Goal: Task Accomplishment & Management: Manage account settings

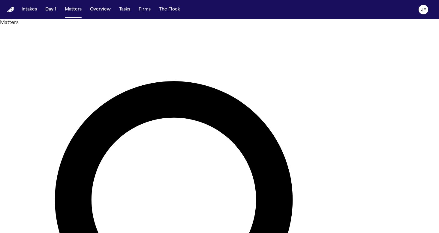
click at [118, 11] on button "Tasks" at bounding box center [125, 9] width 16 height 11
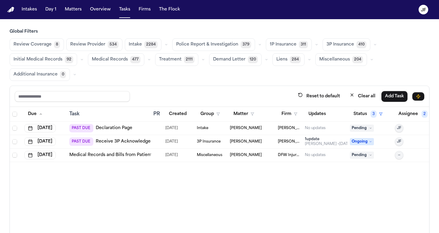
click at [222, 79] on div "Review Coverage 8 Review Provider 534 Intake 2284 Police Report & Investigation…" at bounding box center [219, 59] width 419 height 43
click at [368, 98] on button "Clear all" at bounding box center [362, 96] width 33 height 11
click at [289, 90] on div "Reset to default Clear all Add Task" at bounding box center [219, 96] width 419 height 21
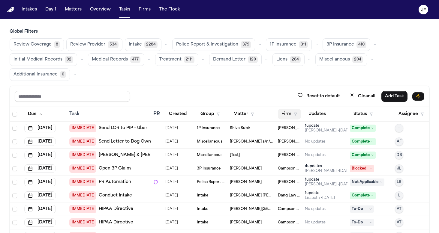
click at [294, 113] on polygon "button" at bounding box center [295, 114] width 3 height 3
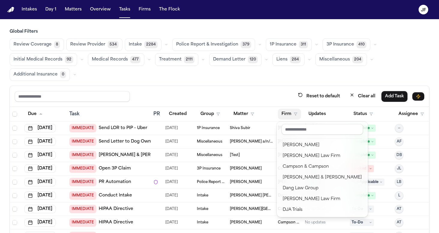
click at [273, 87] on div "Reset to default Clear all Add Task Due Task PR Created Group Matter Firm Updat…" at bounding box center [219, 180] width 419 height 189
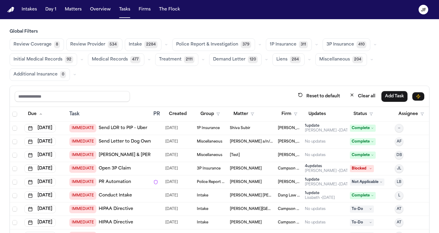
click at [288, 119] on th "Firm" at bounding box center [288, 114] width 27 height 15
click at [290, 117] on button "Firm" at bounding box center [289, 114] width 23 height 11
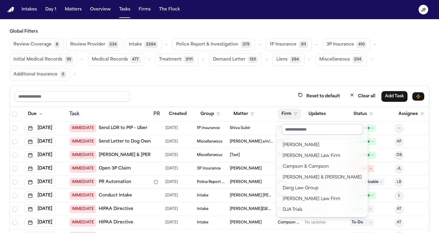
click at [296, 131] on input "text" at bounding box center [322, 129] width 82 height 11
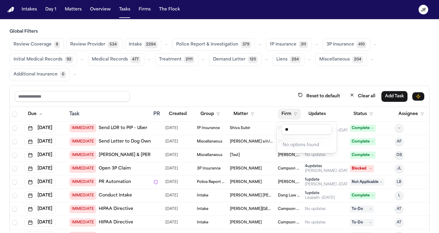
type input "*"
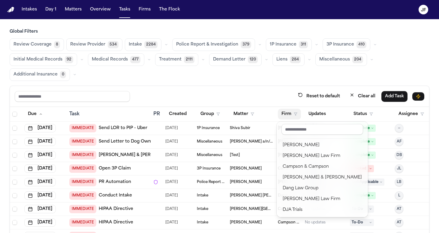
click at [214, 67] on div "Global Filters Review Coverage 8 Review Provider 534 Intake 2284 Police Report …" at bounding box center [219, 152] width 419 height 246
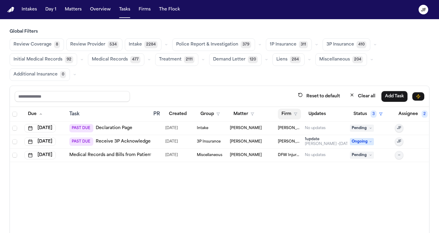
click at [290, 113] on button "Firm" at bounding box center [289, 114] width 23 height 11
click at [376, 112] on table "Due Task PR Created Group Matter Firm Updates Status 3 Assignee 2 [DATE] PAST D…" at bounding box center [222, 134] width 424 height 55
click at [361, 94] on button "Clear all" at bounding box center [362, 96] width 33 height 11
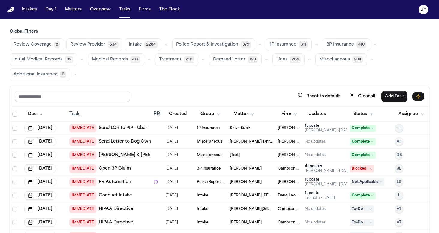
click at [232, 49] on button "Police Report & Investigation 379" at bounding box center [213, 44] width 83 height 13
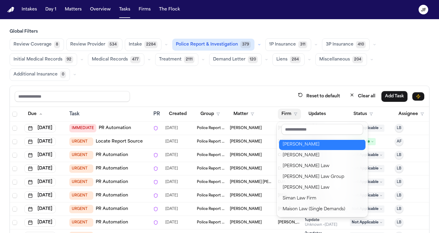
scroll to position [105, 0]
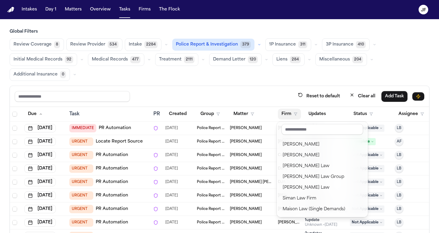
click at [243, 98] on div "Reset to default Clear all Add Task Due Task PR Created Group Matter Firm Updat…" at bounding box center [219, 180] width 419 height 189
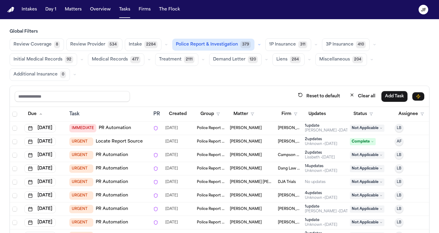
scroll to position [0, 0]
click at [223, 47] on span "Police Report & Investigation" at bounding box center [207, 45] width 62 height 6
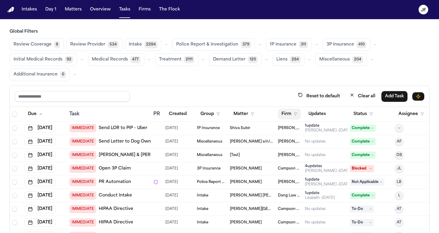
click at [287, 115] on button "Firm" at bounding box center [289, 114] width 23 height 11
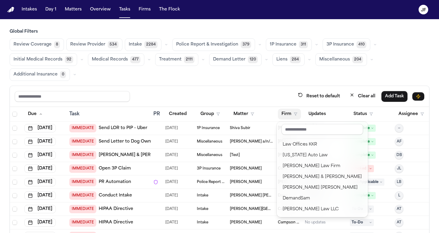
scroll to position [109, 0]
click at [161, 79] on div "Global Filters Review Coverage 8 Review Provider 534 Intake 2284 Police Report …" at bounding box center [219, 152] width 419 height 246
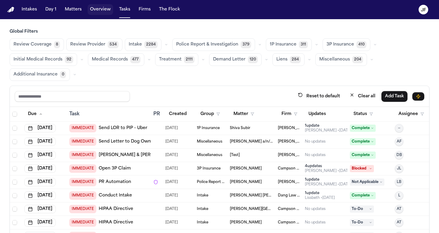
click at [98, 13] on button "Overview" at bounding box center [100, 9] width 25 height 11
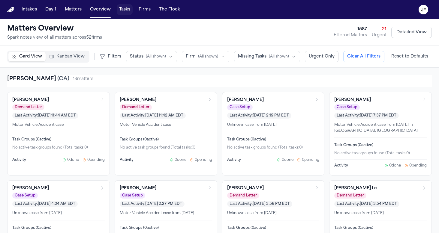
click at [121, 13] on button "Tasks" at bounding box center [125, 9] width 16 height 11
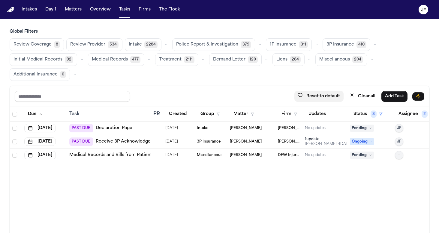
click at [326, 97] on button "Reset to default" at bounding box center [318, 96] width 49 height 11
click at [359, 95] on button "Clear all" at bounding box center [362, 96] width 33 height 11
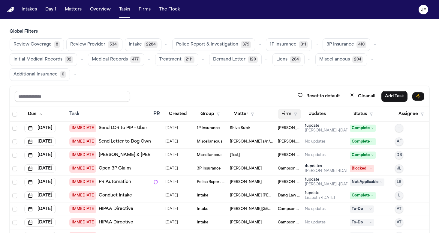
click at [288, 112] on button "Firm" at bounding box center [289, 114] width 23 height 11
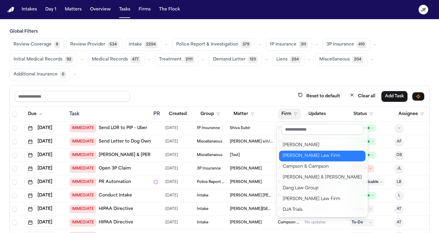
click at [299, 157] on div "Hecht Law Firm" at bounding box center [321, 156] width 79 height 7
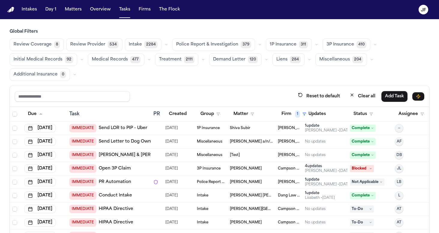
click at [248, 89] on div "Reset to default Clear all Add Task" at bounding box center [219, 96] width 419 height 21
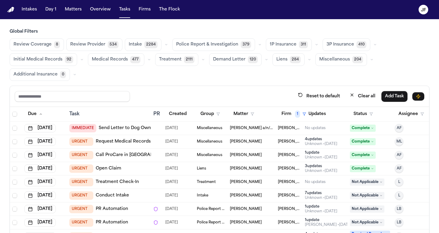
click at [223, 45] on span "Police Report & Investigation" at bounding box center [207, 45] width 62 height 6
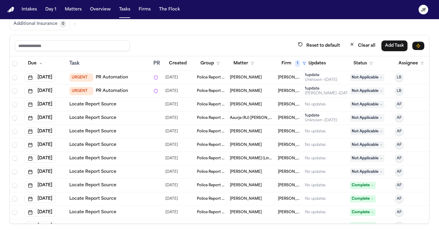
click at [99, 105] on link "Locate Report Source" at bounding box center [92, 105] width 47 height 6
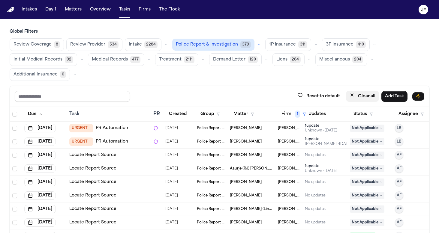
click at [354, 98] on button "Clear all" at bounding box center [362, 96] width 33 height 11
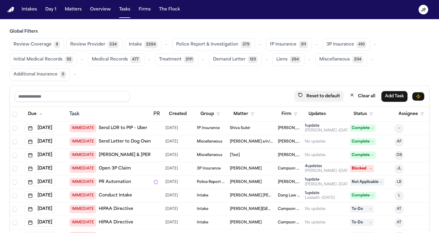
click at [307, 96] on button "Reset to default" at bounding box center [318, 96] width 49 height 11
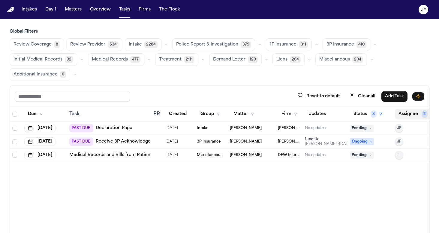
click at [413, 113] on button "Assignee 2" at bounding box center [415, 114] width 42 height 11
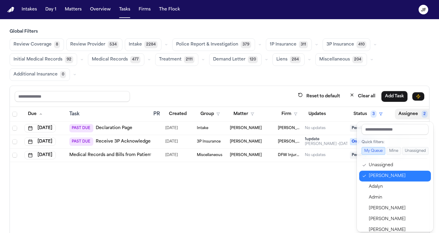
click at [374, 179] on div "[PERSON_NAME]" at bounding box center [397, 176] width 58 height 7
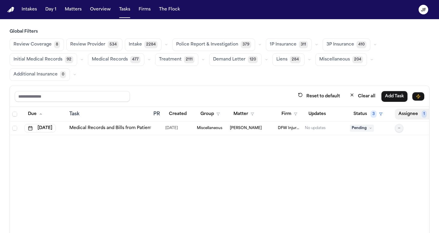
click at [412, 119] on button "Assignee 1" at bounding box center [414, 114] width 41 height 11
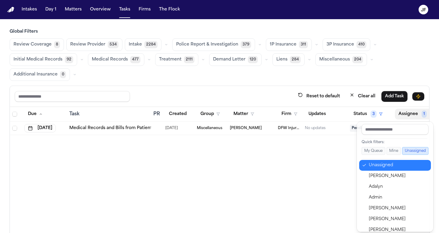
click at [375, 169] on div "Unassigned" at bounding box center [397, 165] width 58 height 7
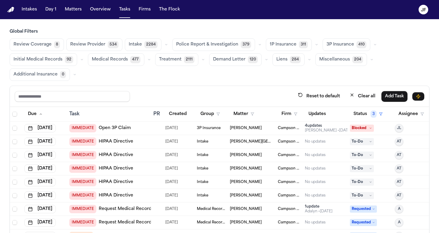
click at [226, 45] on span "Police Report & Investigation" at bounding box center [207, 45] width 62 height 6
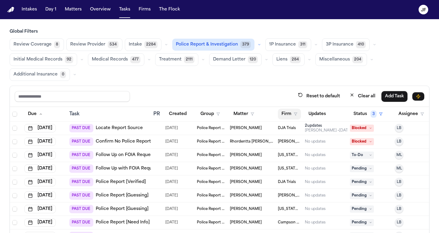
click at [294, 115] on icon "button" at bounding box center [295, 114] width 4 height 4
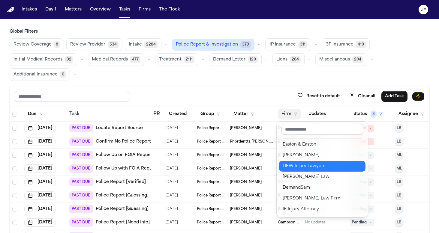
scroll to position [109, 0]
click at [296, 164] on div "DFW Injury Lawyers" at bounding box center [321, 166] width 79 height 7
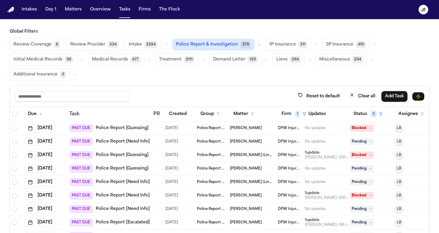
click at [264, 87] on div "Reset to default Clear all Add Task" at bounding box center [219, 96] width 419 height 21
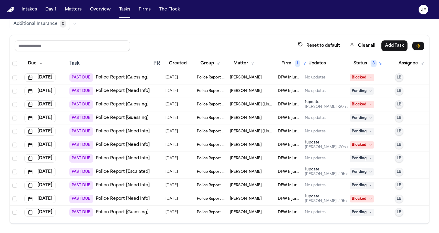
scroll to position [0, 0]
click at [141, 213] on link "Police Report [Guessing]" at bounding box center [122, 213] width 53 height 6
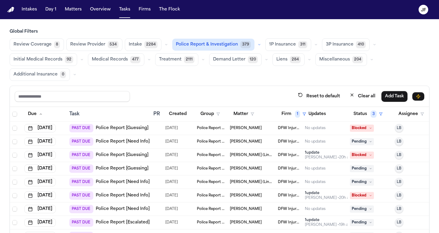
scroll to position [0, 0]
click at [299, 113] on span "1" at bounding box center [297, 114] width 5 height 7
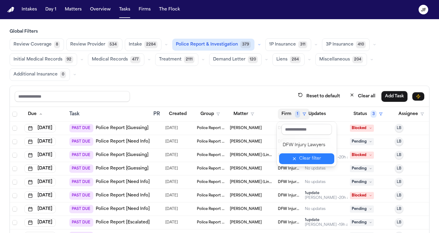
click at [311, 160] on div "Clear filter" at bounding box center [310, 158] width 22 height 7
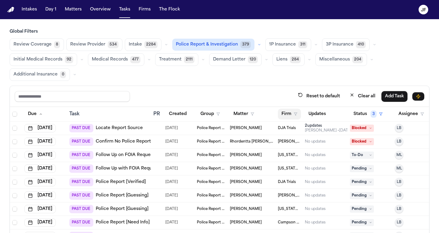
click at [287, 113] on button "Firm" at bounding box center [289, 114] width 23 height 11
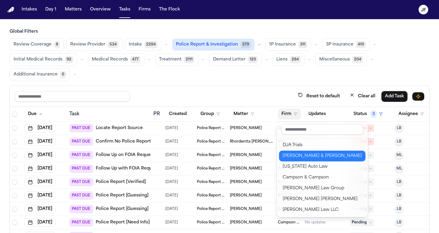
click at [291, 154] on div "Beck & Beck" at bounding box center [321, 156] width 79 height 7
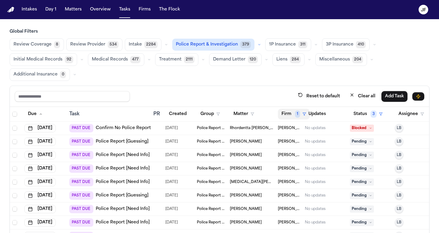
click at [290, 112] on button "Firm 1" at bounding box center [294, 114] width 32 height 11
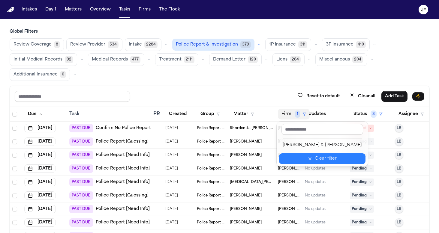
click at [306, 160] on button "Clear filter" at bounding box center [322, 158] width 86 height 11
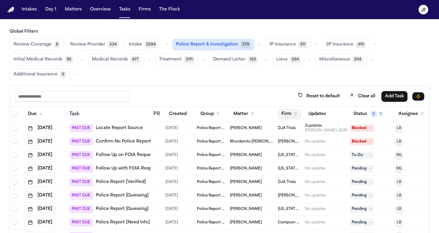
click at [284, 109] on button "Firm" at bounding box center [289, 114] width 23 height 11
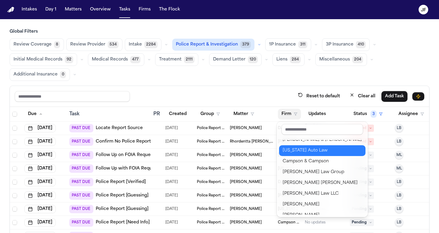
scroll to position [12, 0]
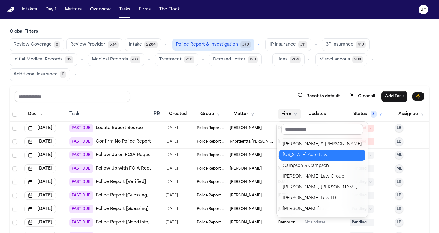
click at [290, 156] on div "[US_STATE] Auto Law" at bounding box center [321, 155] width 79 height 7
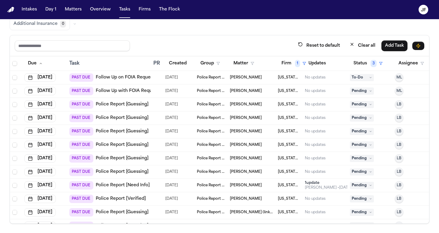
scroll to position [0, 0]
click at [128, 78] on link "Follow Up on FOIA Request" at bounding box center [125, 78] width 59 height 6
click at [134, 92] on link "Follow Up with FOIA Request" at bounding box center [127, 91] width 63 height 6
click at [125, 106] on link "Police Report [Guessing]" at bounding box center [122, 105] width 53 height 6
click at [159, 105] on div at bounding box center [156, 104] width 7 height 5
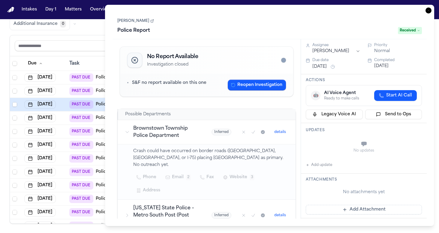
click at [90, 33] on div "Global Filters Review Coverage 8 Review Provider 534 Intake 2284 Police Report …" at bounding box center [219, 101] width 419 height 246
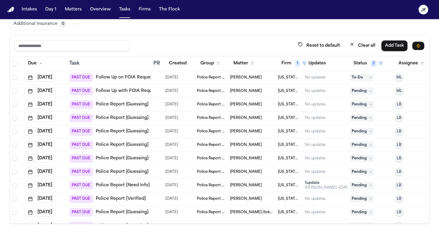
click at [137, 119] on link "Police Report [Guessing]" at bounding box center [122, 118] width 53 height 6
click at [129, 107] on link "Police Report [Guessing]" at bounding box center [122, 105] width 53 height 6
click at [264, 104] on div "Chloe Tostige" at bounding box center [251, 104] width 43 height 5
click at [85, 28] on div "Review Coverage 8 Review Provider 534 Intake 2284 Police Report & Investigation…" at bounding box center [219, 9] width 419 height 43
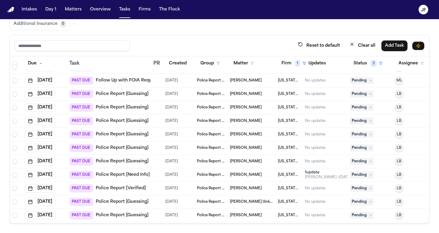
scroll to position [12, 0]
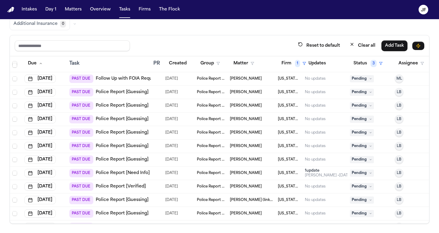
click at [128, 118] on link "Police Report [Guessing]" at bounding box center [122, 119] width 53 height 6
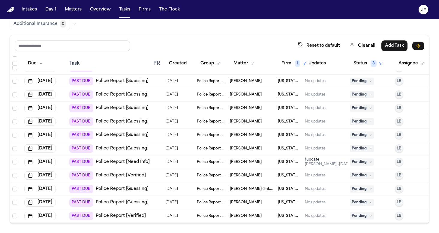
scroll to position [31, 0]
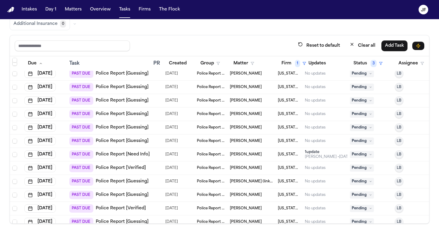
click at [136, 114] on link "Police Report [Guessing]" at bounding box center [122, 114] width 53 height 6
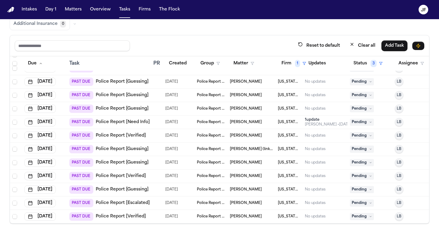
scroll to position [68, 0]
click at [134, 92] on link "Police Report [Guessing]" at bounding box center [122, 95] width 53 height 6
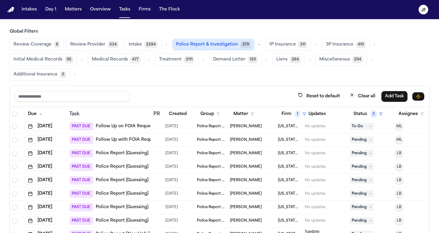
scroll to position [0, 0]
click at [215, 46] on span "Police Report & Investigation" at bounding box center [207, 45] width 62 height 6
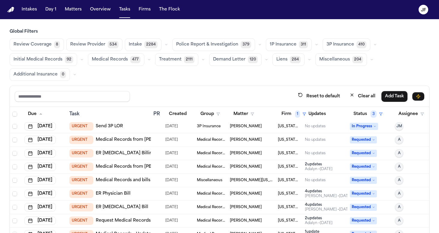
click at [215, 46] on span "Police Report & Investigation" at bounding box center [207, 45] width 62 height 6
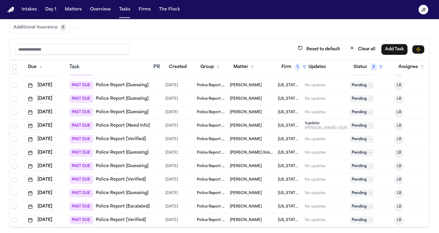
scroll to position [68, 0]
click at [134, 109] on link "Police Report [Guessing]" at bounding box center [122, 112] width 53 height 6
click at [135, 123] on link "Police Report [Need Info]" at bounding box center [123, 126] width 54 height 6
click at [127, 13] on button "Tasks" at bounding box center [125, 9] width 16 height 11
click at [121, 9] on button "Tasks" at bounding box center [125, 9] width 16 height 11
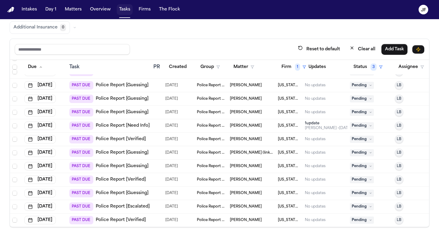
click at [125, 9] on button "Tasks" at bounding box center [125, 9] width 16 height 11
click at [126, 12] on button "Tasks" at bounding box center [125, 9] width 16 height 11
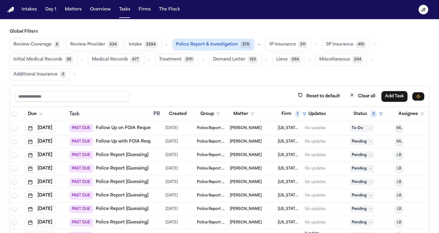
scroll to position [0, 0]
click at [198, 46] on span "Police Report & Investigation" at bounding box center [207, 45] width 62 height 6
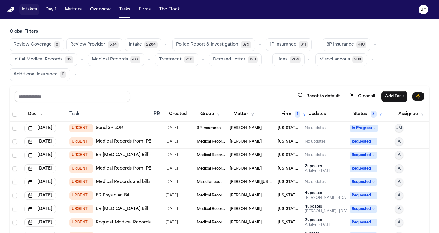
click at [24, 14] on button "Intakes" at bounding box center [29, 9] width 20 height 11
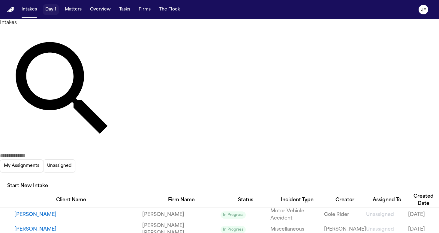
click at [53, 11] on button "Day 1" at bounding box center [51, 9] width 16 height 11
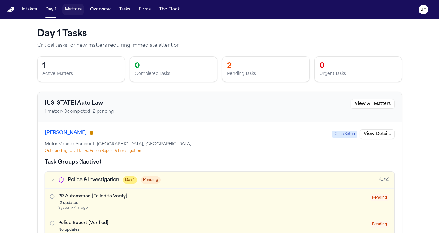
click at [69, 11] on button "Matters" at bounding box center [73, 9] width 22 height 11
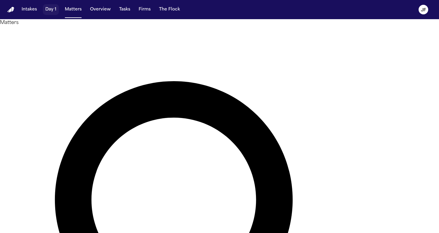
click at [52, 10] on button "Day 1" at bounding box center [51, 9] width 16 height 11
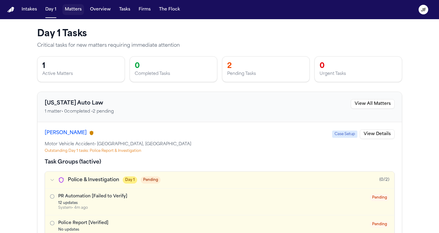
click at [69, 8] on button "Matters" at bounding box center [73, 9] width 22 height 11
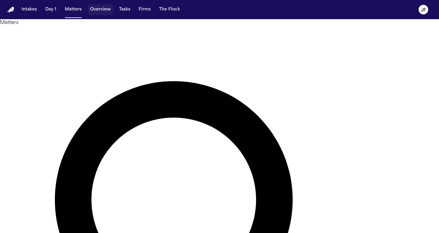
click at [99, 11] on button "Overview" at bounding box center [100, 9] width 25 height 11
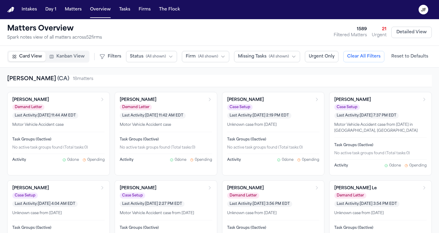
click at [163, 58] on span "( All shown )" at bounding box center [156, 56] width 20 height 5
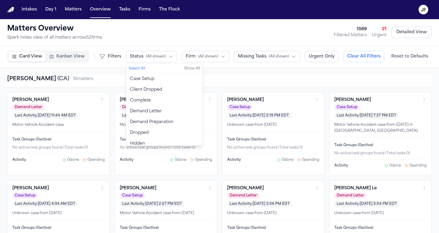
click at [158, 81] on button "Case Setup" at bounding box center [164, 79] width 76 height 11
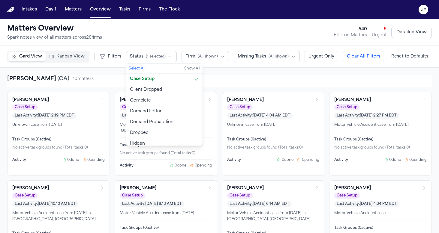
click at [146, 80] on span "Case Setup" at bounding box center [142, 79] width 25 height 6
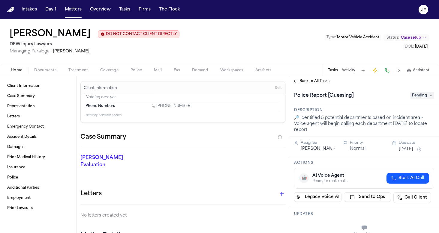
click at [53, 69] on span "Documents" at bounding box center [45, 70] width 22 height 5
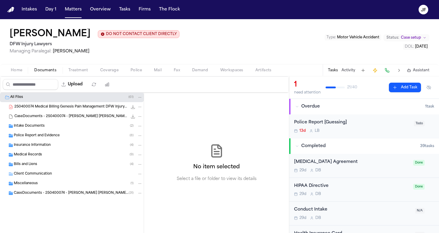
click at [49, 133] on div "Police Report and Evidence ( 8 )" at bounding box center [72, 136] width 144 height 10
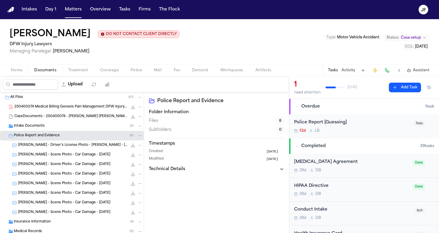
click at [51, 148] on div "L. Anderson-Davis - Driver's License Photo - Terry Ray Dunn - 4.9.25 675.2 KB •…" at bounding box center [80, 145] width 124 height 6
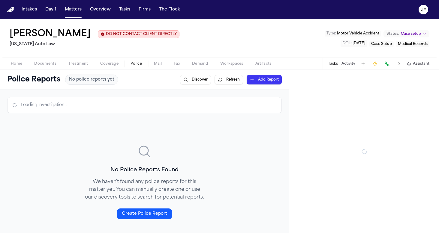
click at [132, 64] on span "Police" at bounding box center [135, 63] width 11 height 5
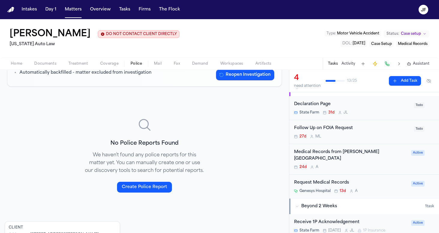
scroll to position [13, 0]
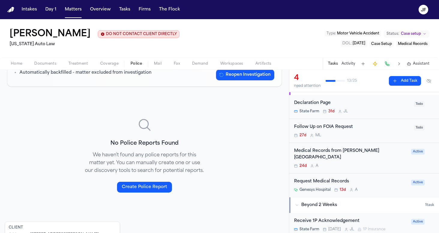
click at [336, 128] on div "Follow Up on FOIA Request" at bounding box center [352, 127] width 116 height 7
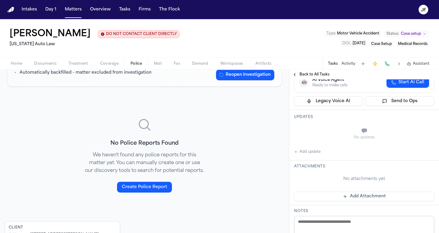
scroll to position [92, 0]
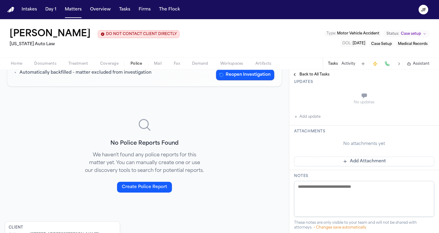
click at [308, 73] on span "Back to All Tasks" at bounding box center [314, 74] width 30 height 5
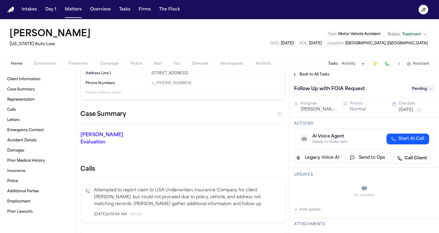
scroll to position [43, 0]
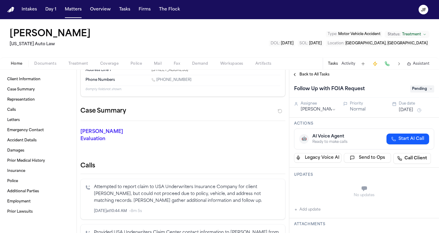
click at [46, 60] on button "Documents" at bounding box center [45, 63] width 34 height 7
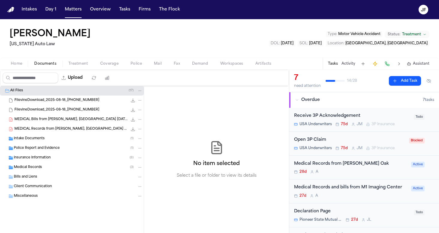
click at [228, 36] on div "Toni Norwood Michigan Auto Law Type : Motor Vehicle Accident Status: Treatment …" at bounding box center [219, 38] width 439 height 38
click at [49, 90] on div "All Files ( 17 )" at bounding box center [76, 90] width 132 height 5
click at [45, 143] on div "Intake Documents ( 1 )" at bounding box center [72, 139] width 144 height 10
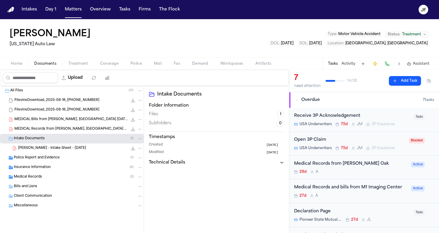
click at [48, 159] on span "Police Report and Evidence" at bounding box center [37, 158] width 46 height 5
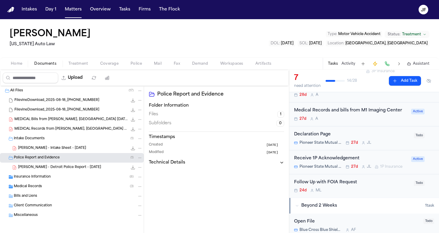
scroll to position [86, 0]
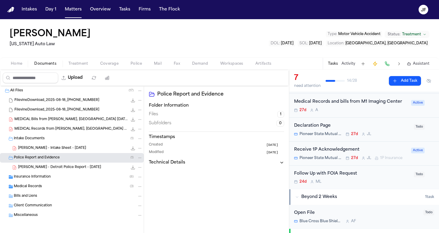
click at [343, 171] on div "Follow Up with FOIA Request" at bounding box center [352, 174] width 116 height 7
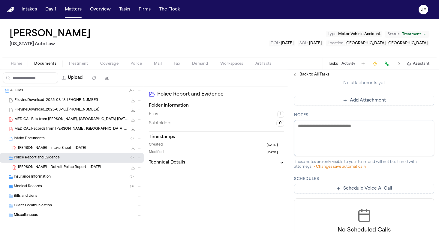
scroll to position [154, 0]
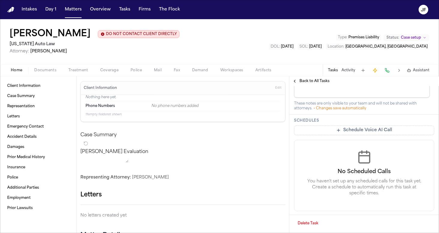
click at [49, 70] on span "Documents" at bounding box center [45, 70] width 22 height 5
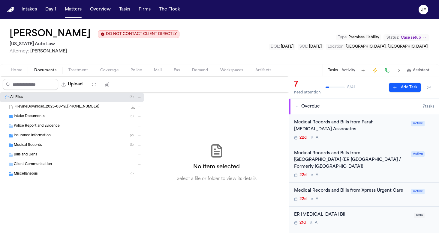
click at [55, 117] on div "Intake Documents ( 1 )" at bounding box center [78, 116] width 129 height 5
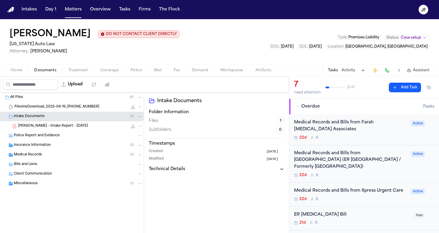
click at [60, 127] on span "C. Tostige - Intake Report - 12.19.24" at bounding box center [53, 126] width 70 height 5
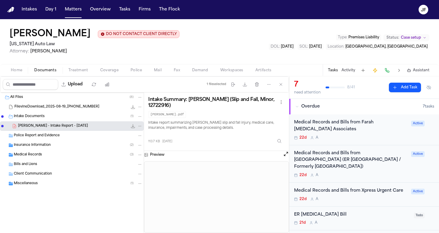
click at [133, 126] on icon "File: C. Tostige - Intake Report - 12.19.24" at bounding box center [133, 126] width 4 height 4
click at [347, 72] on button "Activity" at bounding box center [348, 70] width 14 height 5
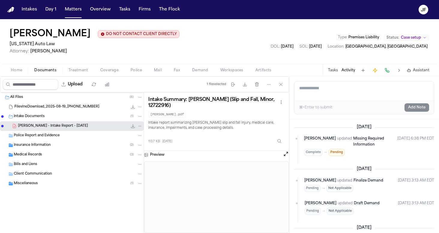
click at [46, 145] on span "Insurance Information" at bounding box center [32, 145] width 37 height 5
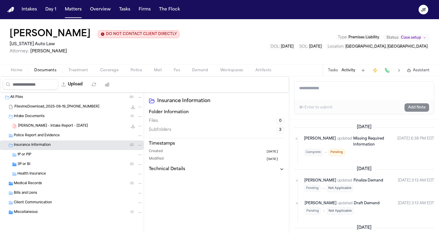
click at [47, 167] on div "3P or BI ( 2 )" at bounding box center [79, 164] width 125 height 5
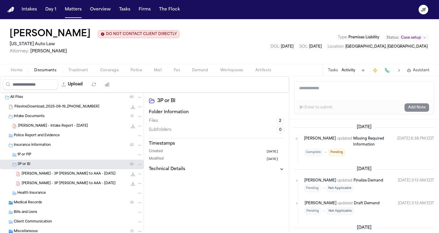
click at [51, 177] on div "C. Tostige - 3P LOR to AAA - 7.30.25 169.5 KB • PDF" at bounding box center [82, 174] width 121 height 6
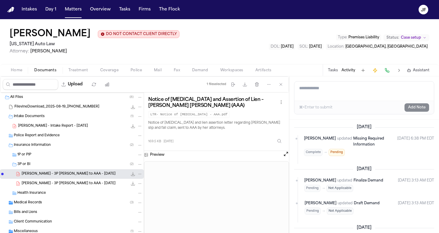
click at [82, 185] on div "C. Tostige - 3P LOR to AAA - 7.30.25 169.5 KB • PDF" at bounding box center [82, 184] width 121 height 6
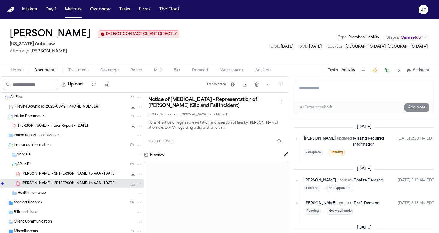
click at [138, 71] on span "Police" at bounding box center [135, 70] width 11 height 5
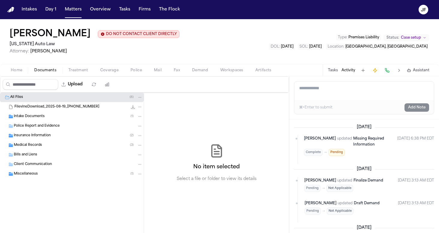
click at [40, 71] on span "Documents" at bounding box center [45, 70] width 22 height 5
click at [215, 0] on nav "Intakes Day 1 Matters Overview Tasks Firms The [PERSON_NAME]" at bounding box center [219, 9] width 439 height 19
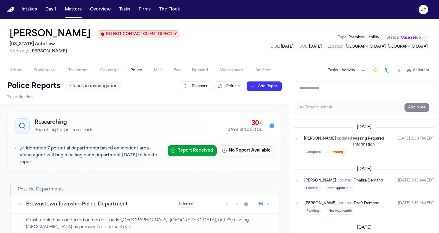
click at [139, 74] on span "button" at bounding box center [136, 73] width 19 height 1
click at [235, 148] on button "No Report Available" at bounding box center [246, 150] width 55 height 11
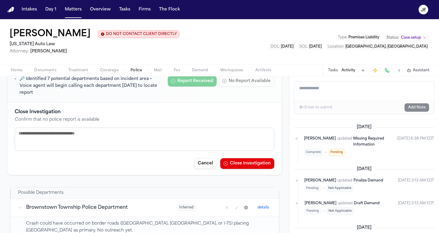
scroll to position [76, 0]
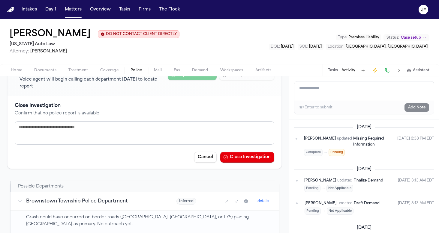
click at [201, 138] on textarea at bounding box center [144, 132] width 259 height 23
type textarea "**********"
click at [237, 157] on button "Close Investigation" at bounding box center [247, 157] width 54 height 11
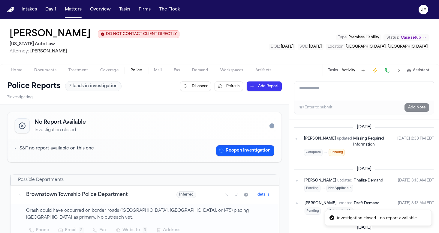
scroll to position [0, 0]
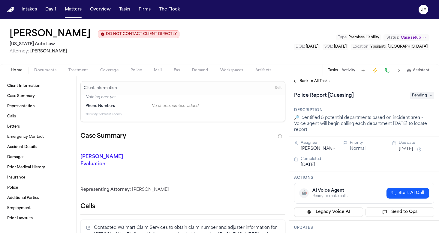
click at [137, 76] on div "Home Documents Treatment Coverage Police Mail Fax Demand Workspaces Artifacts T…" at bounding box center [219, 70] width 439 height 12
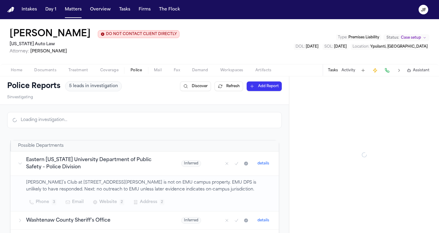
click at [140, 69] on span "Police" at bounding box center [135, 70] width 11 height 5
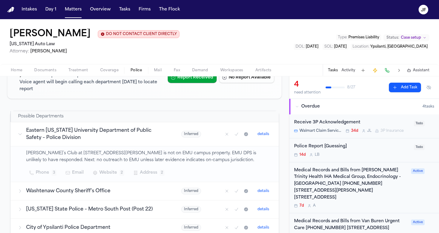
scroll to position [73, 0]
click at [106, 74] on span "button" at bounding box center [109, 73] width 25 height 1
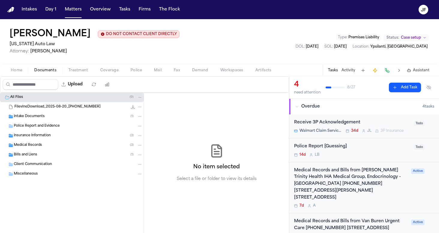
click at [42, 73] on span "Documents" at bounding box center [45, 70] width 22 height 5
click at [49, 136] on span "Insurance Information" at bounding box center [32, 135] width 37 height 5
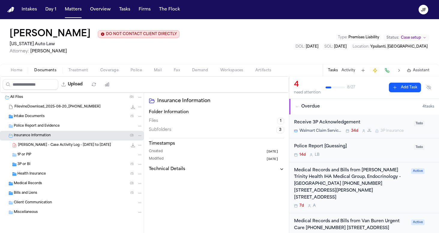
click at [52, 167] on div "3P or BI ( 1 )" at bounding box center [79, 164] width 125 height 5
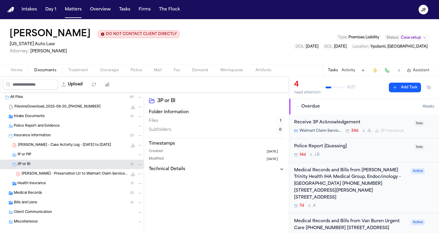
click at [54, 174] on span "[PERSON_NAME] - Preservation Ltr to Walmart Claim Services - [DATE]" at bounding box center [75, 174] width 106 height 5
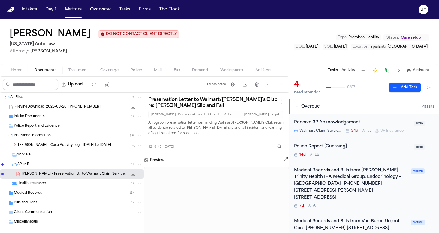
click at [337, 68] on button "Tasks" at bounding box center [333, 70] width 10 height 5
click at [345, 72] on button "Activity" at bounding box center [348, 70] width 14 height 5
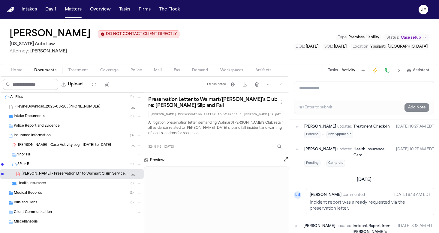
scroll to position [1096, 0]
click at [112, 73] on span "Coverage" at bounding box center [109, 70] width 18 height 5
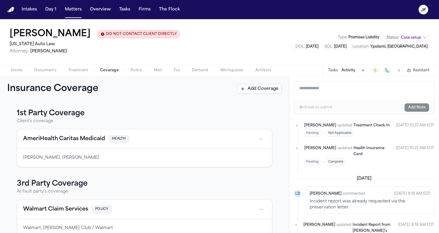
click at [129, 70] on button "Police" at bounding box center [135, 70] width 23 height 7
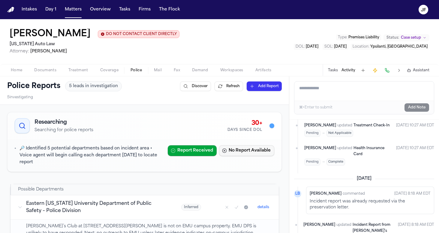
click at [232, 153] on button "No Report Available" at bounding box center [246, 150] width 55 height 11
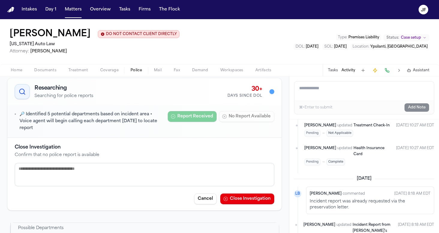
scroll to position [40, 0]
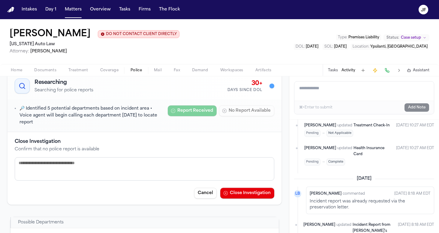
click at [183, 170] on textarea at bounding box center [144, 168] width 259 height 23
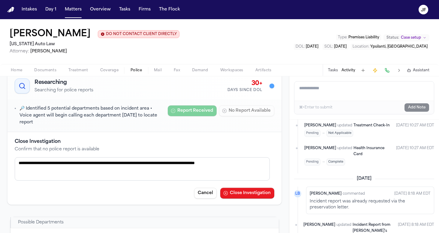
type textarea "**********"
click at [246, 188] on button "Close Investigation" at bounding box center [247, 193] width 54 height 11
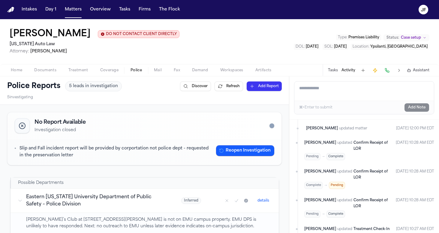
scroll to position [992, 0]
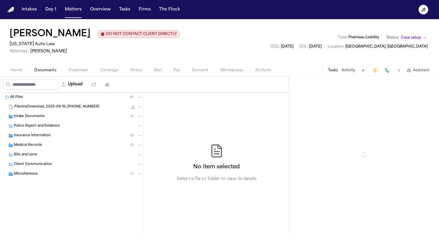
click at [45, 71] on span "Documents" at bounding box center [45, 70] width 22 height 5
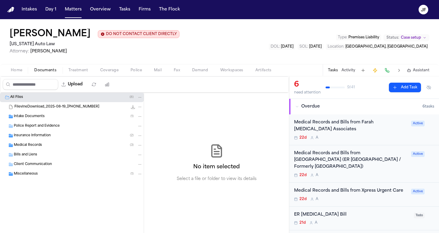
click at [38, 120] on div "Intake Documents ( 1 )" at bounding box center [72, 117] width 144 height 10
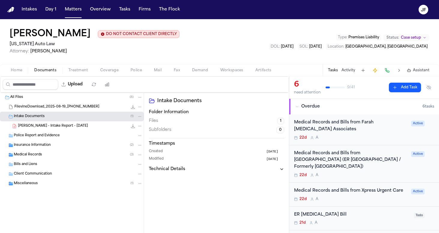
click at [41, 126] on span "[PERSON_NAME] - Intake Report - [DATE]" at bounding box center [53, 126] width 70 height 5
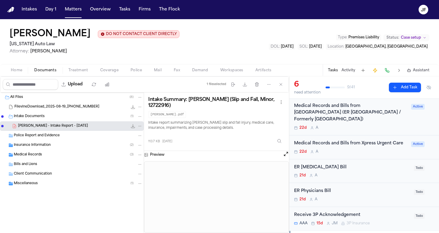
scroll to position [34, 0]
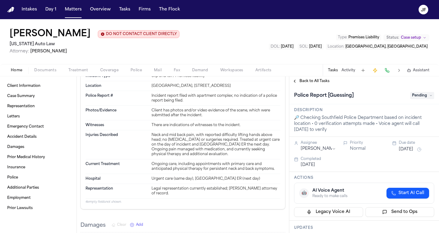
scroll to position [308, 0]
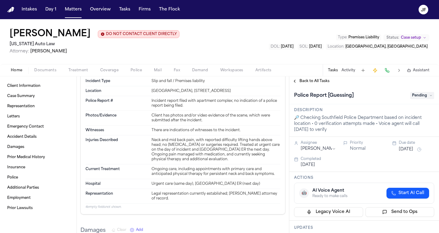
click at [136, 72] on span "Police" at bounding box center [135, 70] width 11 height 5
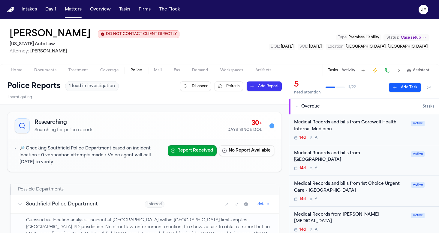
click at [248, 152] on button "No Report Available" at bounding box center [246, 150] width 55 height 11
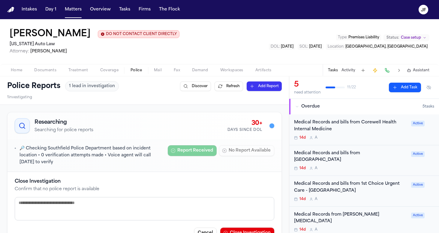
click at [174, 192] on p "Confirm that no police report is available" at bounding box center [144, 189] width 259 height 6
click at [174, 207] on textarea at bounding box center [144, 208] width 259 height 23
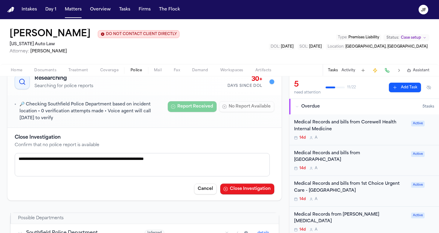
type textarea "**********"
click at [239, 189] on button "Close Investigation" at bounding box center [247, 189] width 54 height 11
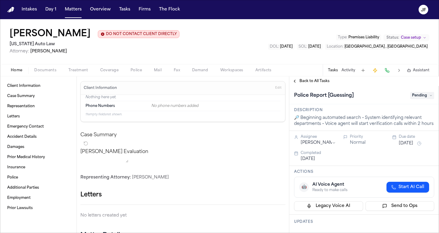
click at [43, 71] on span "Documents" at bounding box center [45, 70] width 22 height 5
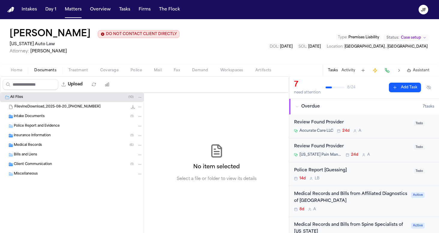
click at [37, 114] on div "Intake Documents ( 1 )" at bounding box center [72, 117] width 144 height 10
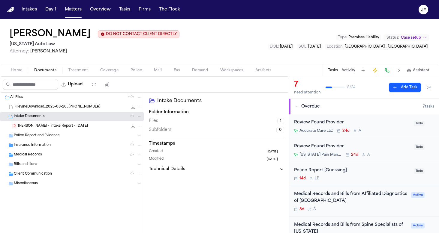
click at [55, 128] on span "[PERSON_NAME] - Intake Report - [DATE]" at bounding box center [53, 126] width 70 height 5
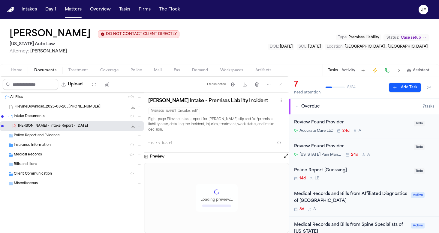
click at [133, 126] on icon "File: T. Armstrong - Intake Report - 8.20.25" at bounding box center [132, 126] width 5 height 5
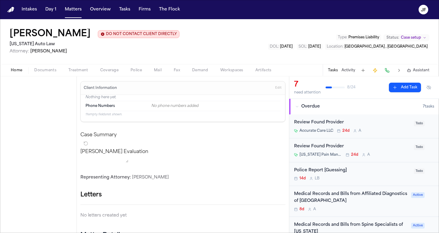
click at [20, 71] on span "Home" at bounding box center [16, 70] width 11 height 5
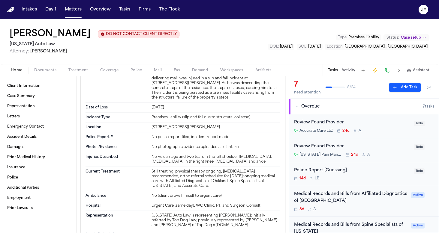
scroll to position [233, 0]
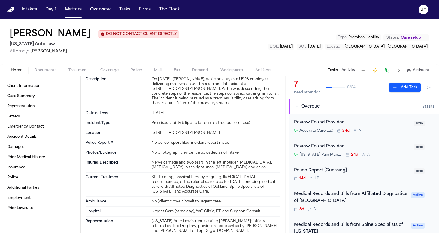
click at [138, 72] on span "Police" at bounding box center [135, 70] width 11 height 5
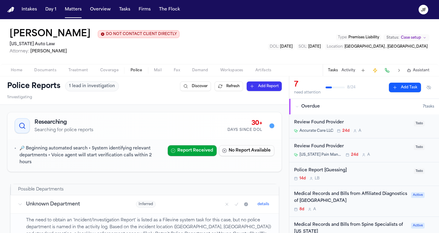
scroll to position [0, 0]
click at [246, 153] on button "No Report Available" at bounding box center [246, 150] width 55 height 11
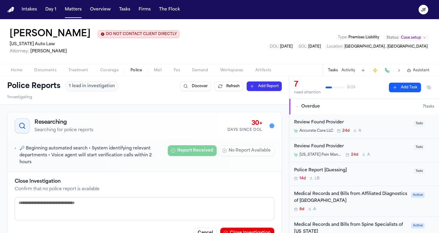
drag, startPoint x: 160, startPoint y: 222, endPoint x: 166, endPoint y: 209, distance: 14.1
click at [160, 222] on div "Close Investigation Confirm that no police report is available Cancel Close Inv…" at bounding box center [144, 208] width 259 height 61
click at [166, 209] on textarea at bounding box center [144, 208] width 259 height 23
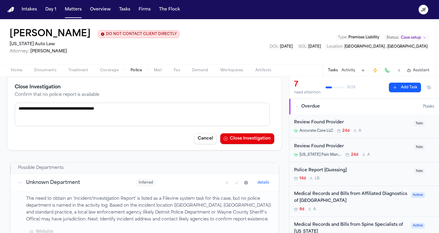
scroll to position [107, 0]
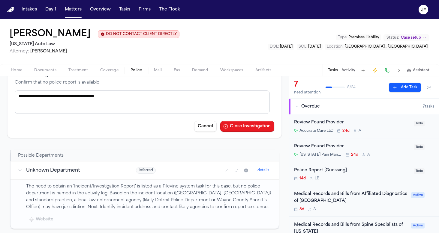
type textarea "**********"
click at [252, 126] on button "Close Investigation" at bounding box center [247, 126] width 54 height 11
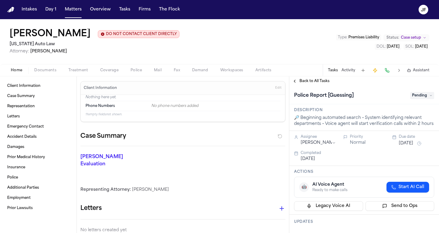
click at [35, 71] on span "Documents" at bounding box center [45, 70] width 22 height 5
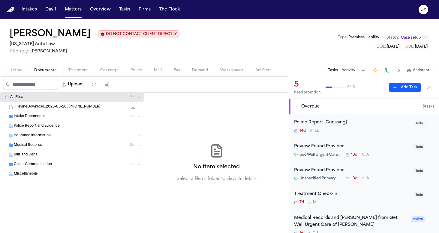
click at [73, 119] on div "Intake Documents ( 1 )" at bounding box center [78, 116] width 129 height 5
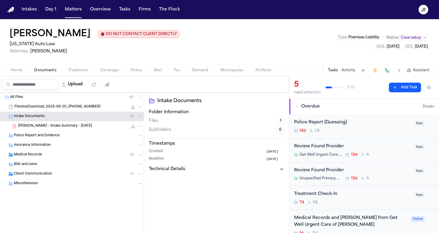
click at [77, 129] on div "[PERSON_NAME] - Intake Summary - [DATE] 109.9 KB • PDF" at bounding box center [80, 126] width 124 height 6
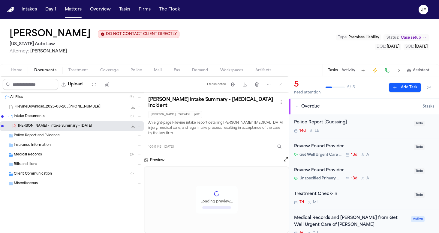
click at [132, 125] on icon "File: A. Barnes - Intake Summary - 3.11.25" at bounding box center [132, 126] width 5 height 5
click at [345, 69] on button "Activity" at bounding box center [348, 70] width 14 height 5
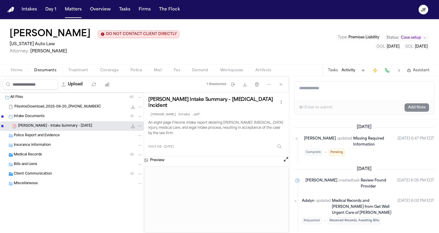
click at [132, 126] on icon "File: A. Barnes - Intake Summary - 3.11.25" at bounding box center [132, 126] width 5 height 5
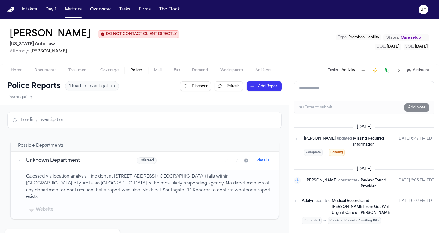
click at [134, 73] on span "Police" at bounding box center [135, 70] width 11 height 5
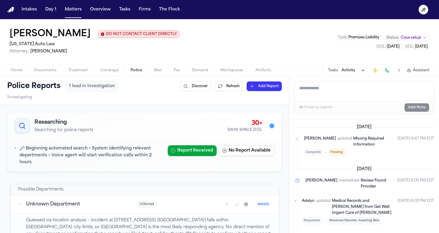
click at [242, 152] on button "No Report Available" at bounding box center [246, 150] width 55 height 11
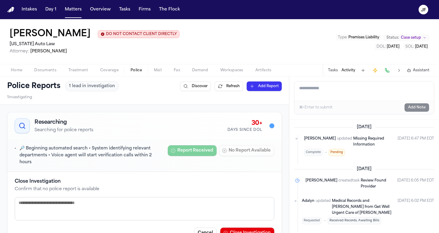
click at [163, 210] on textarea at bounding box center [144, 208] width 259 height 23
type textarea "**********"
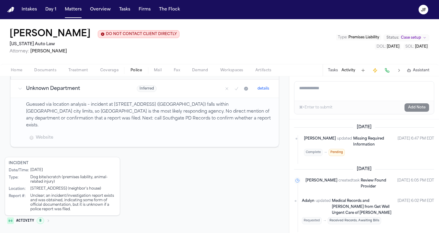
scroll to position [153, 0]
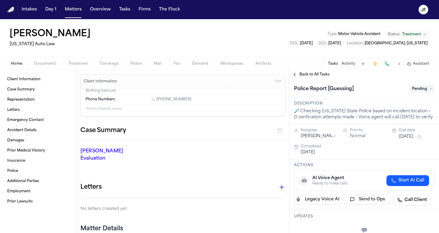
click at [134, 107] on p "11 empty fields not shown." at bounding box center [182, 109] width 195 height 4
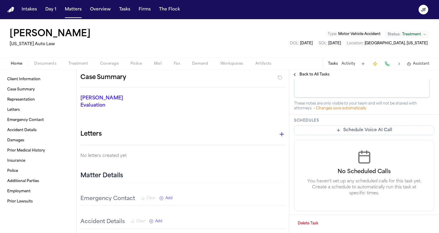
scroll to position [260, 0]
click at [46, 65] on span "Documents" at bounding box center [45, 63] width 22 height 5
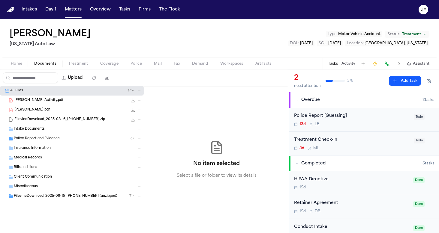
click at [56, 140] on span "Police Report and Evidence" at bounding box center [37, 138] width 46 height 5
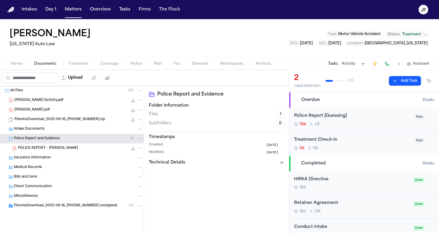
click at [62, 153] on div "Insurance Information" at bounding box center [72, 158] width 144 height 10
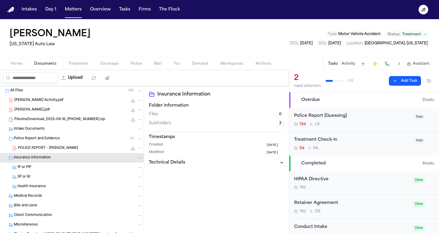
click at [63, 149] on span "POLICE REPORT - Markus Alvarez" at bounding box center [48, 148] width 60 height 5
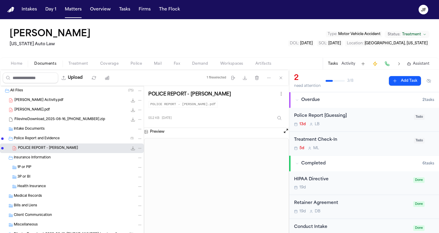
click at [326, 118] on div "Police Report [Guessing]" at bounding box center [352, 116] width 116 height 7
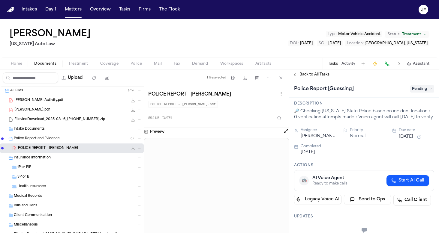
click at [415, 88] on span "Pending" at bounding box center [422, 88] width 24 height 7
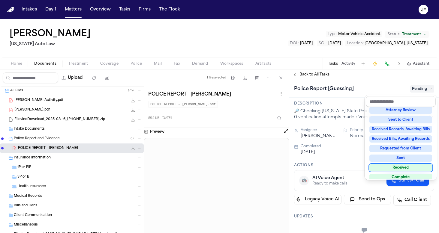
click at [395, 170] on div "Received" at bounding box center [400, 167] width 63 height 7
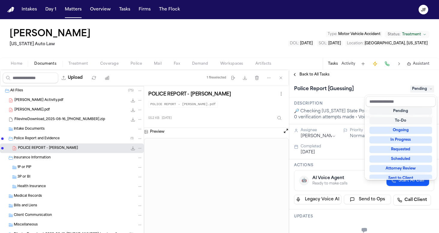
scroll to position [2, 0]
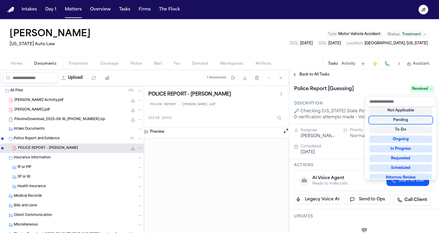
click at [315, 75] on div "**********" at bounding box center [364, 151] width 150 height 163
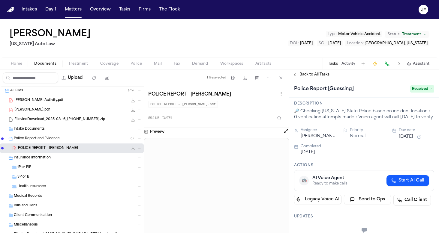
click at [315, 75] on span "Back to All Tasks" at bounding box center [314, 74] width 30 height 5
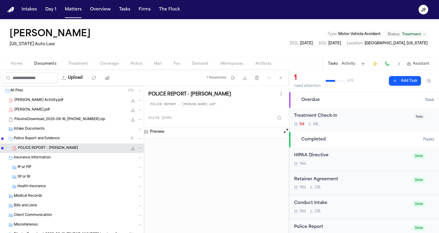
click at [135, 64] on span "Police" at bounding box center [135, 63] width 11 height 5
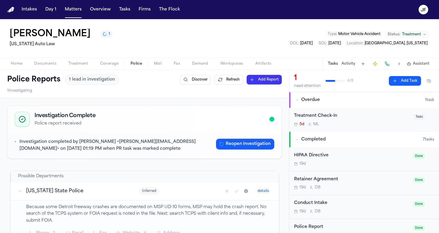
click at [19, 66] on span "Home" at bounding box center [16, 63] width 11 height 5
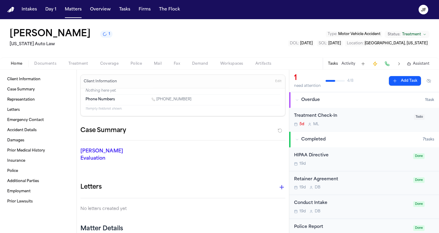
click at [46, 66] on span "Documents" at bounding box center [45, 63] width 22 height 5
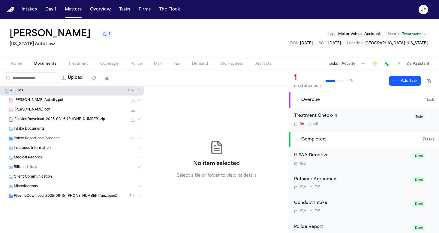
click at [47, 141] on span "Police Report and Evidence" at bounding box center [37, 138] width 46 height 5
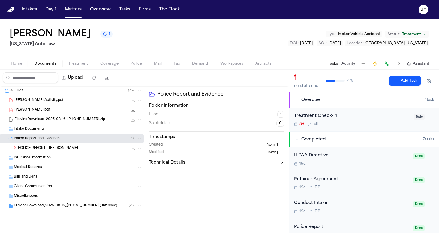
click at [55, 150] on span "POLICE REPORT - Markus Alvarez" at bounding box center [48, 148] width 60 height 5
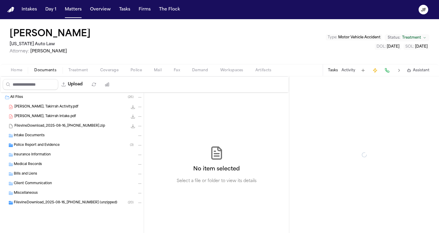
click at [47, 72] on span "Documents" at bounding box center [45, 70] width 22 height 5
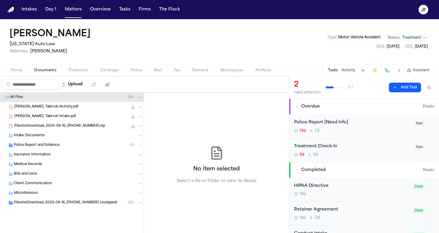
click at [60, 146] on div "Police Report and Evidence ( 3 )" at bounding box center [78, 145] width 129 height 5
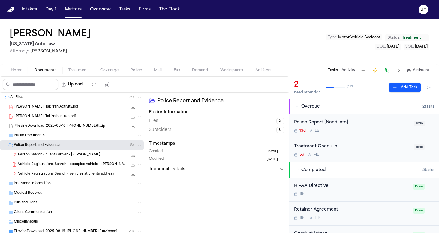
click at [64, 153] on span "Person Search - clients driver - [PERSON_NAME]" at bounding box center [59, 155] width 82 height 5
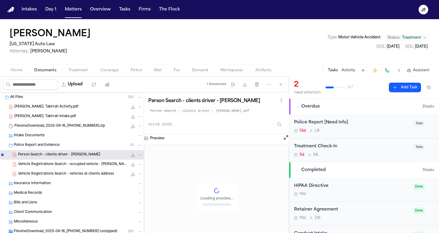
click at [70, 166] on span "Vehicle Registrations Search - occupied vehicle - [PERSON_NAME]" at bounding box center [72, 164] width 109 height 5
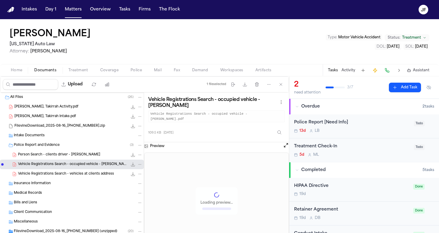
click at [79, 176] on span "Vehicle Registrations Search - vehicles at clients address" at bounding box center [66, 174] width 96 height 5
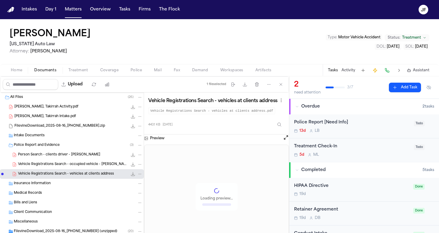
click at [137, 74] on div "Home Documents Treatment Coverage Police Mail Fax Demand Workspaces Artifacts T…" at bounding box center [219, 70] width 439 height 12
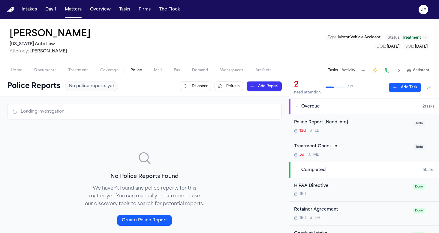
click at [137, 69] on span "Police" at bounding box center [135, 70] width 11 height 5
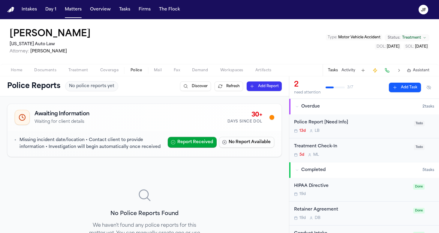
scroll to position [0, 0]
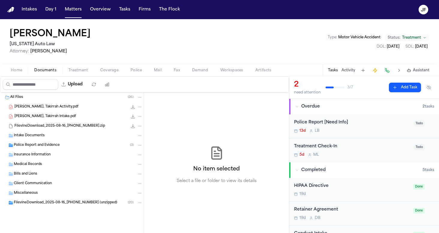
click at [41, 71] on span "Documents" at bounding box center [45, 70] width 22 height 5
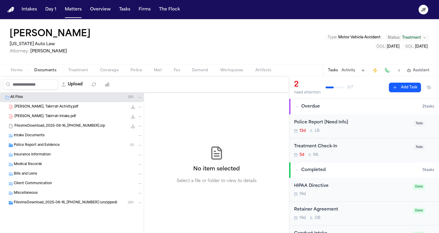
click at [79, 196] on div "Miscellaneous" at bounding box center [78, 193] width 129 height 5
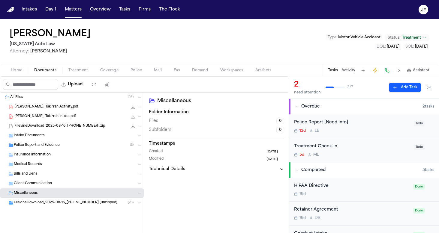
click at [79, 206] on div "FilevineDownload_2025-08-16_[PHONE_NUMBER] (unzipped) ( 20 )" at bounding box center [72, 203] width 144 height 10
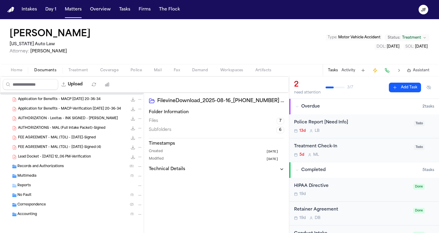
scroll to position [113, 0]
click at [52, 185] on div "Reports" at bounding box center [79, 185] width 125 height 5
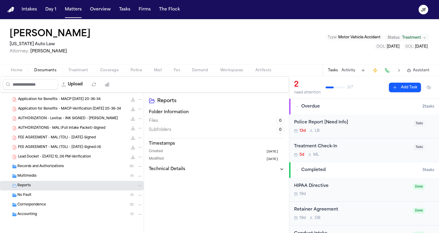
click at [52, 185] on div "Reports" at bounding box center [79, 185] width 125 height 5
click at [52, 195] on div "No Fault ( 1 )" at bounding box center [79, 195] width 125 height 5
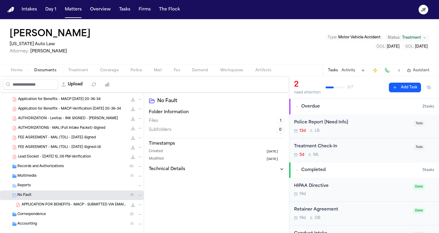
click at [54, 194] on div "No Fault ( 1 )" at bounding box center [79, 195] width 125 height 5
click at [57, 206] on div "Correspondence ( 2 )" at bounding box center [79, 204] width 125 height 5
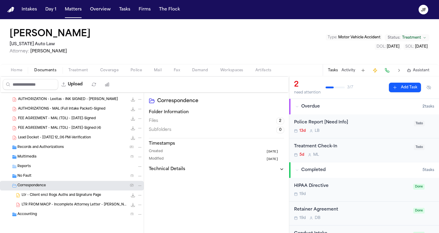
click at [58, 186] on div "Correspondence ( 2 )" at bounding box center [79, 185] width 125 height 5
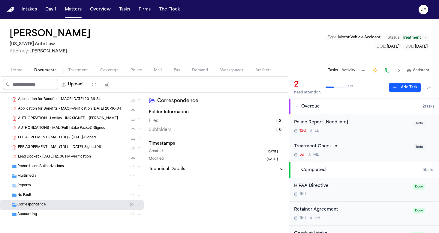
click at [58, 215] on div "Accounting ( 1 )" at bounding box center [79, 214] width 125 height 5
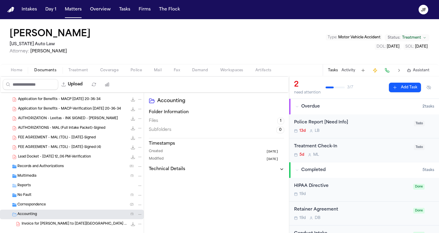
click at [58, 215] on div "Accounting ( 1 )" at bounding box center [79, 214] width 125 height 5
click at [59, 179] on div "Multimedia ( 1 )" at bounding box center [72, 176] width 144 height 10
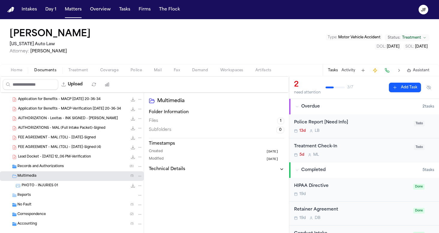
click at [59, 179] on div "Multimedia ( 1 )" at bounding box center [72, 176] width 144 height 10
click at [62, 166] on span "Records and Authorizations" at bounding box center [40, 166] width 46 height 5
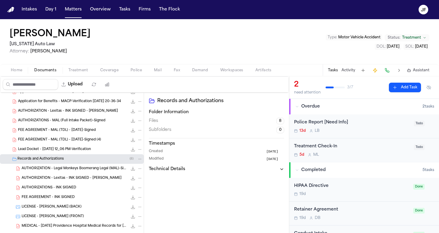
click at [68, 161] on div "Records and Authorizations ( 8 )" at bounding box center [79, 158] width 125 height 5
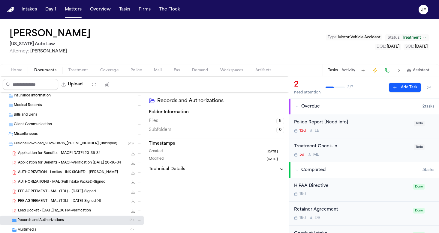
scroll to position [43, 0]
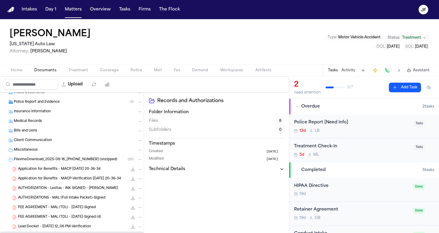
click at [80, 158] on span "FilevineDownload_2025-08-16_[PHONE_NUMBER] (unzipped)" at bounding box center [65, 159] width 103 height 5
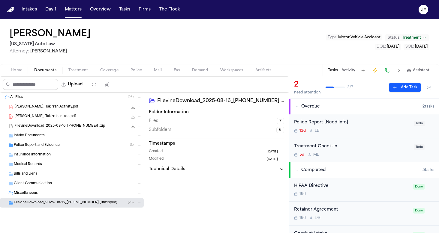
scroll to position [0, 0]
click at [132, 117] on icon "File: Farris, Takirrah Intake.pdf" at bounding box center [132, 116] width 5 height 5
click at [60, 207] on div "FilevineDownload_2025-08-16_[PHONE_NUMBER] (unzipped) ( 20 )" at bounding box center [72, 203] width 144 height 10
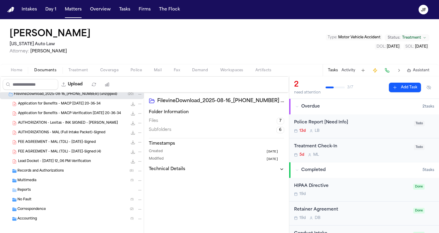
scroll to position [111, 0]
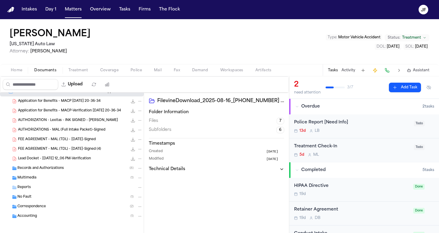
click at [49, 167] on span "Records and Authorizations" at bounding box center [40, 168] width 46 height 5
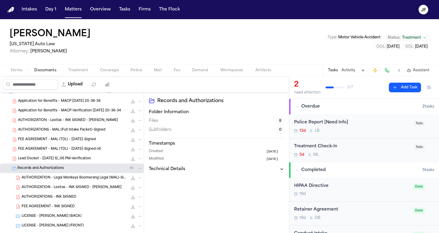
click at [44, 217] on span "LICENSE - [PERSON_NAME] (BACK)" at bounding box center [52, 216] width 60 height 5
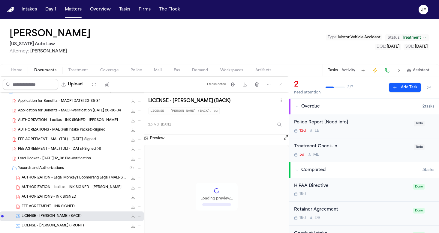
click at [46, 224] on span "LICENSE - [PERSON_NAME] (FRONT)" at bounding box center [53, 226] width 62 height 5
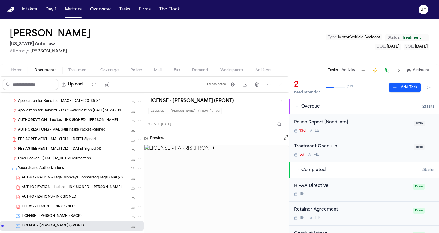
click at [130, 225] on icon "File: LICENSE - FARRIS (FRONT)" at bounding box center [132, 226] width 5 height 5
click at [374, 0] on nav "Intakes Day 1 Matters Overview Tasks Firms The [PERSON_NAME]" at bounding box center [219, 9] width 439 height 19
click at [231, 1] on nav "Intakes Day 1 Matters Overview Tasks Firms The [PERSON_NAME]" at bounding box center [219, 9] width 439 height 19
click at [233, 0] on nav "Intakes Day 1 Matters Overview Tasks Firms The [PERSON_NAME]" at bounding box center [219, 9] width 439 height 19
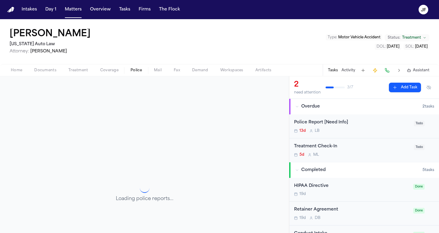
click at [135, 70] on span "Police" at bounding box center [135, 70] width 11 height 5
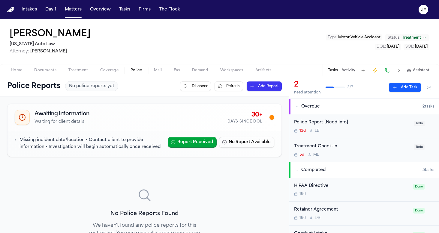
click at [39, 67] on button "Documents" at bounding box center [45, 70] width 34 height 7
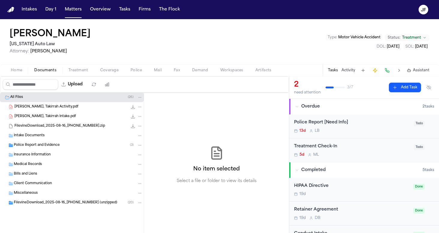
click at [162, 0] on nav "Intakes Day 1 Matters Overview Tasks Firms The [PERSON_NAME]" at bounding box center [219, 9] width 439 height 19
click at [115, 77] on div "Upload" at bounding box center [57, 85] width 115 height 16
click at [113, 71] on span "Coverage" at bounding box center [109, 70] width 18 height 5
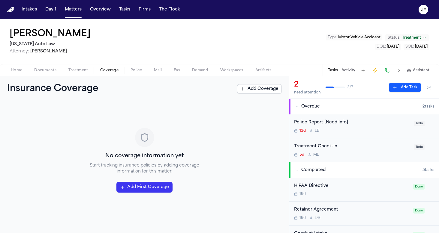
click at [50, 68] on span "Documents" at bounding box center [45, 70] width 22 height 5
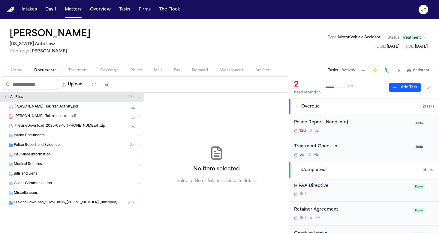
click at [82, 144] on div "Police Report and Evidence ( 3 )" at bounding box center [78, 145] width 129 height 5
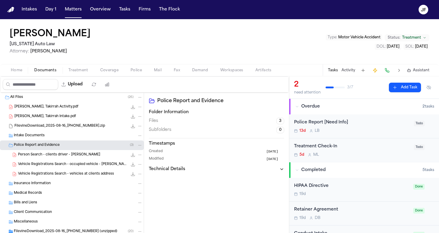
click at [79, 183] on div "Insurance Information" at bounding box center [78, 183] width 129 height 5
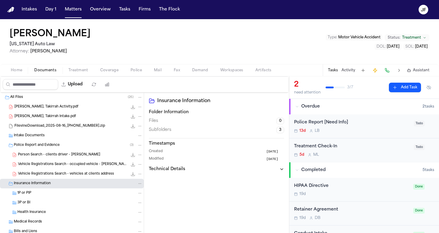
click at [87, 154] on span "Person Search - clients driver - [PERSON_NAME]" at bounding box center [59, 155] width 82 height 5
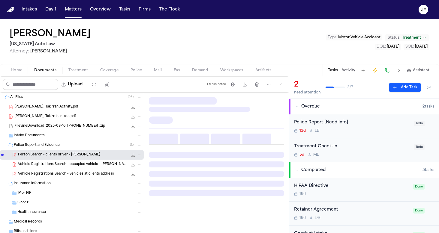
click at [91, 167] on div "Vehicle Registrations Search - occupied vehicle - [PERSON_NAME] 109.5 KB • PDF" at bounding box center [80, 165] width 124 height 6
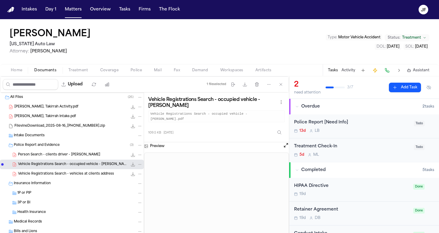
click at [91, 179] on div "Vehicle Registrations Search - vehicles at clients address 443.1 KB • PDF" at bounding box center [72, 174] width 144 height 10
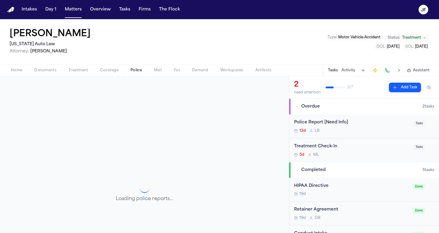
click at [139, 67] on button "Police" at bounding box center [135, 70] width 23 height 7
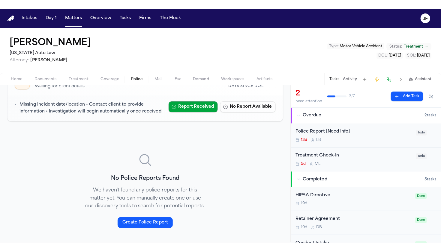
scroll to position [59, 0]
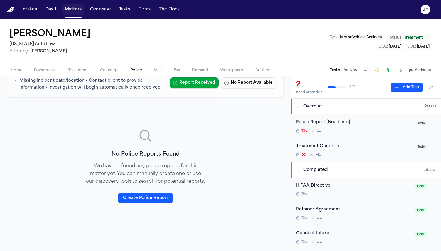
click at [70, 10] on button "Matters" at bounding box center [73, 9] width 22 height 11
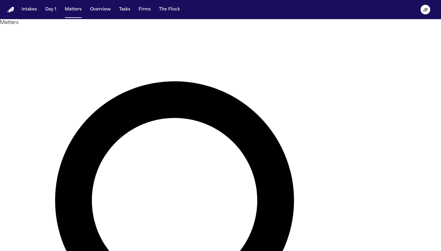
type input "*****"
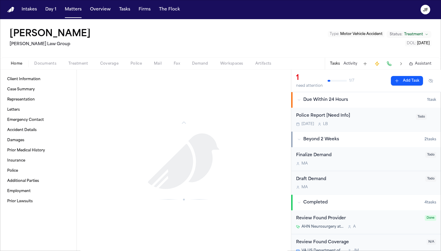
scroll to position [374, 0]
click at [353, 64] on button "Activity" at bounding box center [350, 63] width 14 height 5
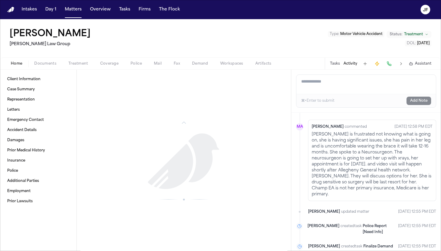
scroll to position [352, 0]
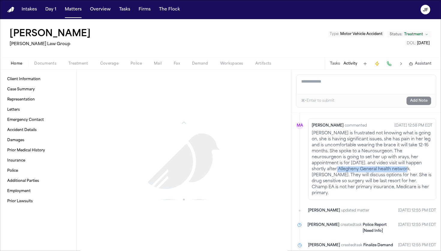
drag, startPoint x: 354, startPoint y: 158, endPoint x: 425, endPoint y: 158, distance: 70.7
click at [425, 158] on p "[PERSON_NAME] is frustrated not knowing what is going on, she is having signifi…" at bounding box center [371, 164] width 121 height 66
copy p "Allegheny General health network"
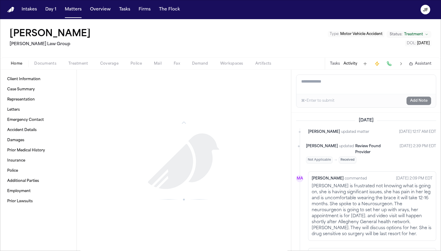
scroll to position [0, 0]
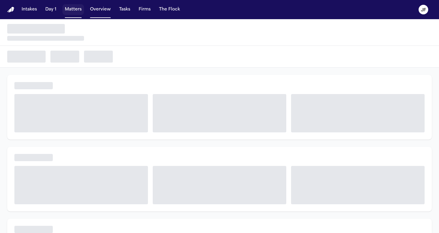
click at [75, 11] on button "Matters" at bounding box center [73, 9] width 22 height 11
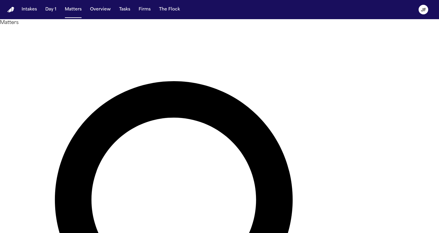
type input "******"
drag, startPoint x: 189, startPoint y: 46, endPoint x: 47, endPoint y: 79, distance: 145.3
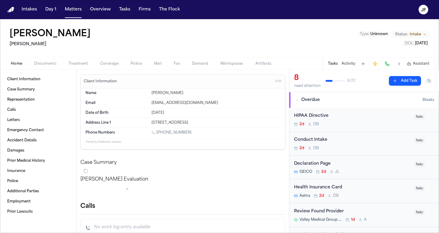
click at [42, 60] on button "Documents" at bounding box center [45, 63] width 34 height 7
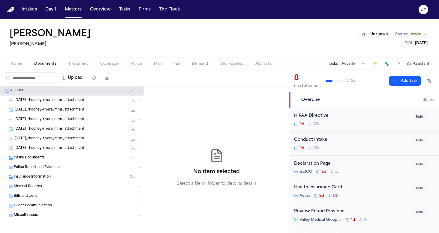
click at [57, 154] on div "Intake Documents ( 1 )" at bounding box center [72, 158] width 144 height 10
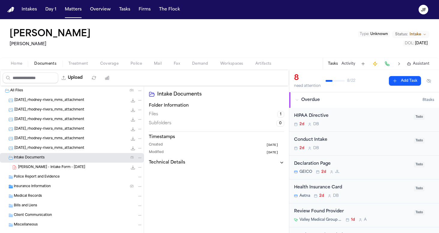
click at [57, 165] on div "R. Rivera - Intake Form - 9.2.25 25.0 KB • PDF" at bounding box center [80, 168] width 124 height 6
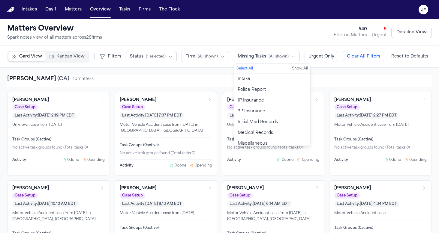
scroll to position [4, 0]
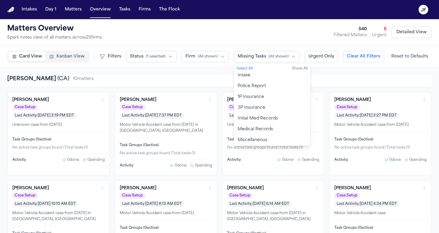
click at [206, 55] on span "( All shown )" at bounding box center [208, 56] width 20 height 5
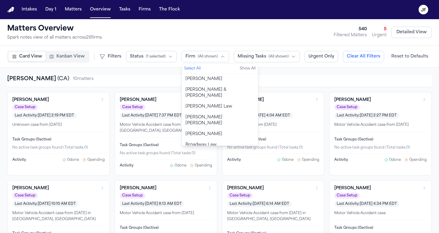
click at [208, 94] on button "[PERSON_NAME] & [PERSON_NAME]" at bounding box center [220, 93] width 76 height 17
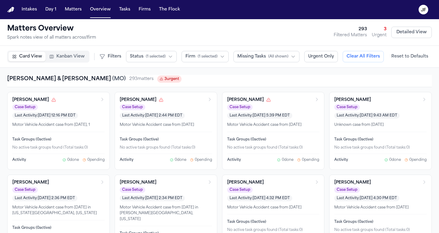
click at [269, 58] on span "( All shown )" at bounding box center [278, 56] width 20 height 5
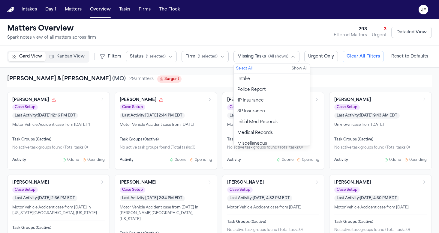
click at [257, 94] on button "Police Report" at bounding box center [272, 90] width 76 height 11
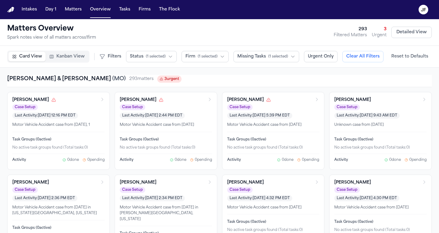
click at [197, 76] on div "Beck & Beck ( MO ) 293 matter s 3 urgent" at bounding box center [219, 79] width 424 height 8
click at [209, 101] on icon "Open matter: Danny Bowen" at bounding box center [209, 99] width 5 height 5
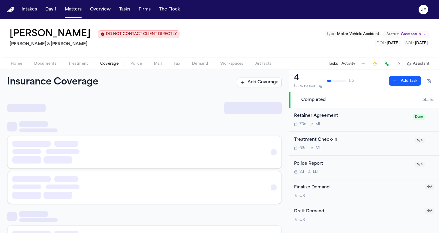
click at [108, 66] on span "Coverage" at bounding box center [109, 63] width 18 height 5
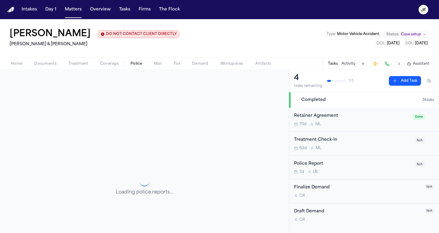
click at [133, 66] on span "Police" at bounding box center [135, 63] width 11 height 5
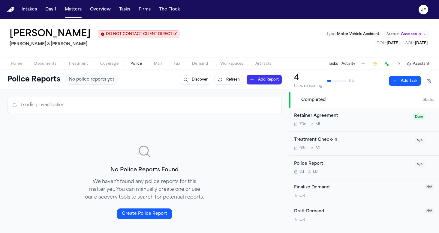
click at [166, 67] on button "Mail" at bounding box center [158, 63] width 20 height 7
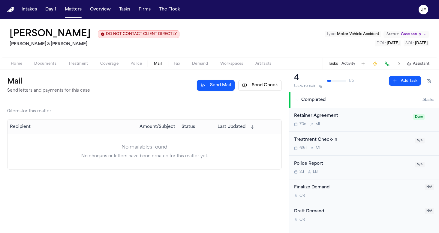
click at [179, 66] on span "Fax" at bounding box center [177, 63] width 6 height 5
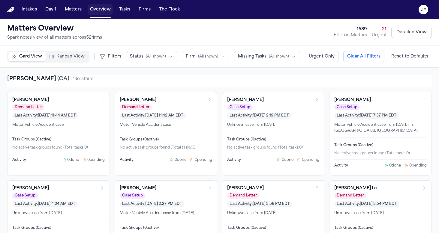
click at [96, 12] on button "Overview" at bounding box center [100, 9] width 25 height 11
click at [165, 63] on div "Card View Kanban View Filters Status ( All shown ) Firm ( All shown ) Missing T…" at bounding box center [219, 57] width 439 height 22
click at [165, 55] on button "Status ( All shown )" at bounding box center [151, 56] width 51 height 11
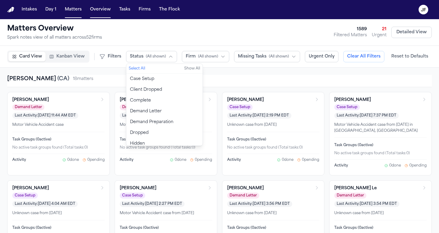
click at [226, 55] on button "Firm ( All shown )" at bounding box center [205, 56] width 47 height 11
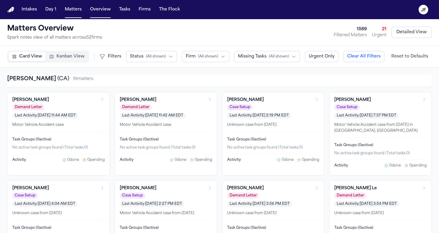
click at [254, 55] on span "Missing Tasks" at bounding box center [252, 57] width 28 height 6
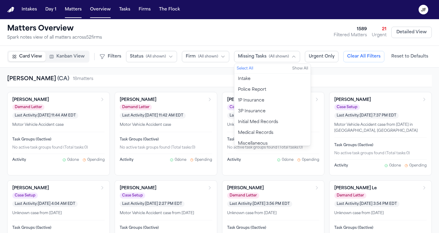
click at [227, 37] on div "Matters Overview Spark notes view of all matters across 52 firm s 1589 Filtered…" at bounding box center [219, 32] width 424 height 17
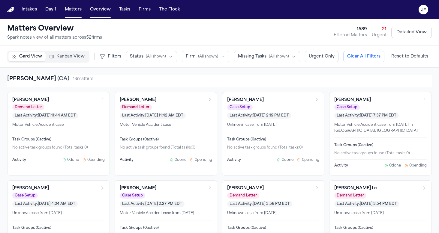
click at [209, 101] on icon "Open matter: Marilou Dilan" at bounding box center [209, 99] width 5 height 5
click at [310, 58] on span "Urgent Only" at bounding box center [321, 57] width 26 height 6
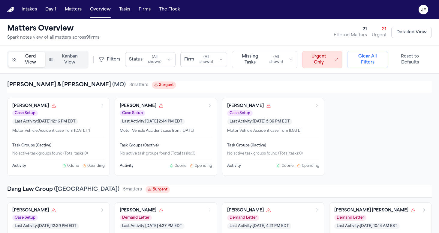
click at [361, 60] on button "Clear All Filters" at bounding box center [367, 59] width 41 height 17
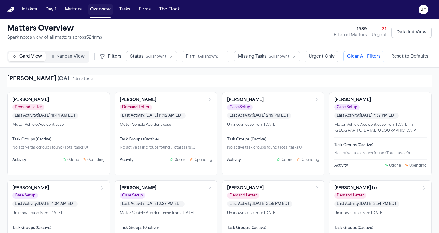
click at [104, 13] on button "Overview" at bounding box center [100, 9] width 25 height 11
click at [128, 10] on button "Tasks" at bounding box center [125, 9] width 16 height 11
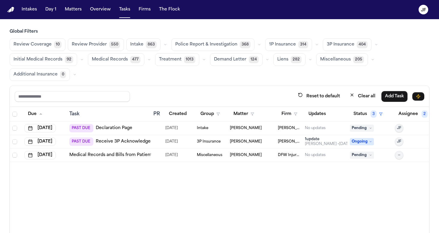
click at [284, 43] on span "1P Insurance" at bounding box center [282, 45] width 27 height 6
click at [312, 49] on div "1P Insurance 314" at bounding box center [292, 45] width 55 height 12
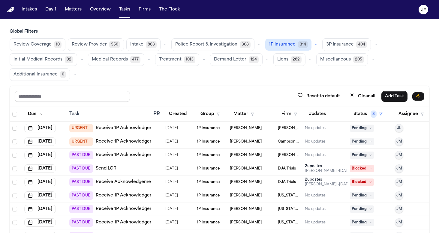
click at [312, 46] on button "button" at bounding box center [315, 44] width 7 height 7
click at [291, 90] on span "LOR Acknowledgement" at bounding box center [289, 86] width 41 height 12
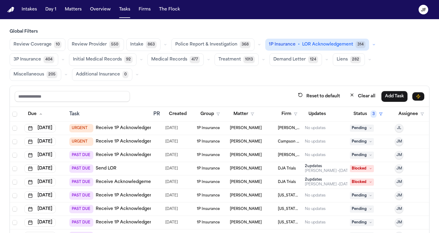
click at [221, 87] on div "Reset to default Clear all Add Task" at bounding box center [219, 96] width 419 height 21
click at [123, 130] on link "Receive 1P Acknowledgement" at bounding box center [128, 128] width 65 height 6
click at [370, 45] on button "button" at bounding box center [373, 44] width 7 height 7
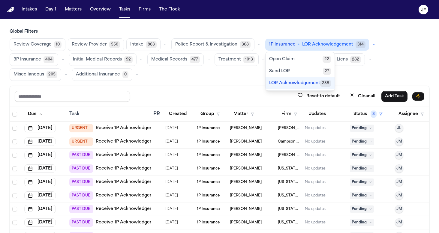
click at [213, 89] on div "Reset to default Clear all Add Task" at bounding box center [219, 96] width 419 height 21
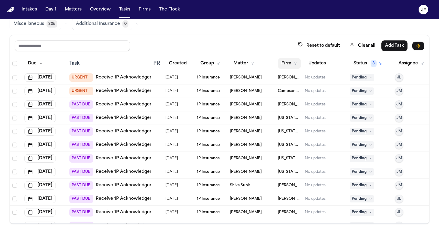
click at [296, 65] on button "Firm" at bounding box center [289, 63] width 23 height 11
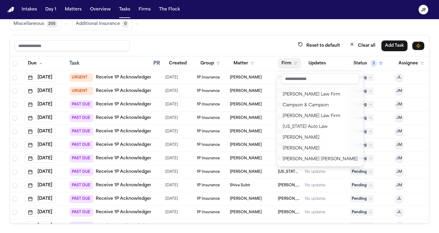
click at [270, 19] on div "Intakes Day 1 Matters Overview Tasks Firms The Flock JF Global Filters Review C…" at bounding box center [219, 116] width 439 height 233
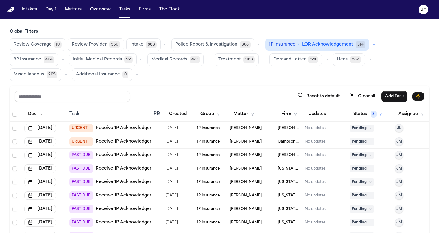
click at [327, 45] on span "LOR Acknowledgement" at bounding box center [327, 45] width 51 height 6
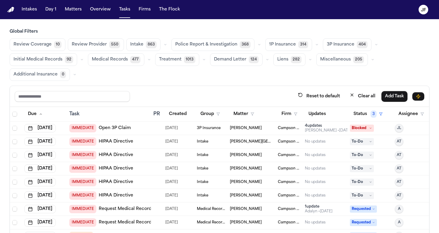
click at [213, 42] on span "Police Report & Investigation" at bounding box center [206, 45] width 62 height 6
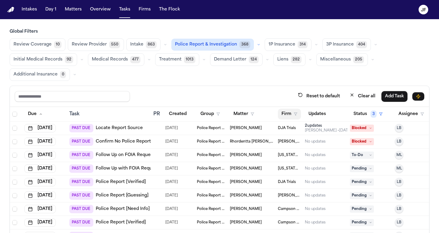
click at [287, 116] on button "Firm" at bounding box center [289, 114] width 23 height 11
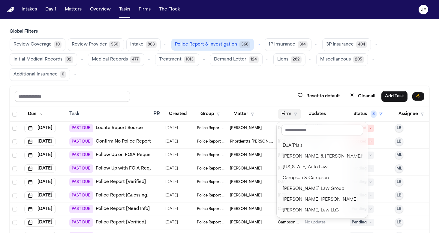
click at [225, 46] on div "Global Filters Review Coverage 10 Review Provider 550 Intake 863 Police Report …" at bounding box center [219, 152] width 419 height 246
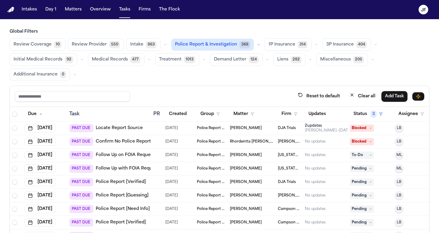
click at [229, 44] on span "Police Report & Investigation" at bounding box center [206, 45] width 62 height 6
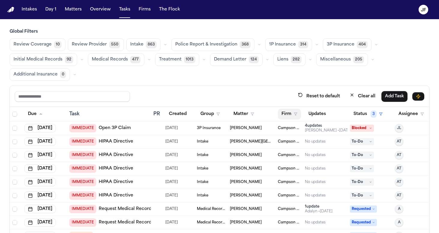
click at [290, 112] on button "Firm" at bounding box center [289, 114] width 23 height 11
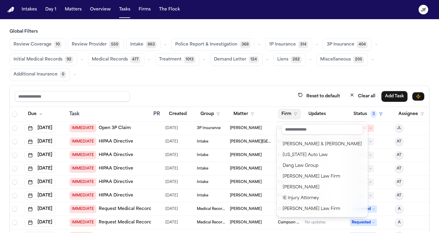
scroll to position [23, 0]
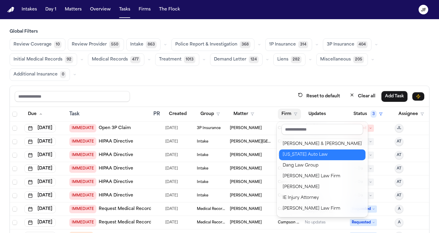
drag, startPoint x: 298, startPoint y: 172, endPoint x: 299, endPoint y: 159, distance: 13.0
click at [299, 159] on div "Campson & Campson DJA Trials Collins & Collins Michigan Auto Law Dang Law Group…" at bounding box center [322, 177] width 86 height 75
click at [299, 159] on button "[US_STATE] Auto Law" at bounding box center [322, 155] width 86 height 11
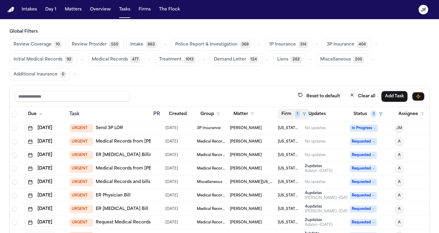
click at [296, 114] on span "1" at bounding box center [297, 114] width 5 height 7
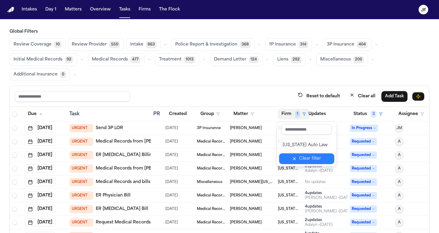
click at [298, 160] on button "Clear filter" at bounding box center [306, 158] width 55 height 11
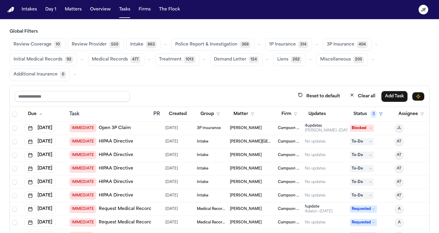
click at [287, 120] on th "Firm" at bounding box center [288, 114] width 27 height 15
click at [287, 112] on button "Firm" at bounding box center [289, 114] width 23 height 11
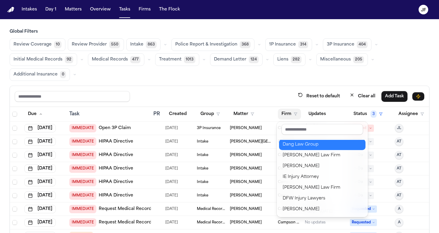
scroll to position [44, 0]
click at [299, 143] on div "Dang Law Group" at bounding box center [321, 144] width 79 height 7
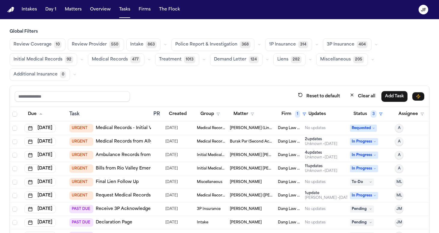
click at [249, 87] on div "Reset to default Clear all Add Task" at bounding box center [219, 96] width 419 height 21
click at [230, 50] on button "Police Report & Investigation 368" at bounding box center [212, 44] width 83 height 13
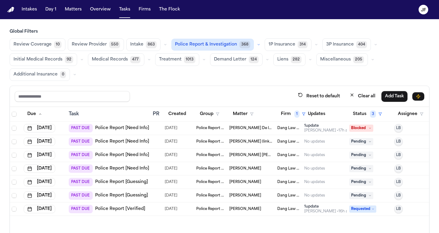
scroll to position [0, 0]
click at [221, 40] on button "Police Report & Investigation 368" at bounding box center [212, 45] width 82 height 12
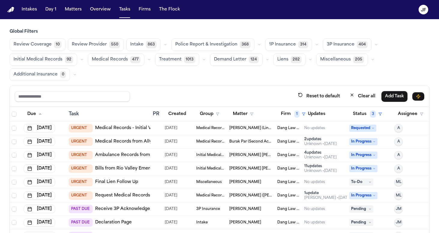
click at [226, 61] on span "Demand Letter" at bounding box center [230, 60] width 32 height 6
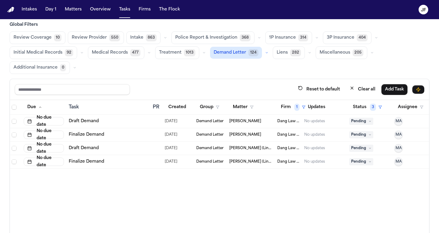
scroll to position [6, 0]
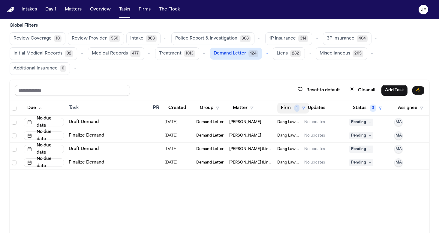
click at [292, 106] on button "Firm 1" at bounding box center [293, 108] width 32 height 11
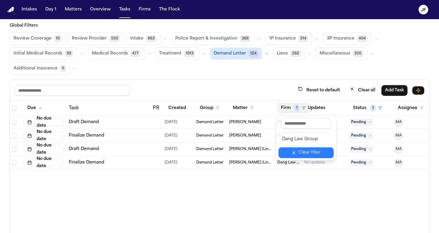
click at [296, 153] on icon "button" at bounding box center [293, 152] width 5 height 5
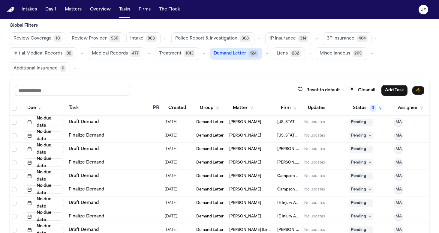
click at [248, 55] on span "124" at bounding box center [253, 53] width 10 height 7
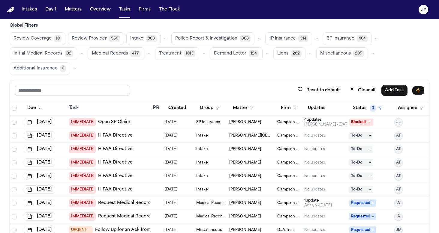
click at [308, 54] on icon "button" at bounding box center [310, 54] width 4 height 4
click at [300, 70] on button "Open File 208" at bounding box center [302, 69] width 59 height 12
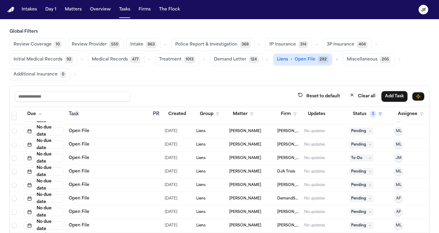
scroll to position [0, 0]
click at [333, 61] on button "button" at bounding box center [336, 59] width 7 height 7
click at [314, 75] on button "Open File 208" at bounding box center [302, 74] width 59 height 12
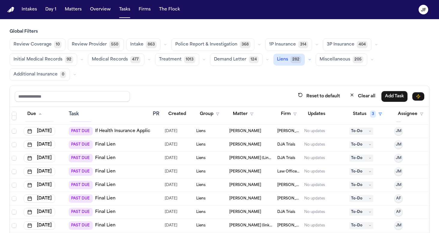
click at [282, 57] on span "Liens" at bounding box center [282, 60] width 11 height 6
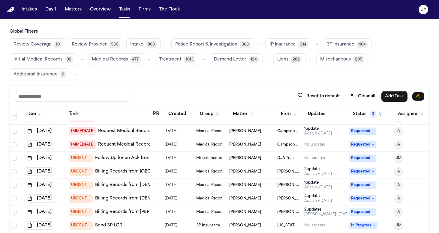
click at [257, 43] on icon "button" at bounding box center [259, 45] width 4 height 4
click at [163, 44] on icon "button" at bounding box center [165, 45] width 4 height 4
click at [104, 82] on div "Global Filters Review Coverage 10 Review Provider 550 Intake 863 Police Report …" at bounding box center [219, 152] width 419 height 246
click at [143, 11] on button "Firms" at bounding box center [144, 9] width 17 height 11
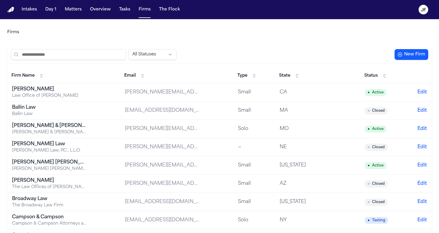
click at [186, 96] on td "albert@albertlelaw.com" at bounding box center [176, 92] width 113 height 18
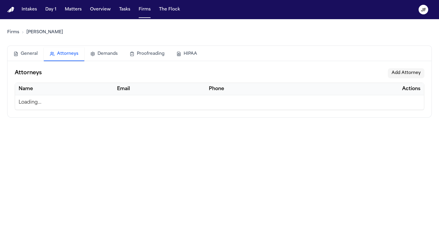
click at [63, 50] on button "Attorneys" at bounding box center [64, 54] width 40 height 14
click at [32, 54] on button "General" at bounding box center [25, 53] width 36 height 13
click at [168, 13] on button "The Flock" at bounding box center [169, 9] width 26 height 11
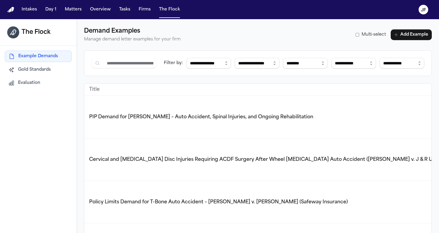
click at [50, 67] on span "Gold Standards" at bounding box center [34, 70] width 33 height 6
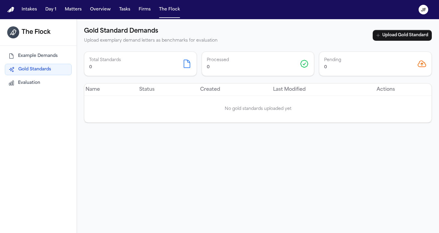
click at [47, 86] on button "Evaluation" at bounding box center [38, 83] width 67 height 11
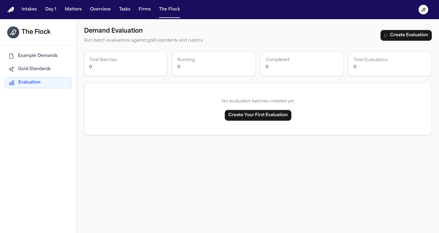
click at [54, 56] on span "Example Demands" at bounding box center [38, 56] width 40 height 6
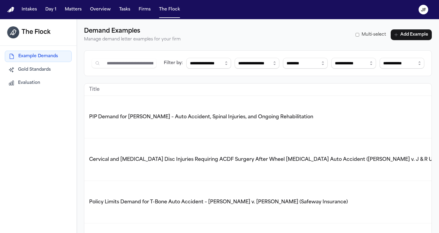
click at [29, 70] on span "Gold Standards" at bounding box center [34, 70] width 33 height 6
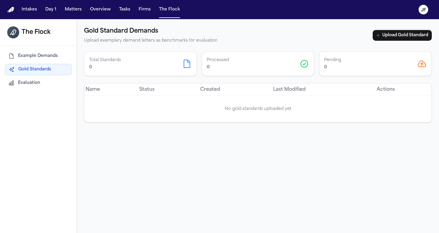
click at [30, 81] on span "Evaluation" at bounding box center [29, 83] width 22 height 6
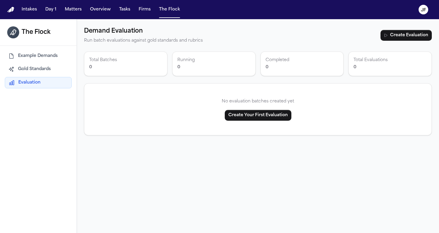
click at [33, 59] on span "Example Demands" at bounding box center [38, 56] width 40 height 6
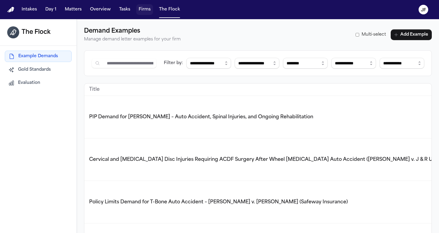
click at [143, 9] on button "Firms" at bounding box center [144, 9] width 17 height 11
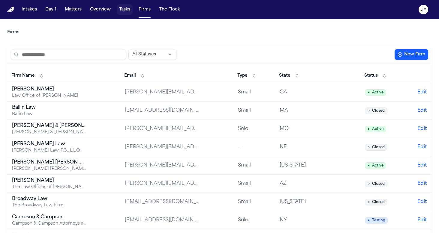
click at [120, 10] on button "Tasks" at bounding box center [125, 9] width 16 height 11
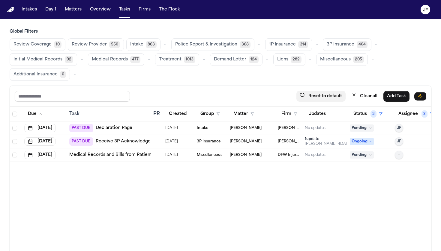
click at [323, 101] on button "Reset to default" at bounding box center [320, 96] width 49 height 11
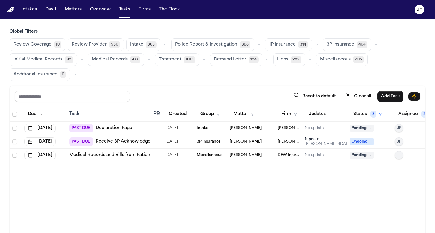
click at [321, 1] on nav "Intakes Day 1 Matters Overview Tasks Firms The Flock JF" at bounding box center [217, 9] width 435 height 19
click at [63, 16] on nav "Intakes Day 1 Matters Overview Tasks Firms The Flock JF" at bounding box center [217, 9] width 435 height 19
click at [65, 13] on button "Matters" at bounding box center [73, 9] width 22 height 11
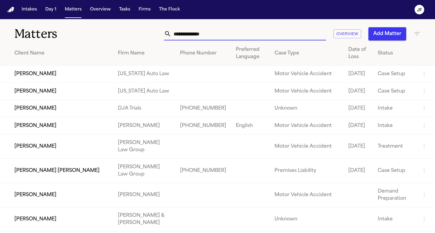
click at [201, 38] on input "text" at bounding box center [248, 33] width 155 height 13
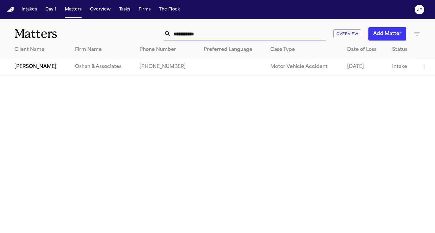
type input "**********"
click at [33, 68] on td "[PERSON_NAME]" at bounding box center [35, 66] width 70 height 17
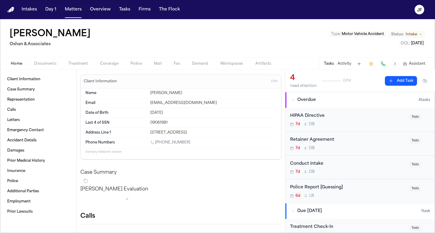
click at [42, 62] on span "Documents" at bounding box center [45, 63] width 22 height 5
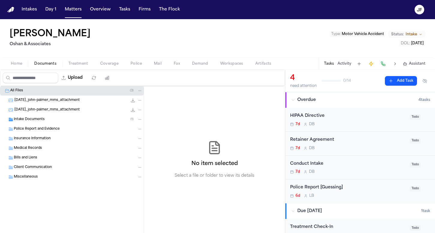
click at [49, 119] on div "Intake Documents ( 1 )" at bounding box center [78, 119] width 129 height 5
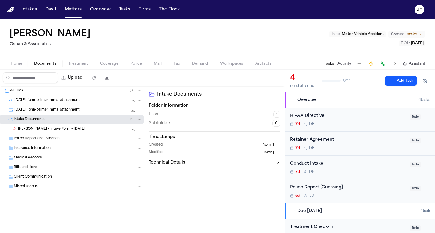
click at [58, 130] on span "J. Palmer - Intake Form - 8.28.25" at bounding box center [51, 129] width 67 height 5
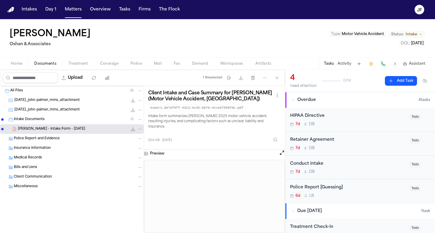
click at [132, 128] on icon "File: J. Palmer - Intake Form - 8.28.25" at bounding box center [132, 129] width 5 height 5
click at [112, 62] on span "Coverage" at bounding box center [109, 63] width 18 height 5
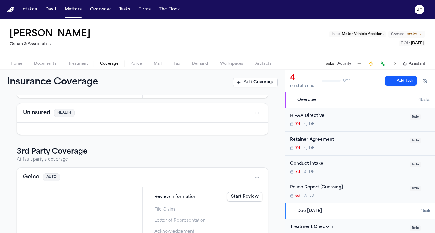
scroll to position [88, 0]
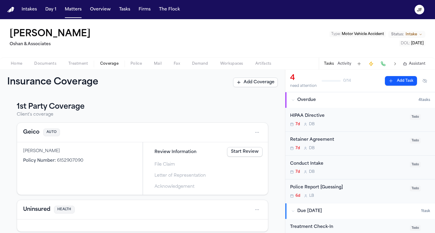
click at [106, 63] on span "Coverage" at bounding box center [109, 63] width 18 height 5
drag, startPoint x: 46, startPoint y: 61, endPoint x: 46, endPoint y: 69, distance: 7.8
click at [46, 61] on span "Documents" at bounding box center [45, 63] width 22 height 5
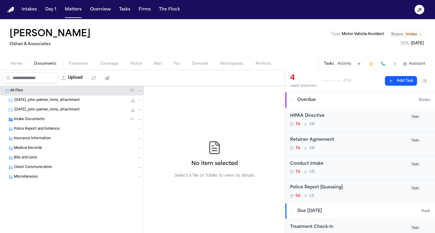
click at [47, 121] on div "Intake Documents ( 1 )" at bounding box center [78, 119] width 129 height 5
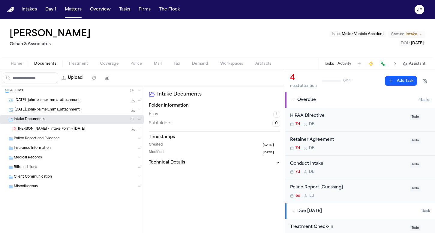
click at [49, 139] on span "Police Report and Evidence" at bounding box center [37, 138] width 46 height 5
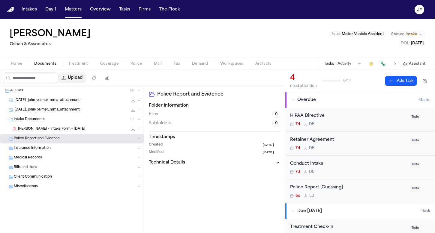
click at [91, 71] on div "Upload" at bounding box center [57, 78] width 115 height 16
click at [86, 75] on button "Upload" at bounding box center [72, 78] width 28 height 11
select select "**********"
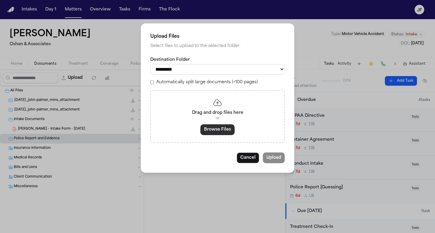
click at [215, 126] on button "Browse Files" at bounding box center [217, 129] width 34 height 11
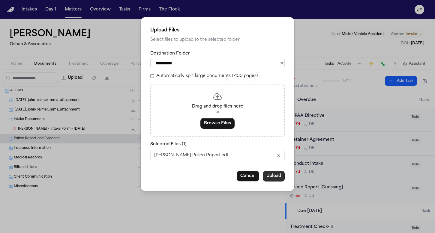
click at [270, 176] on button "Upload" at bounding box center [274, 176] width 22 height 11
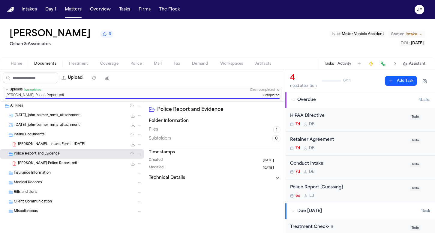
click at [95, 163] on div "John Palmer Police Report.pdf 160.3 MB • PDF" at bounding box center [80, 164] width 124 height 6
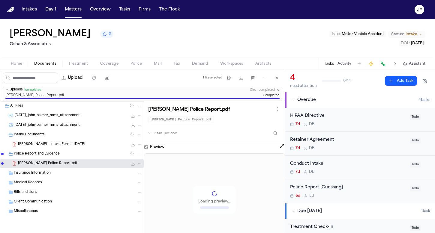
click at [140, 65] on span "Police" at bounding box center [135, 63] width 11 height 5
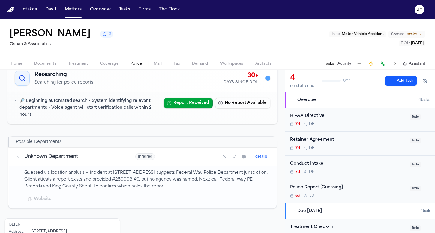
scroll to position [74, 0]
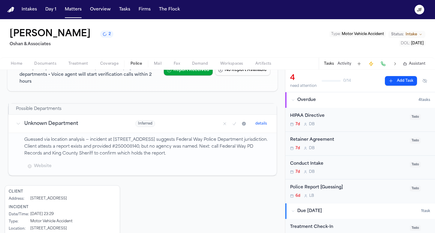
click at [91, 146] on p "Guessed via location analysis — incident at 34230 31st Ave SW, Federal Way, WA …" at bounding box center [146, 147] width 245 height 20
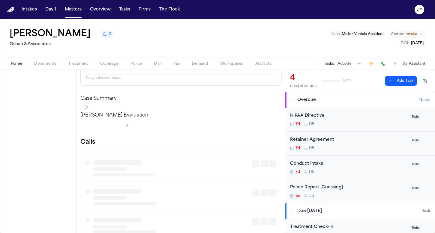
click at [19, 65] on span "Home" at bounding box center [16, 63] width 11 height 5
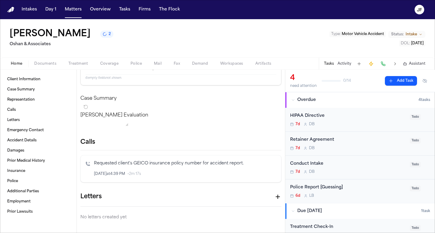
click at [111, 65] on span "Coverage" at bounding box center [109, 63] width 18 height 5
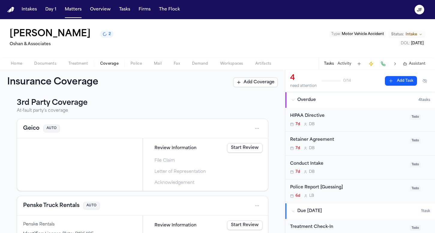
scroll to position [112, 0]
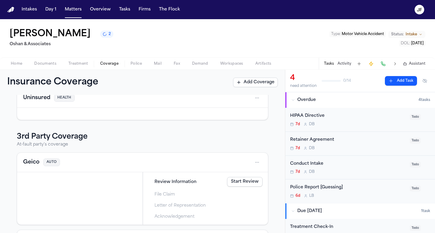
click at [7, 63] on button "Home" at bounding box center [16, 63] width 23 height 7
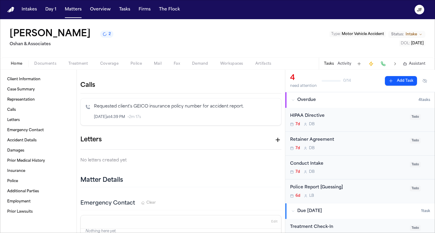
scroll to position [126, 0]
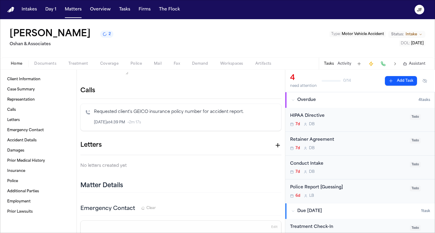
click at [128, 116] on p "Requested client's GEICO insurance policy number for accident report." at bounding box center [185, 112] width 182 height 7
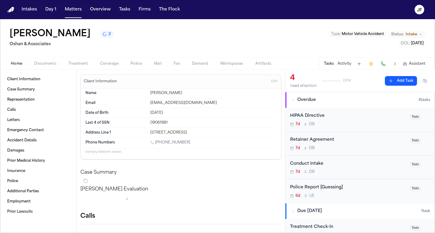
scroll to position [0, 0]
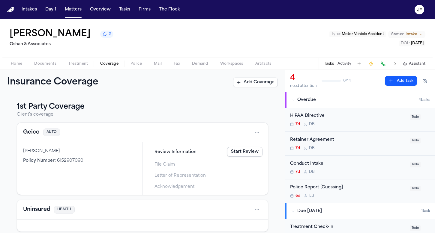
click at [115, 61] on span "Coverage" at bounding box center [109, 63] width 18 height 5
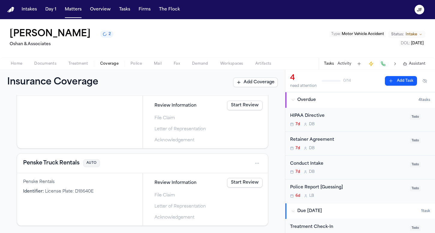
scroll to position [189, 0]
click at [255, 161] on html "Intakes Day 1 Matters Overview Tasks Firms The Flock JF John Palmer 2 Oshan & A…" at bounding box center [217, 116] width 435 height 233
click at [252, 180] on div "View coverage details" at bounding box center [233, 179] width 45 height 16
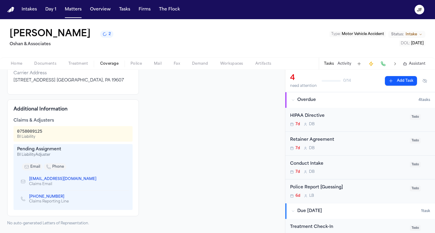
scroll to position [79, 0]
click at [45, 64] on span "Documents" at bounding box center [45, 63] width 22 height 5
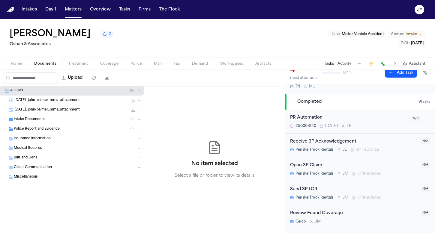
scroll to position [148, 0]
click at [317, 168] on div "Open 3P Claim" at bounding box center [353, 166] width 127 height 7
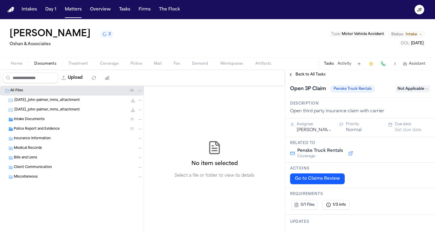
click at [412, 92] on span "Not Applicable" at bounding box center [412, 88] width 34 height 7
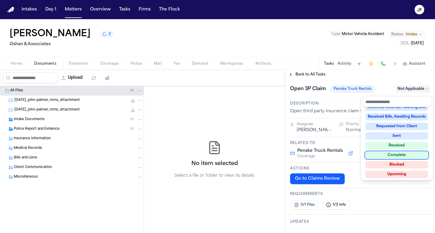
click at [398, 154] on div "Complete" at bounding box center [396, 155] width 63 height 7
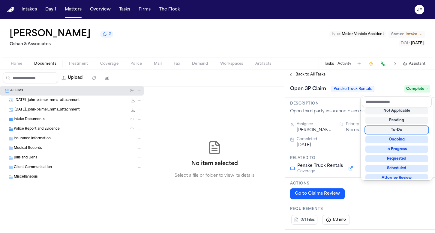
click at [313, 76] on div "**********" at bounding box center [360, 151] width 150 height 163
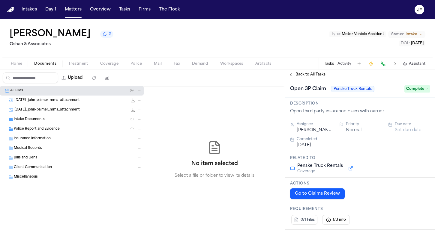
click at [313, 74] on span "Back to All Tasks" at bounding box center [310, 74] width 30 height 5
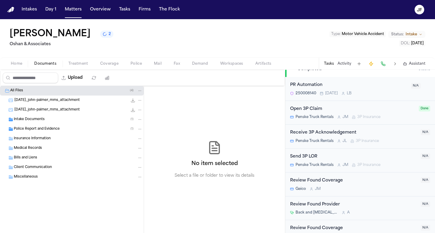
scroll to position [183, 0]
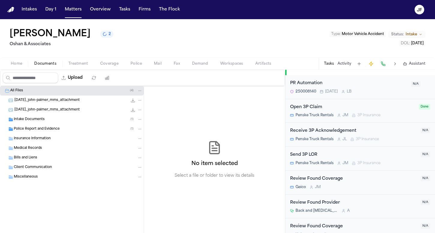
click at [316, 152] on div "Send 3P LOR" at bounding box center [353, 155] width 127 height 7
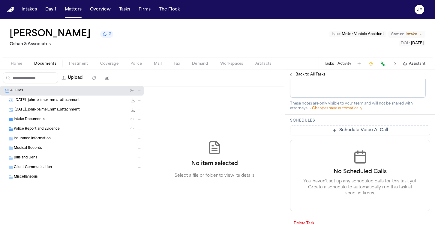
scroll to position [279, 0]
click at [303, 75] on span "Back to All Tasks" at bounding box center [310, 74] width 30 height 5
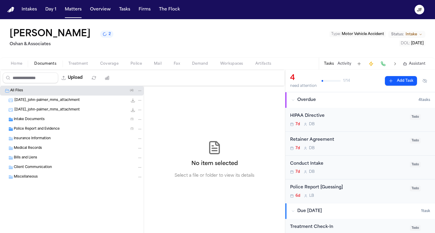
click at [329, 61] on button "Tasks" at bounding box center [329, 63] width 10 height 5
click at [344, 58] on div "John Palmer 2 Oshan & Associates Type : Motor Vehicle Accident Status: Intake D…" at bounding box center [217, 38] width 435 height 38
click at [344, 64] on button "Activity" at bounding box center [344, 63] width 14 height 5
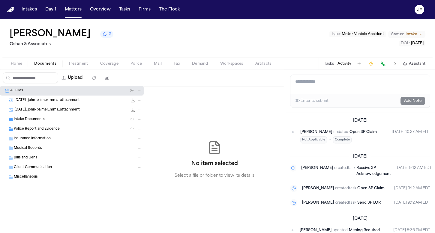
click at [328, 64] on button "Tasks" at bounding box center [329, 63] width 10 height 5
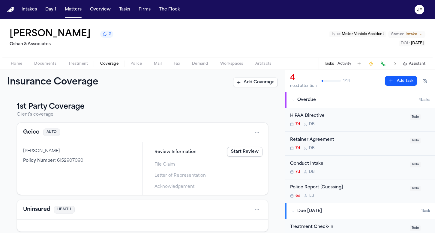
click at [107, 61] on span "Coverage" at bounding box center [109, 63] width 18 height 5
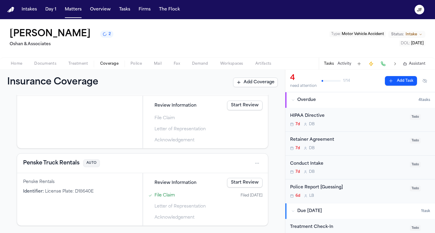
scroll to position [189, 0]
click at [38, 68] on div "Home Documents Treatment Coverage Police Mail Fax Demand Workspaces Artifacts T…" at bounding box center [217, 64] width 435 height 12
click at [44, 57] on div "John Palmer 3 Oshan & Associates Type : Motor Vehicle Accident Status: Intake D…" at bounding box center [217, 38] width 435 height 38
click at [45, 61] on span "Documents" at bounding box center [45, 63] width 22 height 5
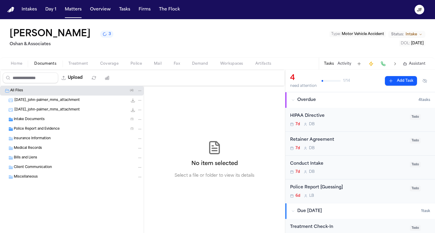
click at [43, 129] on span "Police Report and Evidence" at bounding box center [37, 129] width 46 height 5
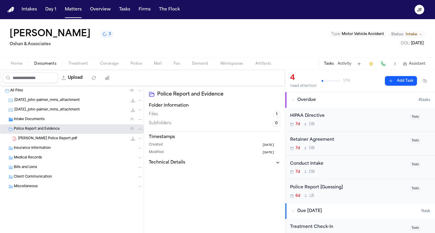
click at [132, 139] on icon "File: John Palmer Police Report.pdf" at bounding box center [132, 138] width 5 height 5
click at [109, 61] on span "Coverage" at bounding box center [109, 63] width 18 height 5
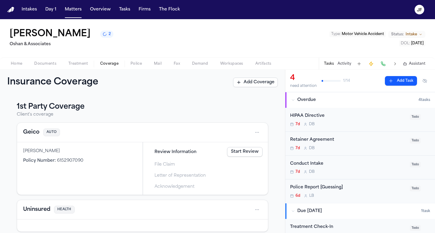
click at [143, 1] on nav "Intakes Day 1 Matters Overview Tasks Firms The Flock JF" at bounding box center [217, 9] width 435 height 19
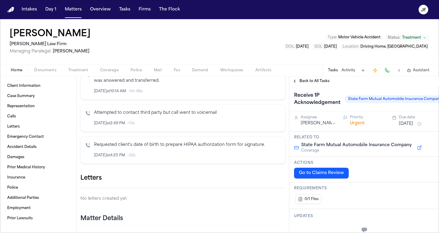
scroll to position [186, 0]
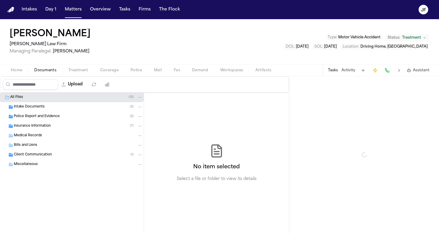
click at [46, 71] on span "Documents" at bounding box center [45, 70] width 22 height 5
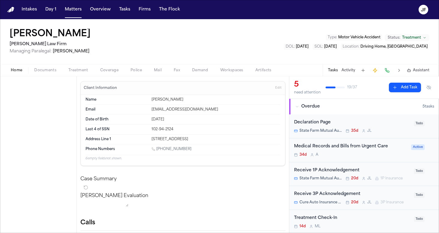
click at [15, 73] on span "button" at bounding box center [16, 73] width 19 height 1
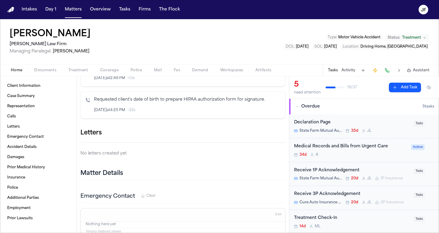
scroll to position [262, 0]
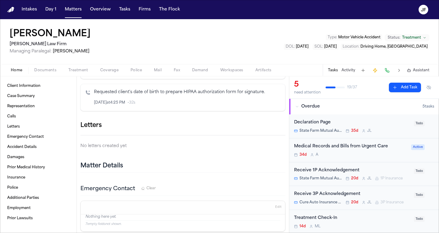
click at [285, 126] on icon "button" at bounding box center [285, 126] width 0 height 0
click at [246, 233] on div at bounding box center [219, 233] width 439 height 0
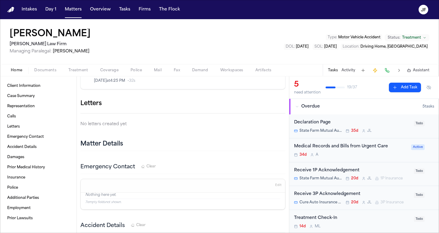
scroll to position [269, 0]
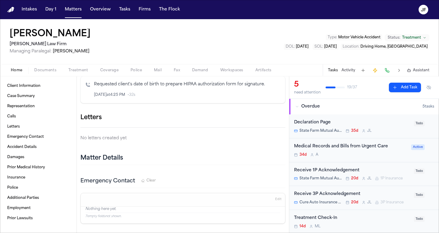
click at [285, 118] on icon "button" at bounding box center [285, 118] width 0 height 0
click at [118, 233] on div at bounding box center [219, 233] width 439 height 0
click at [28, 87] on span "Client Information" at bounding box center [23, 86] width 33 height 5
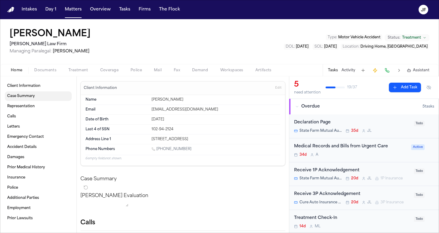
click at [28, 97] on span "Case Summary" at bounding box center [21, 96] width 28 height 5
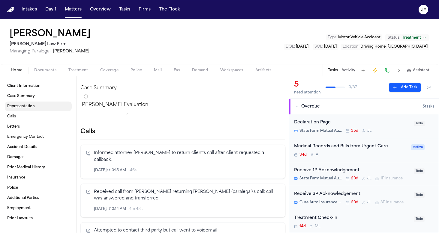
click at [28, 107] on span "Representation" at bounding box center [21, 106] width 28 height 5
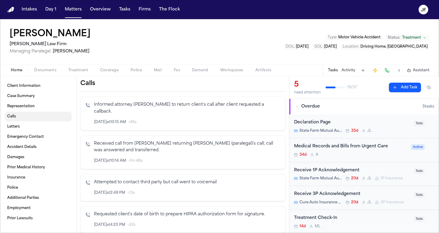
click at [28, 120] on link "Calls" at bounding box center [38, 117] width 67 height 10
click at [28, 132] on div "Client Information Case Summary Representation Calls Letters Emergency Contact …" at bounding box center [38, 152] width 67 height 142
click at [28, 129] on link "Letters" at bounding box center [38, 127] width 67 height 10
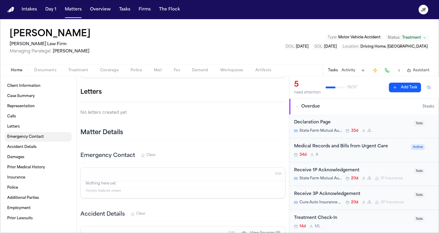
click at [33, 141] on link "Emergency Contact" at bounding box center [38, 137] width 67 height 10
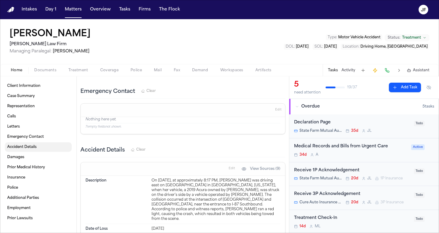
click at [34, 150] on link "Accident Details" at bounding box center [38, 147] width 67 height 10
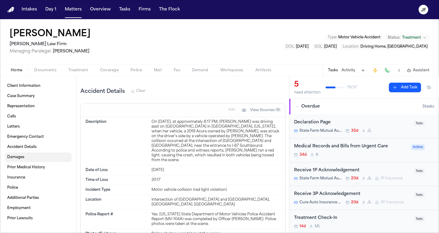
click at [36, 158] on link "Damages" at bounding box center [38, 158] width 67 height 10
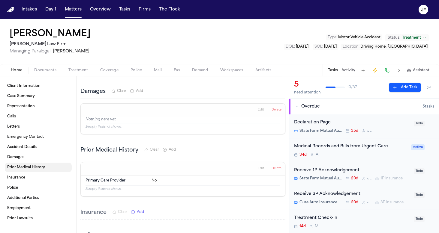
click at [38, 171] on link "Prior Medical History" at bounding box center [38, 168] width 67 height 10
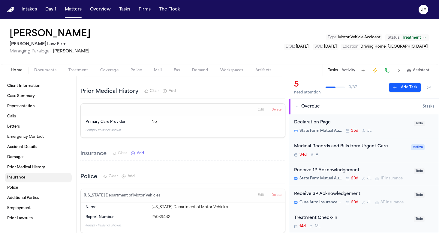
click at [38, 178] on link "Insurance" at bounding box center [38, 178] width 67 height 10
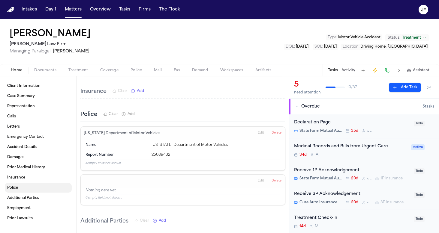
click at [38, 189] on link "Police" at bounding box center [38, 188] width 67 height 10
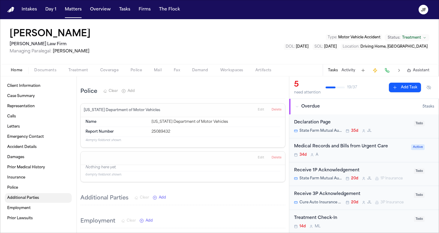
click at [38, 198] on span "Additional Parties" at bounding box center [23, 198] width 32 height 5
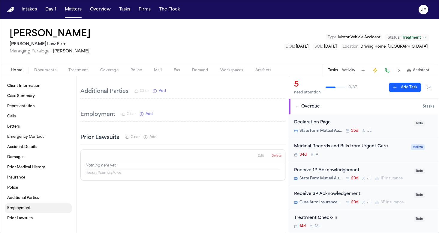
click at [38, 210] on link "Employment" at bounding box center [38, 209] width 67 height 10
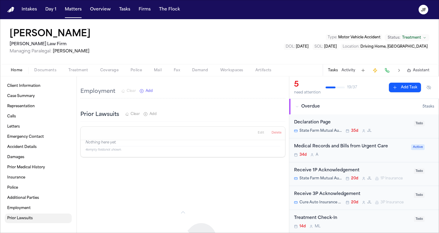
click at [38, 220] on link "Prior Lawsuits" at bounding box center [38, 219] width 67 height 10
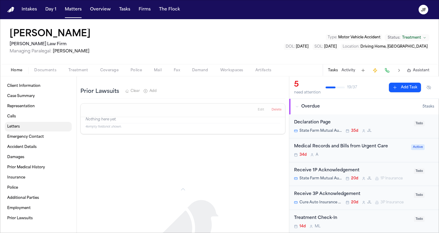
click at [45, 126] on link "Letters" at bounding box center [38, 127] width 67 height 10
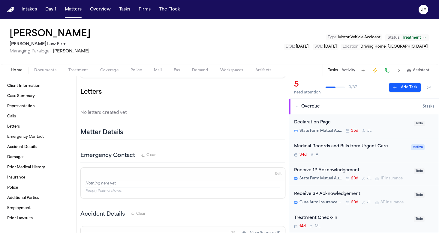
click at [285, 92] on icon "button" at bounding box center [285, 92] width 0 height 0
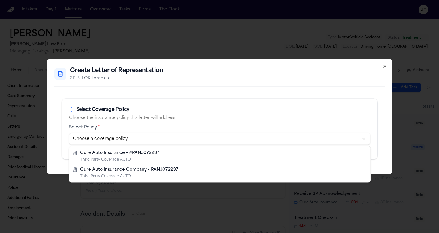
click at [181, 135] on body "Intakes Day 1 Matters Overview Tasks Firms The Flock JF Jessica Costello Martel…" at bounding box center [219, 116] width 439 height 233
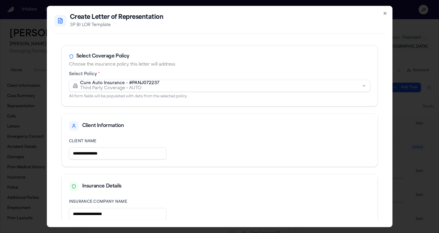
scroll to position [0, 0]
click at [150, 88] on body "Intakes Day 1 Matters Overview Tasks Firms The Flock JF Jessica Costello Martel…" at bounding box center [219, 116] width 439 height 233
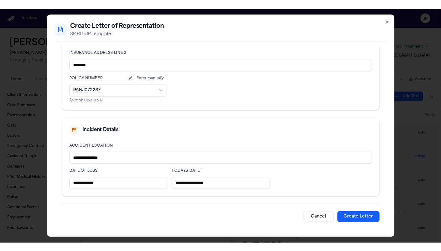
scroll to position [208, 0]
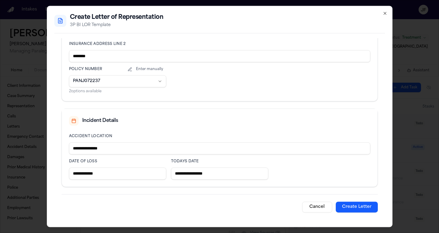
click at [343, 209] on button "Create Letter" at bounding box center [356, 207] width 42 height 11
type input "**********"
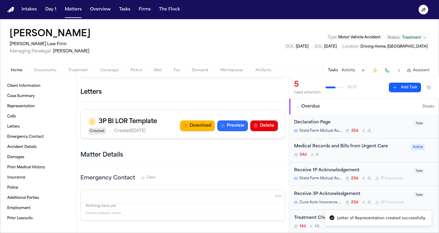
click at [226, 123] on button "Preview" at bounding box center [232, 125] width 31 height 11
click at [197, 131] on div "3P BI LOR Template Created • Created Sep 4, 2025 Download Preview Delete" at bounding box center [183, 126] width 190 height 18
click at [201, 124] on button "Download" at bounding box center [197, 125] width 35 height 11
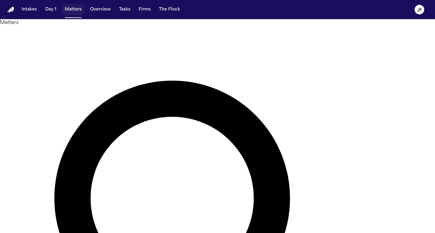
click at [75, 14] on button "Matters" at bounding box center [73, 9] width 22 height 11
type input "**********"
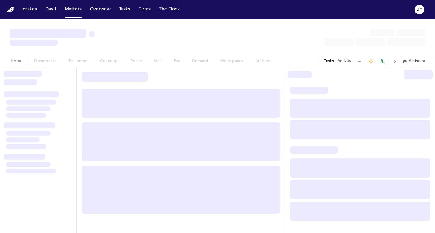
click at [38, 68] on div at bounding box center [38, 150] width 76 height 166
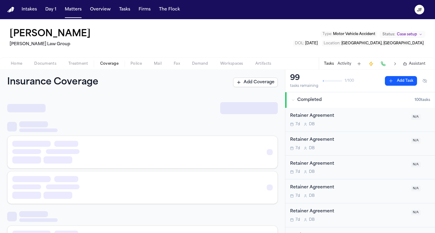
click at [106, 64] on span "Coverage" at bounding box center [109, 63] width 18 height 5
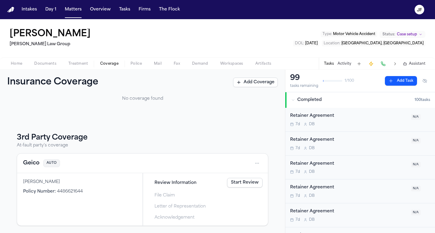
scroll to position [46, 0]
click at [194, 170] on div "Geico AUTO" at bounding box center [142, 163] width 251 height 19
click at [66, 194] on span "4486621644" at bounding box center [70, 191] width 26 height 4
click at [259, 162] on div "Geico AUTO" at bounding box center [142, 163] width 251 height 19
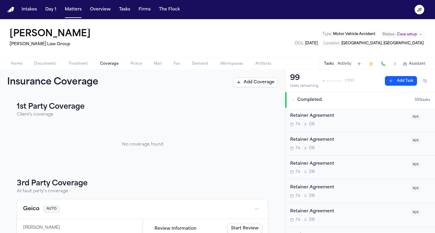
scroll to position [0, 0]
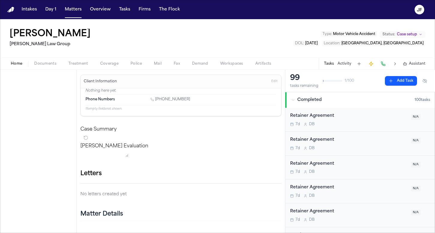
click at [16, 67] on span "button" at bounding box center [16, 67] width 19 height 1
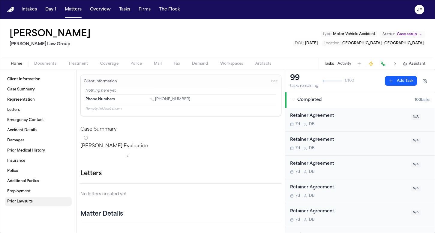
click at [36, 201] on link "Prior Lawsuits" at bounding box center [38, 202] width 67 height 10
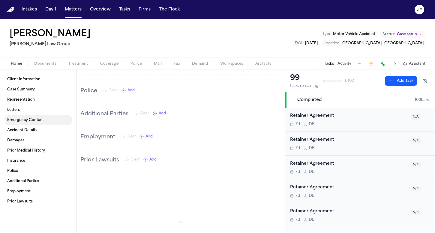
scroll to position [585, 0]
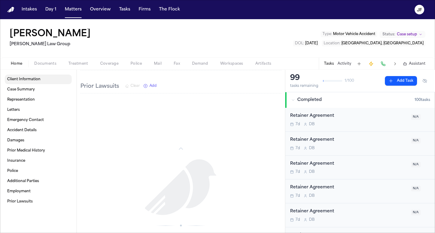
click at [48, 61] on span "Documents" at bounding box center [45, 63] width 22 height 5
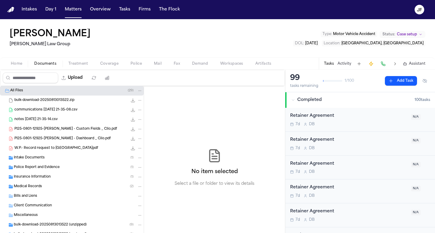
click at [40, 177] on span "Insurance Information" at bounding box center [32, 177] width 37 height 5
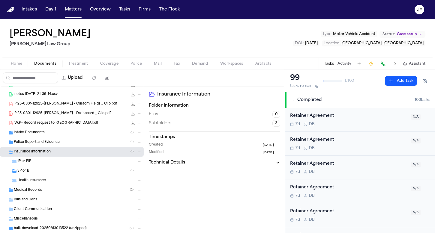
scroll to position [34, 0]
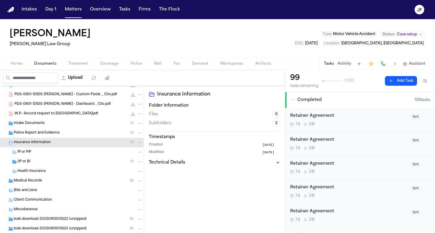
click at [46, 161] on div "3P or BI ( 1 )" at bounding box center [79, 161] width 125 height 5
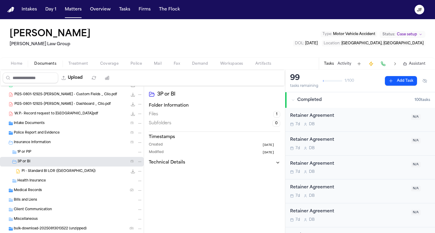
click at [50, 173] on span "PI - Standard BI LOR ([GEOGRAPHIC_DATA])" at bounding box center [59, 171] width 74 height 5
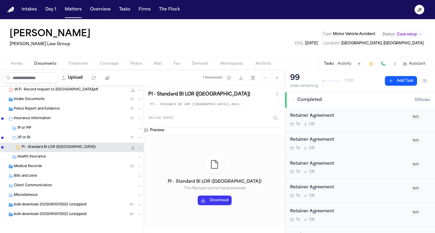
scroll to position [58, 0]
click at [40, 212] on div "bulk-download-20250813013522 (unzipped) ( 9 )" at bounding box center [78, 214] width 129 height 5
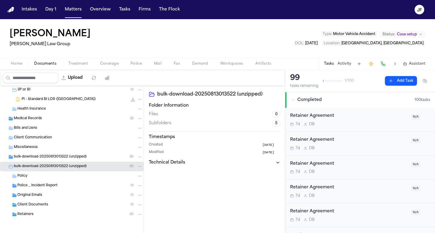
scroll to position [106, 0]
click at [50, 188] on span "Police _ Incident Report" at bounding box center [37, 185] width 40 height 5
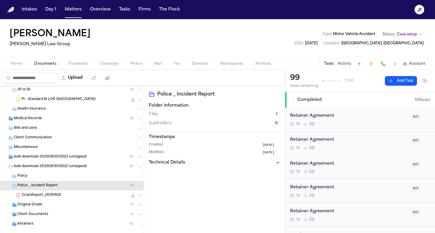
click at [50, 195] on span "CrashReport_26787429" at bounding box center [41, 195] width 39 height 5
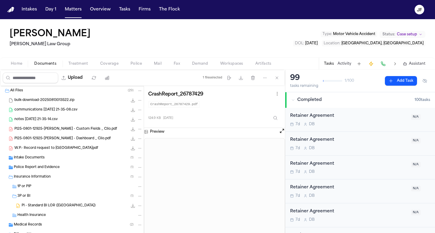
scroll to position [0, 0]
click at [43, 168] on span "Police Report and Evidence" at bounding box center [37, 167] width 46 height 5
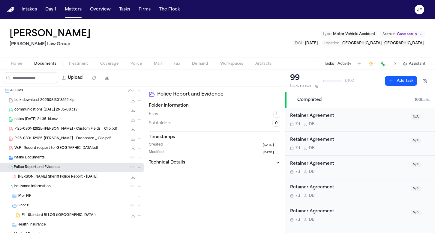
click at [48, 214] on span "PI - Standard BI LOR ([GEOGRAPHIC_DATA])" at bounding box center [59, 215] width 74 height 5
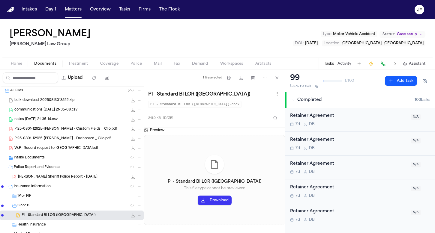
click at [117, 63] on span "Coverage" at bounding box center [109, 63] width 18 height 5
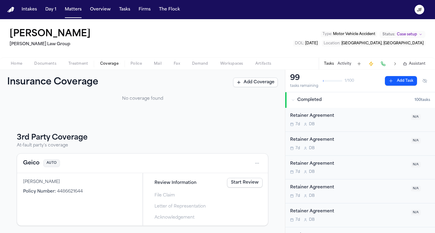
scroll to position [46, 0]
click at [250, 166] on html "Intakes Day 1 Matters Overview Tasks Firms The Flock JF Watson Pierre Morgan La…" at bounding box center [217, 116] width 435 height 233
click at [245, 180] on div "View coverage details" at bounding box center [233, 179] width 45 height 16
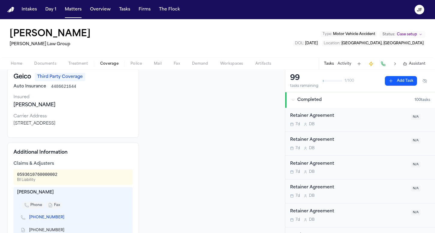
scroll to position [36, 0]
click at [47, 216] on link "(863) 619-4359" at bounding box center [46, 217] width 35 height 5
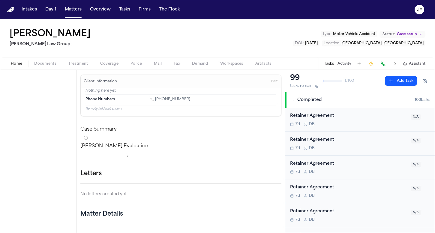
click at [15, 63] on span "Home" at bounding box center [16, 63] width 11 height 5
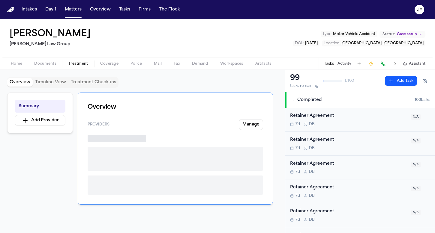
click at [79, 65] on span "Treatment" at bounding box center [78, 63] width 20 height 5
click at [98, 65] on button "Coverage" at bounding box center [109, 63] width 30 height 7
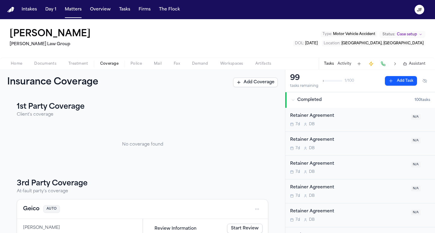
click at [13, 64] on span "Home" at bounding box center [16, 63] width 11 height 5
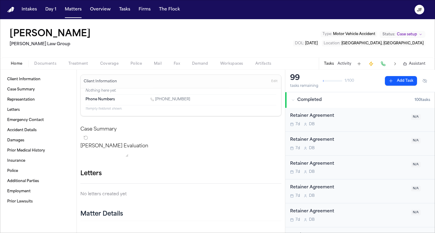
click at [113, 66] on span "Coverage" at bounding box center [109, 63] width 18 height 5
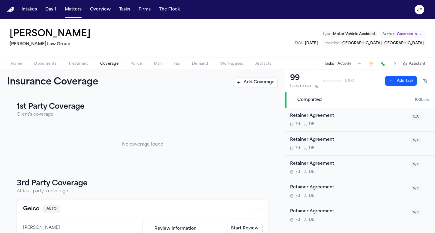
click at [24, 66] on button "Home" at bounding box center [16, 63] width 23 height 7
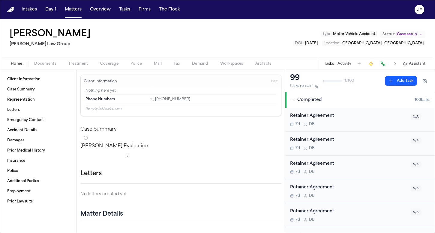
drag, startPoint x: 112, startPoint y: 61, endPoint x: 110, endPoint y: 63, distance: 3.2
click at [112, 61] on span "Coverage" at bounding box center [109, 63] width 18 height 5
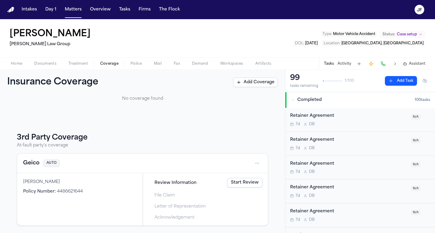
scroll to position [46, 0]
click at [256, 164] on html "Intakes Day 1 Matters Overview Tasks Firms The Flock [PERSON_NAME] [PERSON_NAME…" at bounding box center [217, 116] width 435 height 233
click at [248, 178] on div "View coverage details" at bounding box center [233, 179] width 45 height 16
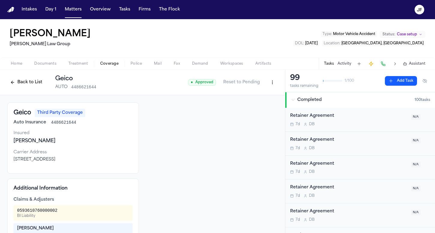
click at [22, 86] on button "Back to List" at bounding box center [26, 83] width 38 height 10
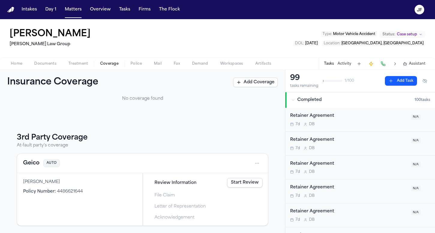
scroll to position [46, 0]
click at [240, 189] on div "Review Information Start Review" at bounding box center [205, 182] width 119 height 13
click at [241, 187] on link "Start Review" at bounding box center [244, 183] width 35 height 10
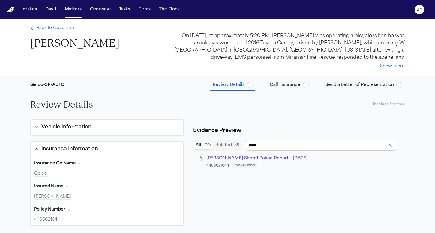
click at [251, 89] on button "Review Details" at bounding box center [232, 85] width 45 height 11
click at [251, 85] on span "button" at bounding box center [250, 85] width 6 height 6
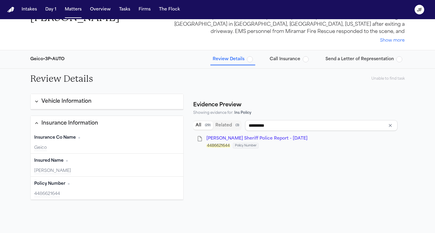
scroll to position [30, 0]
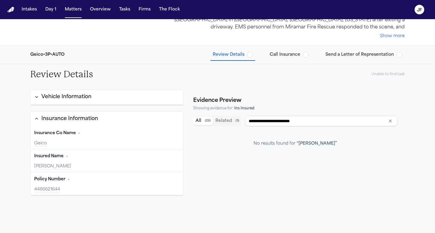
click at [120, 157] on div "Insured Name Edit" at bounding box center [106, 157] width 145 height 10
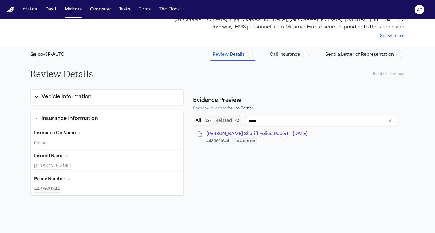
click at [126, 137] on div "Insurance Co Name Edit" at bounding box center [106, 134] width 145 height 10
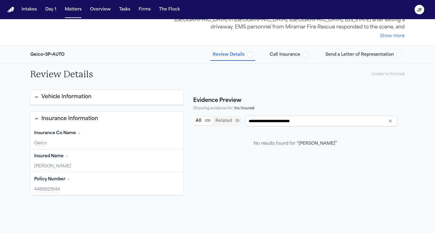
click at [128, 160] on div "Insured Name Edit" at bounding box center [106, 157] width 145 height 10
click at [127, 145] on div "Geico" at bounding box center [106, 144] width 145 height 6
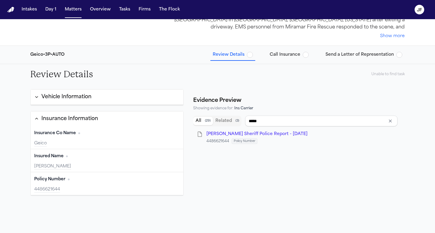
click at [229, 132] on span "W. Pierre - Broward Sheriff Police Report - 4.14.25" at bounding box center [256, 134] width 101 height 4
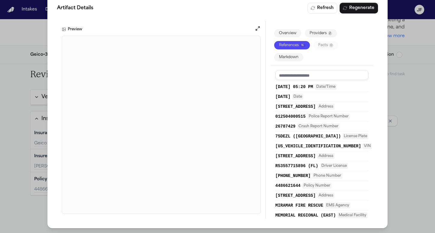
scroll to position [0, 0]
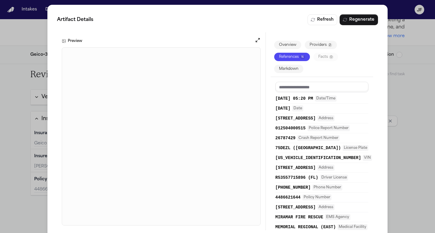
click at [400, 159] on div "Artifact Details Refresh Regenerate Preview Overview Providers 2 References 16 …" at bounding box center [217, 122] width 435 height 245
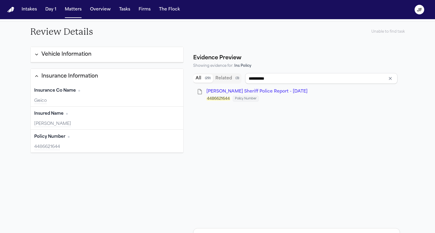
scroll to position [73, 0]
click at [118, 132] on div "Policy Number Edit" at bounding box center [106, 137] width 145 height 10
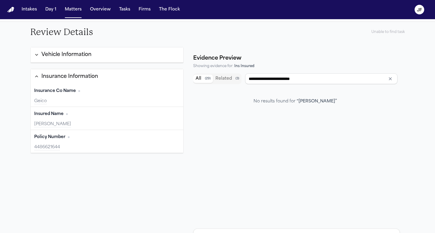
click at [106, 108] on div "Insured Name Edit Michele Stacie Ramdhansingh" at bounding box center [107, 118] width 153 height 23
type input "**********"
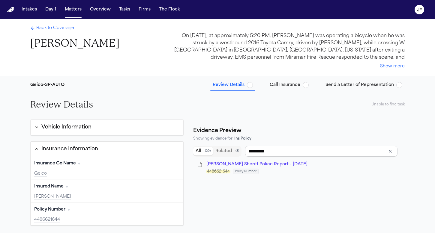
scroll to position [0, 0]
click at [419, 9] on text "JF" at bounding box center [419, 10] width 5 height 4
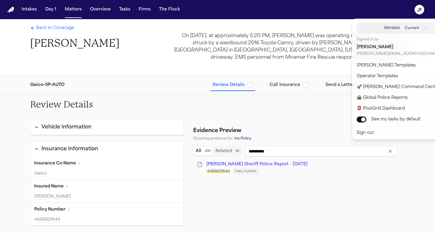
click at [403, 26] on span "Current" at bounding box center [411, 28] width 19 height 6
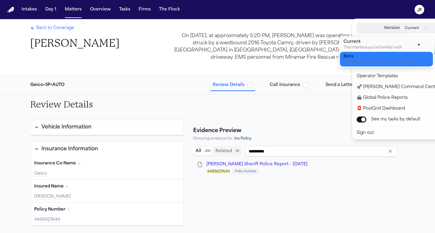
click at [393, 57] on div "Beta" at bounding box center [381, 57] width 76 height 6
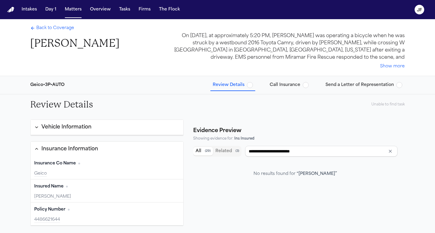
click at [97, 194] on div "[PERSON_NAME]" at bounding box center [106, 197] width 145 height 6
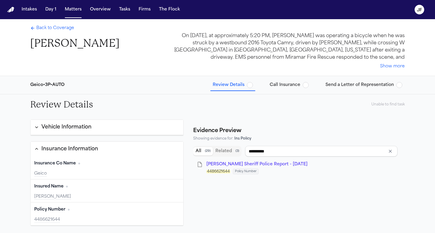
click at [120, 207] on div "Policy Number Edit" at bounding box center [106, 210] width 145 height 10
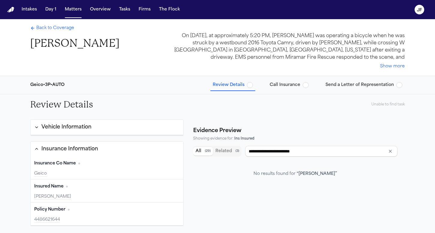
type input "*****"
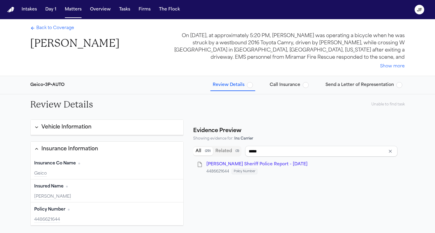
click at [140, 126] on button "Vehicle Information" at bounding box center [107, 127] width 153 height 15
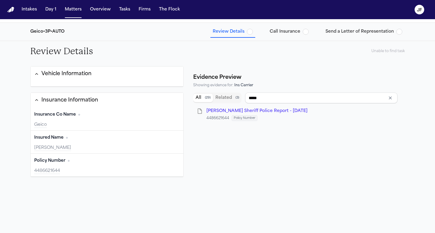
scroll to position [54, 0]
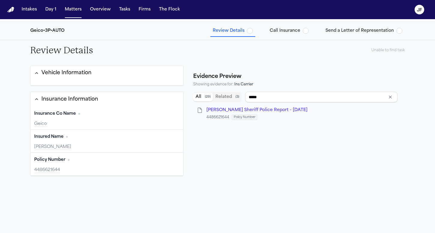
click at [148, 83] on div at bounding box center [107, 83] width 153 height 5
click at [148, 78] on button "Vehicle Information" at bounding box center [107, 73] width 153 height 15
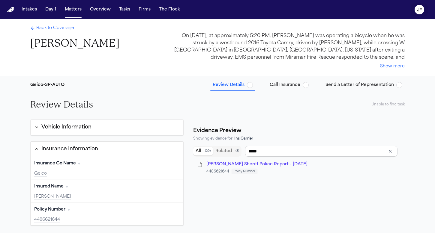
scroll to position [0, 0]
click at [411, 13] on button "JF" at bounding box center [419, 9] width 17 height 13
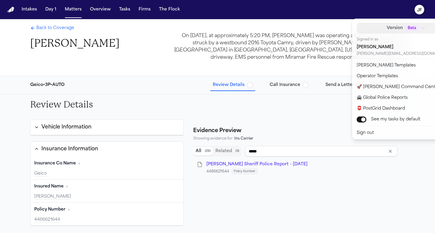
click at [405, 27] on span "Beta" at bounding box center [411, 28] width 13 height 6
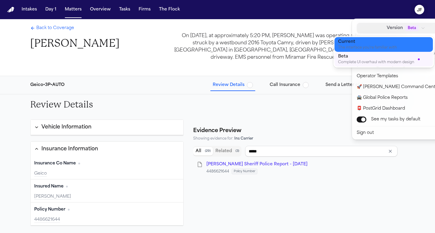
click at [393, 44] on div "Current" at bounding box center [379, 42] width 82 height 6
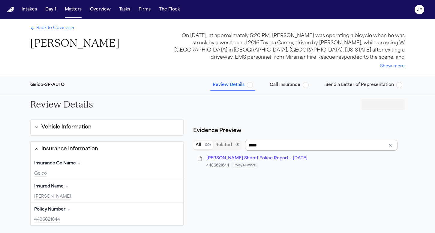
click at [263, 150] on input "*****" at bounding box center [321, 145] width 152 height 11
click at [264, 148] on input "*****" at bounding box center [321, 145] width 152 height 11
click at [298, 198] on div "All ( 29 ) Related ( 3 ) ***** [PERSON_NAME] Sheriff Police Report - [DATE] 448…" at bounding box center [296, 217] width 207 height 159
click at [347, 168] on li "[PERSON_NAME] Sheriff Police Report - [DATE] 4486621644 Policy Number" at bounding box center [295, 162] width 204 height 18
click at [353, 146] on input "*****" at bounding box center [321, 145] width 152 height 11
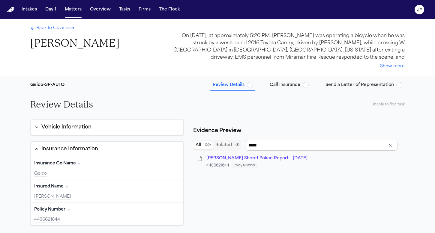
drag, startPoint x: 353, startPoint y: 146, endPoint x: 308, endPoint y: 177, distance: 54.6
click at [308, 177] on div "All ( 29 ) Related ( 3 ) ***** [PERSON_NAME] Sheriff Police Report - [DATE] 448…" at bounding box center [296, 217] width 207 height 159
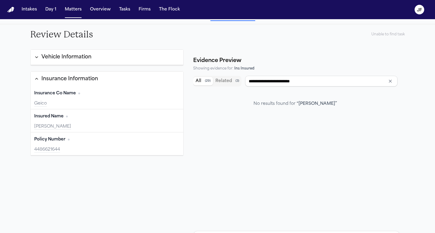
type input "*****"
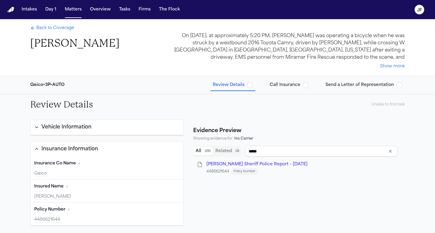
click at [52, 31] on span "Back to Coverage" at bounding box center [55, 28] width 38 height 6
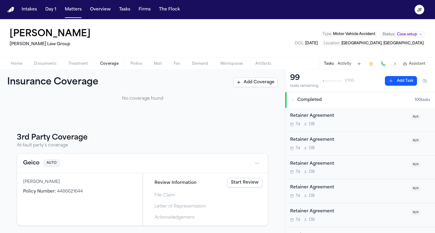
scroll to position [46, 0]
click at [57, 191] on span "4486621644" at bounding box center [70, 191] width 26 height 4
click at [58, 150] on div "3rd Party Coverage At-fault party's coverage Geico AUTO [PERSON_NAME] Policy Nu…" at bounding box center [142, 179] width 251 height 93
click at [60, 140] on h3 "3rd Party Coverage" at bounding box center [142, 138] width 251 height 10
click at [34, 162] on button "Geico" at bounding box center [31, 163] width 16 height 8
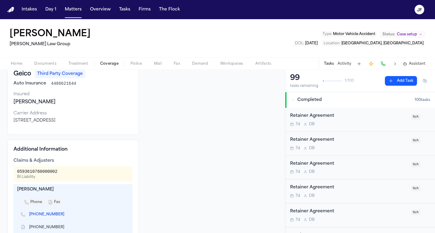
scroll to position [30, 0]
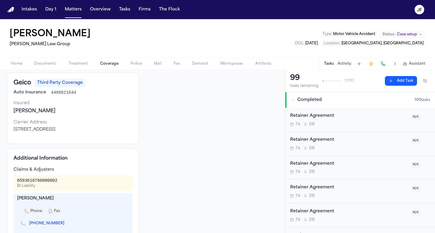
click at [47, 178] on div "0593610760000002" at bounding box center [37, 181] width 40 height 6
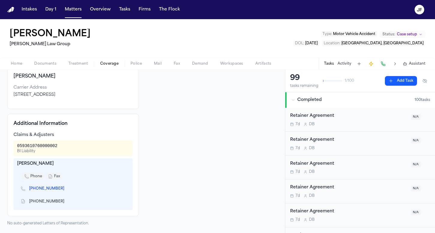
scroll to position [64, 0]
click at [49, 64] on span "Documents" at bounding box center [45, 63] width 22 height 5
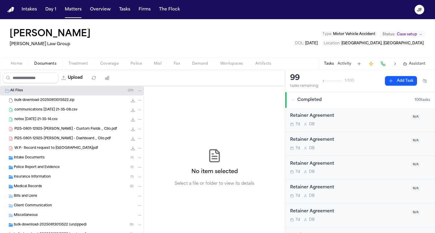
click at [40, 165] on span "Police Report and Evidence" at bounding box center [37, 167] width 46 height 5
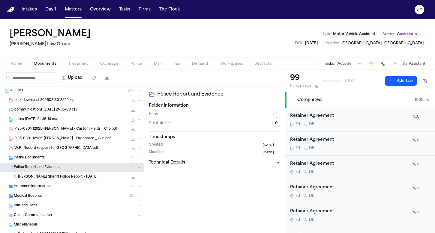
click at [43, 177] on span "[PERSON_NAME] Sheriff Police Report - [DATE]" at bounding box center [57, 177] width 79 height 5
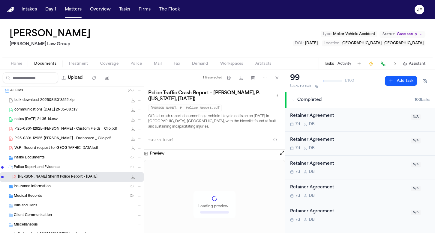
click at [130, 178] on icon "File: W. Pierre - Broward Sheriff Police Report - 4.14.25" at bounding box center [132, 177] width 5 height 5
click at [76, 63] on span "Treatment" at bounding box center [78, 63] width 20 height 5
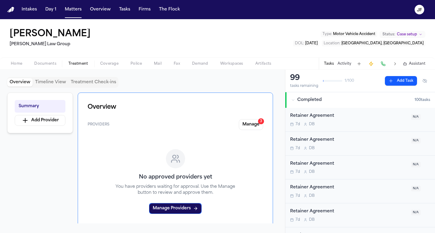
click at [111, 63] on span "Coverage" at bounding box center [109, 63] width 18 height 5
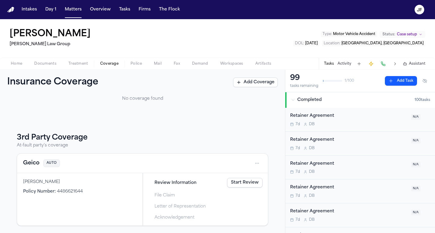
click at [254, 168] on html "Intakes Day 1 Matters Overview Tasks Firms The Flock JF Watson Pierre Morgan La…" at bounding box center [217, 116] width 435 height 233
click at [244, 174] on div "View coverage details" at bounding box center [233, 179] width 45 height 16
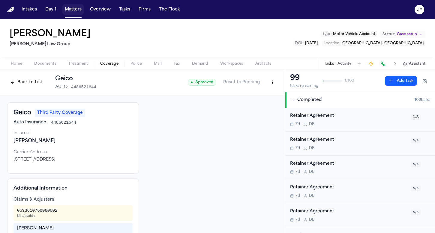
click at [73, 13] on button "Matters" at bounding box center [73, 9] width 22 height 11
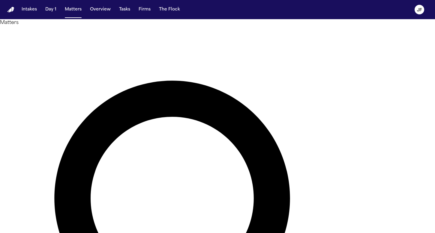
type input "*"
type input "**********"
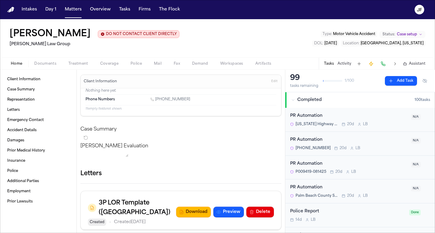
scroll to position [15, 0]
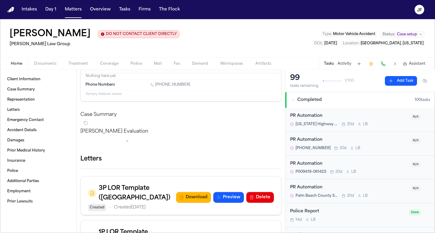
click at [48, 74] on div "Client Information Case Summary Representation Letters Emergency Contact Accide…" at bounding box center [38, 151] width 76 height 163
click at [48, 70] on div "Home Documents Treatment Coverage Police Mail Fax Demand Workspaces Artifacts T…" at bounding box center [217, 64] width 435 height 12
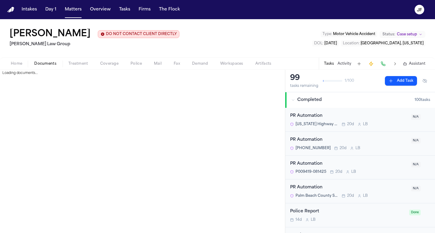
click at [48, 64] on span "Documents" at bounding box center [45, 63] width 22 height 5
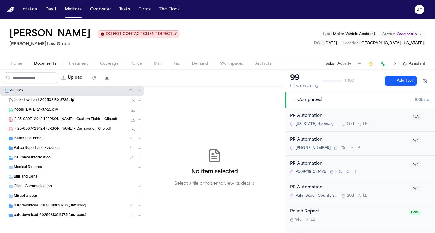
click at [46, 139] on div "Intake Documents ( 1 )" at bounding box center [78, 138] width 129 height 5
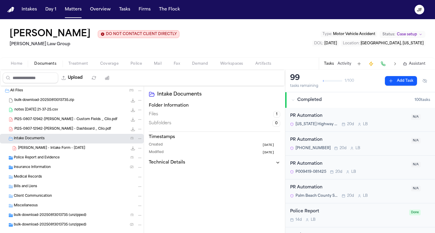
click at [46, 150] on span "J. Gaydos - Intake Form - 8.7.25" at bounding box center [51, 148] width 67 height 5
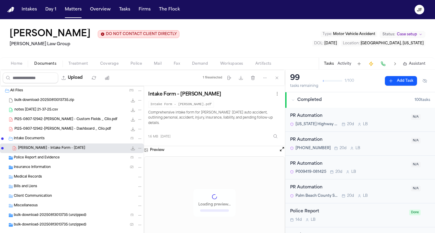
click at [130, 148] on icon "File: J. Gaydos - Intake Form - 8.7.25" at bounding box center [132, 148] width 5 height 5
click at [111, 66] on span "Coverage" at bounding box center [109, 63] width 18 height 5
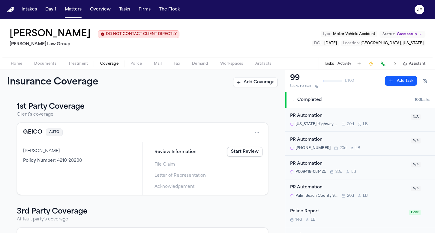
click at [46, 64] on span "Documents" at bounding box center [45, 63] width 22 height 5
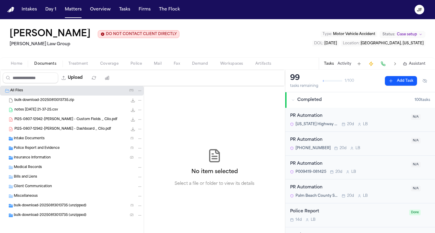
click at [111, 64] on span "Coverage" at bounding box center [109, 63] width 18 height 5
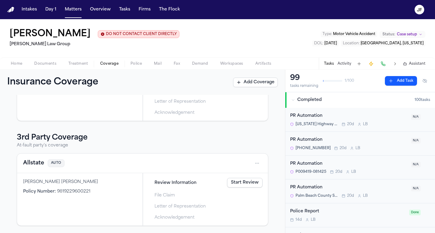
scroll to position [75, 0]
click at [250, 164] on html "Intakes Day 1 Matters Overview Tasks Firms The Flock JF Jennifer Gaydos DO NOT …" at bounding box center [217, 116] width 435 height 233
click at [240, 180] on div "View coverage details" at bounding box center [233, 179] width 45 height 16
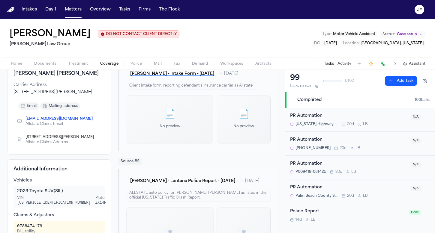
scroll to position [80, 0]
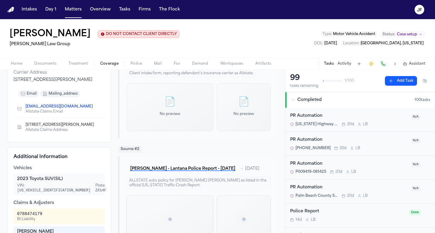
click at [43, 62] on span "Documents" at bounding box center [45, 63] width 22 height 5
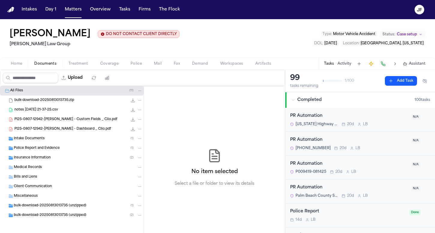
click at [40, 158] on span "Insurance Information" at bounding box center [32, 158] width 37 height 5
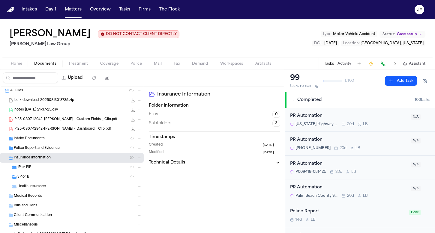
click at [40, 179] on div "3P or BI ( 1 )" at bounding box center [79, 176] width 125 height 5
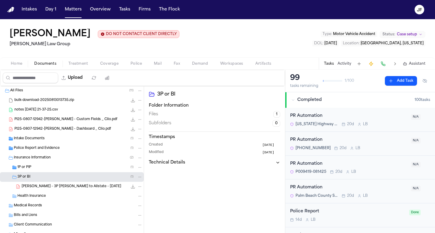
click at [45, 170] on div "1P or PIP ( 1 )" at bounding box center [79, 167] width 125 height 5
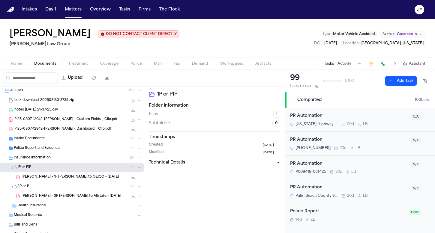
click at [71, 174] on div "J. Gaydos - 1P LOR to GEICO - 8.20.25 161.1 KB • PDF" at bounding box center [72, 177] width 144 height 10
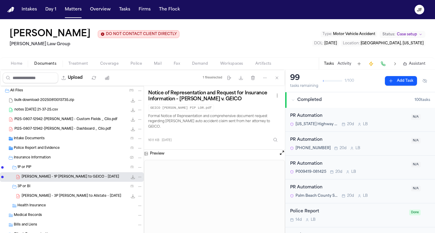
click at [76, 200] on div "J. Gaydos - 3P LOR to Allstate - 8.20.25 171.0 KB • PDF" at bounding box center [72, 197] width 144 height 10
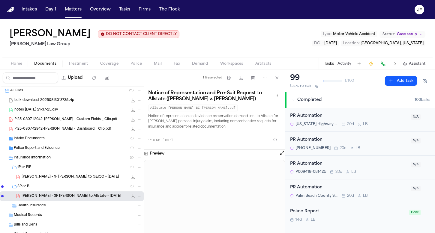
click at [114, 67] on span "button" at bounding box center [109, 67] width 25 height 1
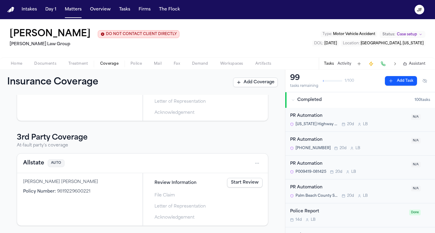
scroll to position [75, 0]
click at [258, 165] on div "Allstate AUTO" at bounding box center [142, 163] width 251 height 19
click at [250, 166] on html "Intakes Day 1 Matters Overview Tasks Firms The Flock JF Jennifer Gaydos DO NOT …" at bounding box center [217, 116] width 435 height 233
click at [244, 179] on div "View coverage details" at bounding box center [233, 179] width 45 height 16
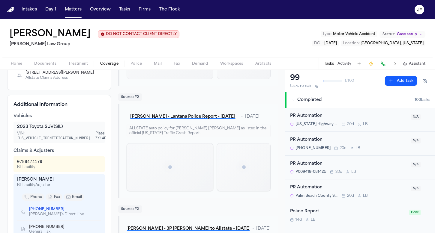
scroll to position [132, 0]
click at [41, 212] on div "Jose's Direct Line" at bounding box center [56, 214] width 55 height 5
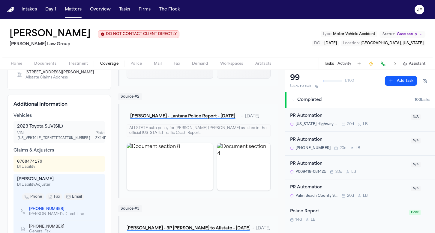
click at [41, 207] on link "(630) 972-6763" at bounding box center [46, 209] width 35 height 5
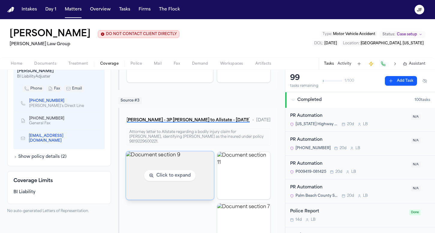
scroll to position [235, 0]
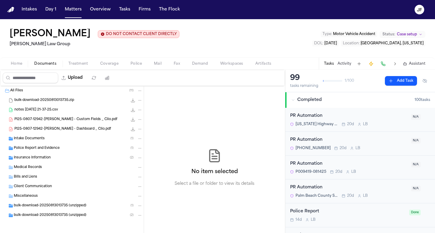
click at [45, 66] on span "Documents" at bounding box center [45, 63] width 22 height 5
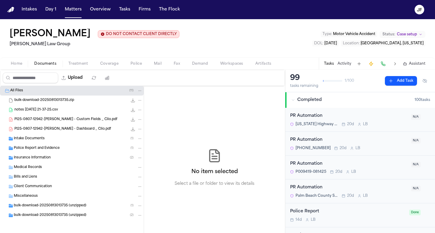
click at [50, 160] on span "Insurance Information" at bounding box center [32, 158] width 37 height 5
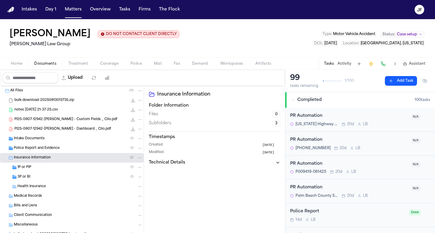
click at [49, 176] on div "3P or BI ( 1 )" at bounding box center [79, 176] width 125 height 5
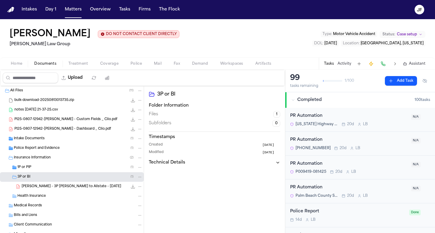
click at [49, 169] on div "1P or PIP ( 1 )" at bounding box center [79, 167] width 125 height 5
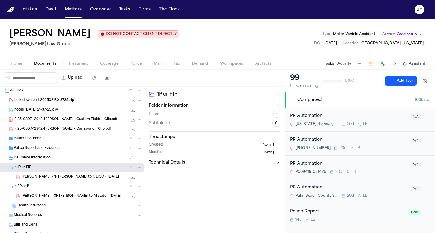
click at [52, 178] on span "J. Gaydos - 1P LOR to GEICO - 8.20.25" at bounding box center [70, 177] width 97 height 5
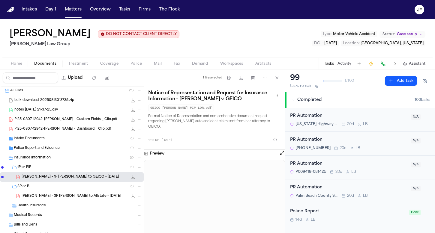
click at [51, 169] on div "1P or PIP ( 1 )" at bounding box center [79, 167] width 125 height 5
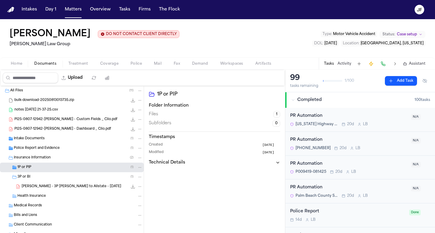
click at [112, 64] on span "Coverage" at bounding box center [109, 63] width 18 height 5
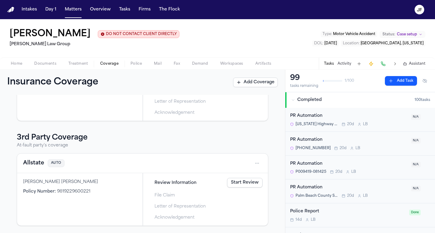
scroll to position [75, 0]
click at [41, 163] on button "Allstate" at bounding box center [33, 163] width 21 height 8
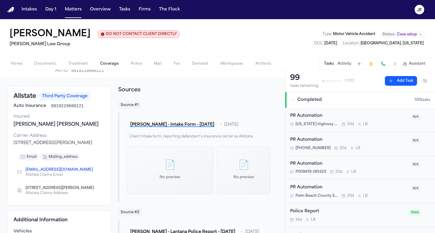
click at [304, 102] on span "Completed" at bounding box center [309, 100] width 24 height 6
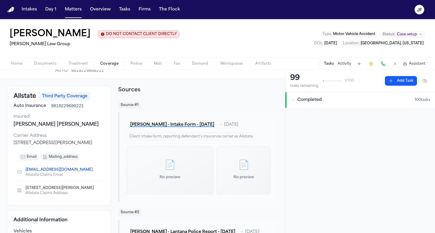
click at [318, 103] on span "Completed" at bounding box center [309, 100] width 24 height 6
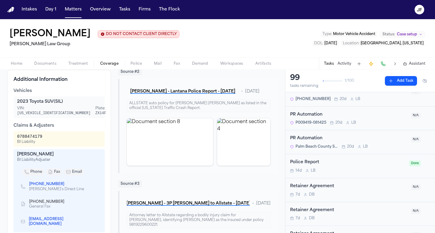
scroll to position [152, 0]
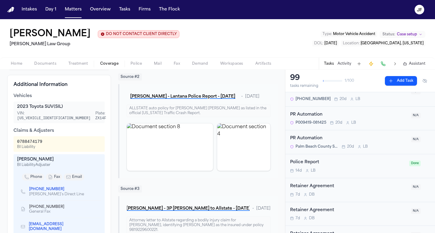
click at [374, 0] on nav "Intakes Day 1 Matters Overview Tasks Firms The Flock JF" at bounding box center [217, 9] width 435 height 19
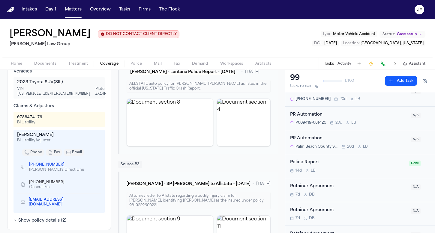
scroll to position [177, 0]
click at [347, 68] on div "Tasks Activity Assistant" at bounding box center [374, 64] width 112 height 12
click at [347, 65] on button "Activity" at bounding box center [344, 63] width 14 height 5
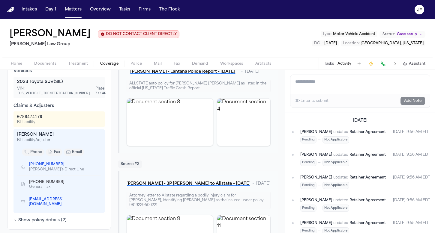
scroll to position [0, 0]
click at [46, 65] on span "Documents" at bounding box center [45, 63] width 22 height 5
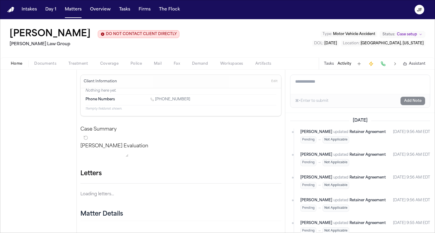
click at [13, 65] on span "Home" at bounding box center [16, 63] width 11 height 5
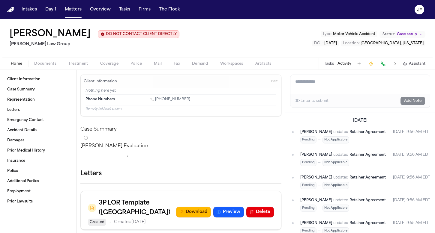
click at [50, 69] on div "Home Documents Treatment Coverage Police Mail Fax Demand Workspaces Artifacts T…" at bounding box center [217, 64] width 435 height 12
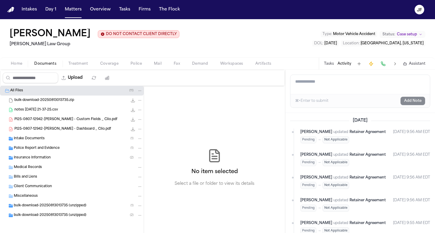
click at [46, 65] on span "Documents" at bounding box center [45, 63] width 22 height 5
click at [58, 142] on div "Intake Documents ( 1 )" at bounding box center [72, 139] width 144 height 10
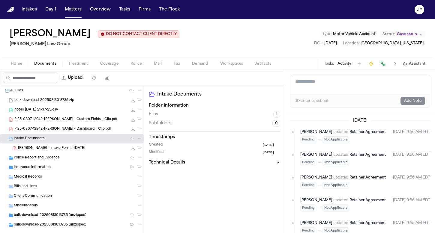
click at [59, 168] on div "Insurance Information ( 2 )" at bounding box center [78, 167] width 129 height 5
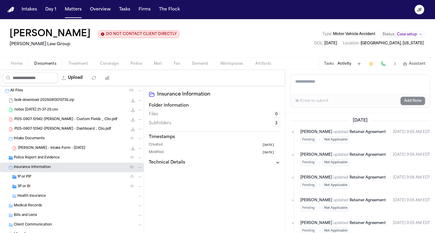
click at [60, 159] on div "Police Report and Evidence ( 1 )" at bounding box center [78, 157] width 129 height 5
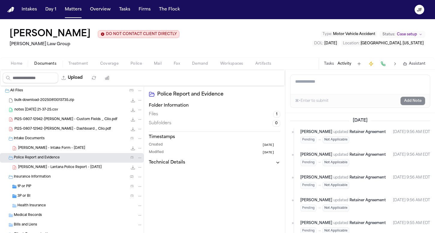
click at [327, 65] on button "Tasks" at bounding box center [329, 63] width 10 height 5
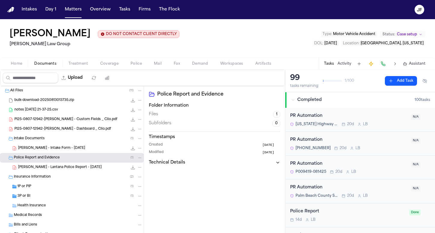
click at [71, 149] on div "J. Gaydos - Intake Form - 8.7.25 1.6 MB • PDF" at bounding box center [80, 148] width 124 height 6
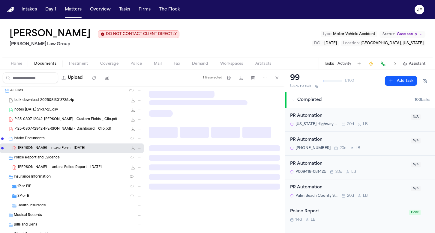
click at [71, 143] on div "Intake Documents ( 1 )" at bounding box center [72, 139] width 144 height 10
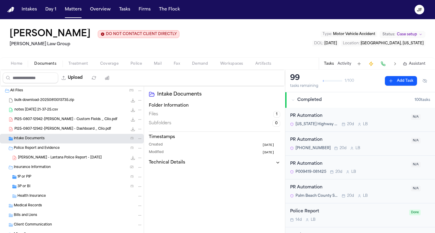
click at [72, 153] on div "Police Report and Evidence ( 1 )" at bounding box center [72, 149] width 144 height 10
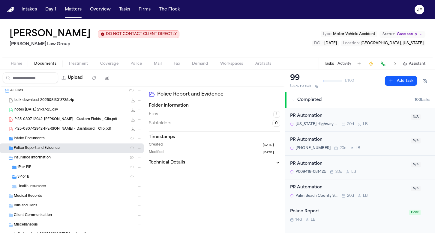
click at [73, 159] on div "Insurance Information ( 2 )" at bounding box center [78, 157] width 129 height 5
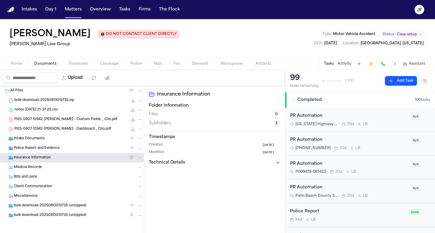
click at [109, 65] on span "Coverage" at bounding box center [109, 63] width 18 height 5
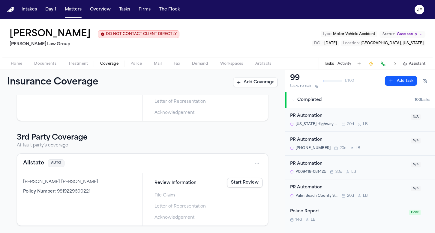
scroll to position [75, 0]
click at [255, 165] on html "Intakes Day 1 Matters Overview Tasks Firms The Flock JF Jennifer Gaydos DO NOT …" at bounding box center [217, 116] width 435 height 233
click at [235, 179] on div "View coverage details" at bounding box center [233, 179] width 45 height 16
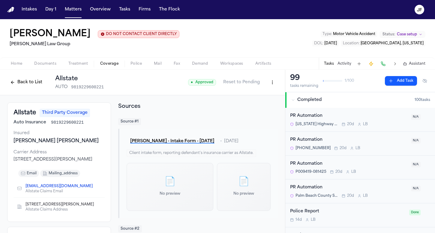
click at [267, 86] on html "Intakes Day 1 Matters Overview Tasks Firms The Flock JF Jennifer Gaydos DO NOT …" at bounding box center [217, 116] width 435 height 233
click at [149, 87] on html "Intakes Day 1 Matters Overview Tasks Firms The Flock JF Jennifer Gaydos DO NOT …" at bounding box center [217, 116] width 435 height 233
click at [37, 85] on button "Back to List" at bounding box center [26, 83] width 38 height 10
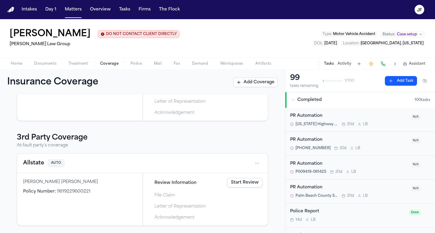
scroll to position [75, 0]
click at [244, 187] on link "Start Review" at bounding box center [244, 183] width 35 height 10
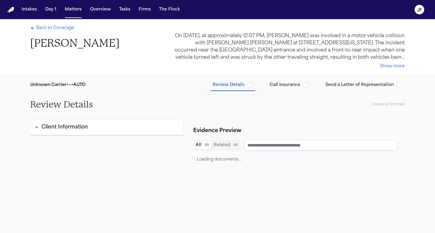
type input "**********"
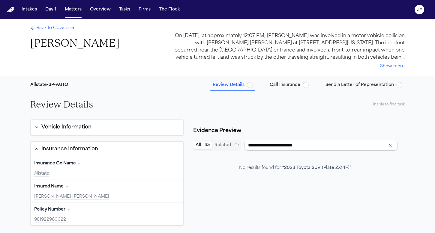
click at [46, 26] on span "Back to Coverage" at bounding box center [55, 28] width 38 height 6
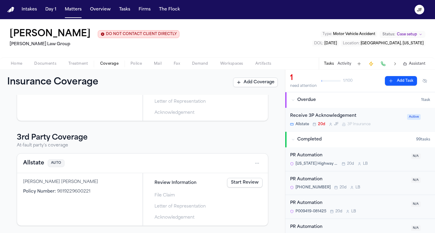
scroll to position [75, 0]
click at [238, 182] on link "Start Review" at bounding box center [244, 183] width 35 height 10
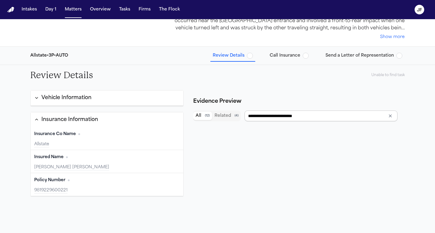
scroll to position [31, 0]
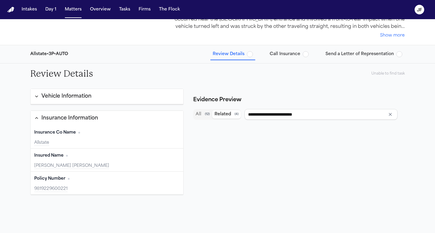
click at [217, 112] on button "Related ( 4 )" at bounding box center [226, 114] width 29 height 8
click at [201, 114] on button "All ( 12 )" at bounding box center [202, 114] width 19 height 8
click at [278, 114] on input "**********" at bounding box center [320, 114] width 153 height 11
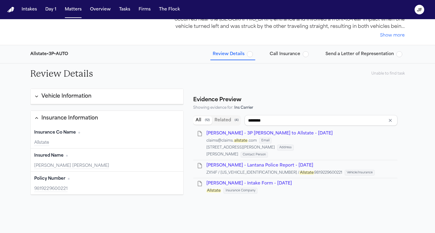
click at [131, 95] on button "Vehicle Information" at bounding box center [107, 96] width 153 height 15
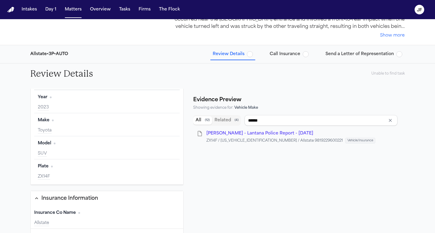
scroll to position [31, 0]
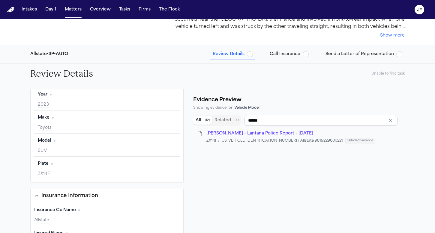
type input "****"
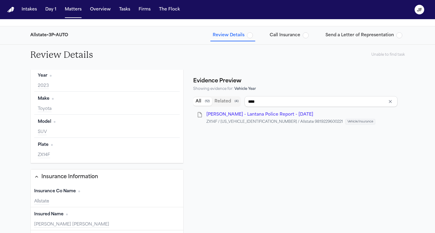
scroll to position [19, 0]
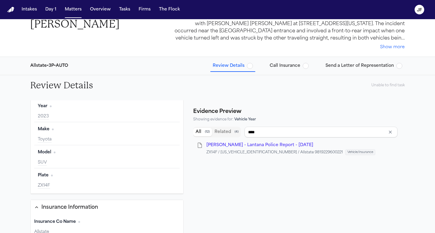
click at [386, 81] on div "Review Details Unable to find task" at bounding box center [217, 85] width 384 height 20
click at [290, 68] on span "Call Insurance" at bounding box center [284, 66] width 31 height 6
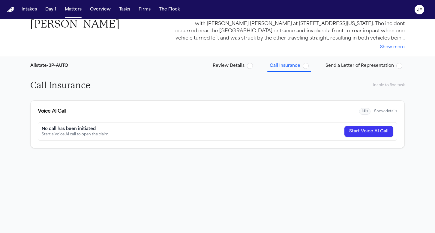
click at [248, 67] on span "button" at bounding box center [250, 66] width 6 height 6
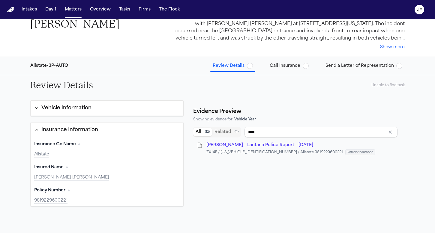
click at [243, 67] on span "Review Details" at bounding box center [229, 66] width 32 height 6
click at [249, 67] on span "button" at bounding box center [250, 66] width 6 height 6
click at [250, 66] on span "button" at bounding box center [250, 66] width 6 height 6
click at [250, 65] on span "button" at bounding box center [250, 66] width 6 height 6
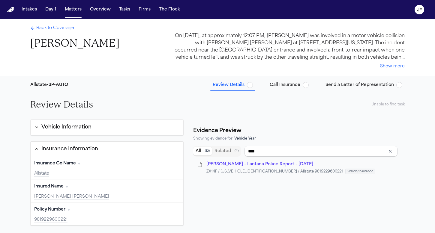
click at [398, 70] on div "Back to Coverage Jennifer Gaydos On March 31, 2025, at approximately 12:07 PM, …" at bounding box center [217, 47] width 384 height 57
click at [395, 69] on button "Show more" at bounding box center [392, 67] width 25 height 6
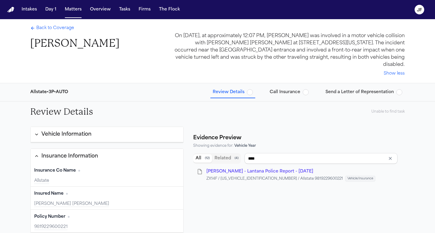
click at [250, 91] on span "button" at bounding box center [250, 92] width 6 height 6
click at [43, 31] on span "Back to Coverage" at bounding box center [55, 28] width 38 height 6
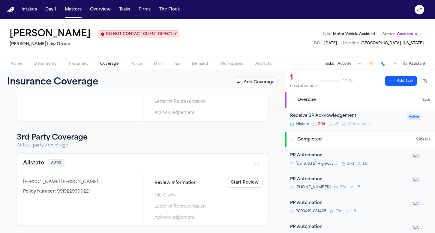
scroll to position [75, 0]
click at [36, 165] on button "Allstate" at bounding box center [33, 163] width 21 height 8
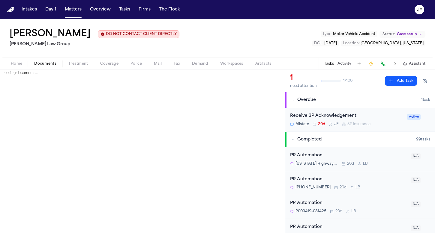
click at [48, 66] on span "Documents" at bounding box center [45, 63] width 22 height 5
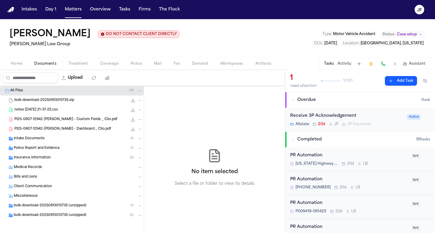
click at [32, 141] on div "Intake Documents ( 1 )" at bounding box center [78, 138] width 129 height 5
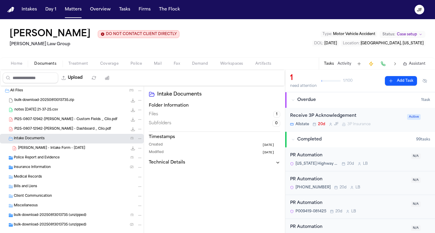
click at [34, 155] on div "Police Report and Evidence ( 1 )" at bounding box center [72, 158] width 144 height 10
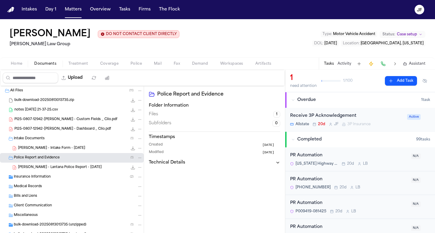
click at [35, 167] on span "J. Gaydos - Lantana Police Report - 3.31.25" at bounding box center [60, 167] width 84 height 5
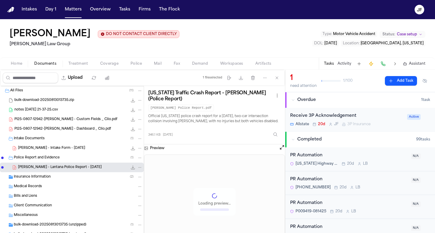
click at [130, 167] on icon "File: J. Gaydos - Lantana Police Report - 3.31.25" at bounding box center [132, 167] width 5 height 5
click at [16, 64] on span "Home" at bounding box center [16, 63] width 11 height 5
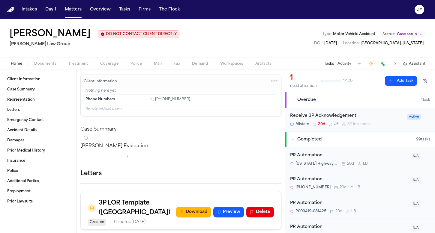
click at [46, 63] on span "Documents" at bounding box center [45, 63] width 22 height 5
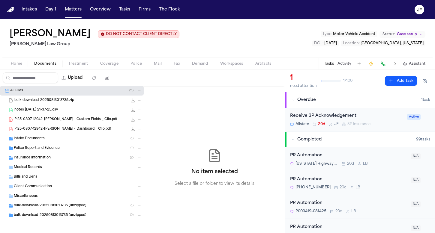
click at [76, 149] on div "Police Report and Evidence ( 1 )" at bounding box center [78, 148] width 129 height 5
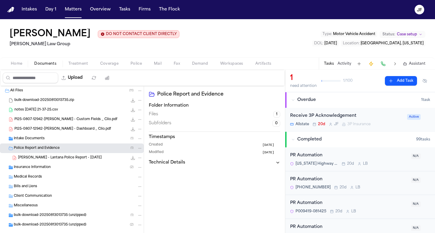
click at [77, 147] on div "Police Report and Evidence ( 1 )" at bounding box center [78, 148] width 129 height 5
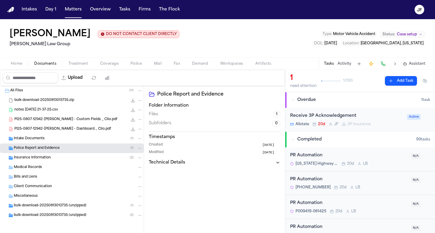
click at [75, 158] on div "Insurance Information ( 2 )" at bounding box center [78, 157] width 129 height 5
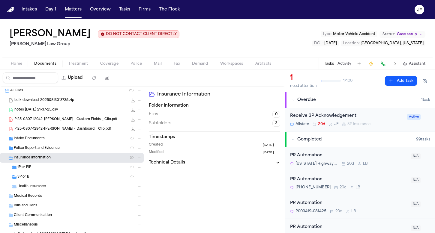
click at [64, 179] on div "3P or BI ( 1 )" at bounding box center [79, 176] width 125 height 5
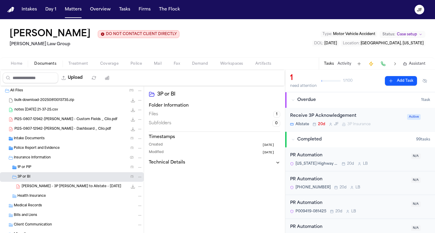
click at [91, 185] on div "J. Gaydos - 3P LOR to Allstate - 8.20.25 171.0 KB • PDF" at bounding box center [82, 187] width 121 height 6
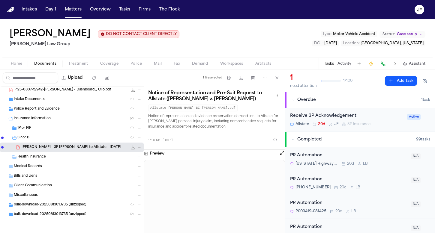
click at [84, 148] on span "J. Gaydos - 3P LOR to Allstate - 8.20.25" at bounding box center [72, 147] width 100 height 5
click at [82, 156] on div "Health Insurance" at bounding box center [79, 156] width 125 height 5
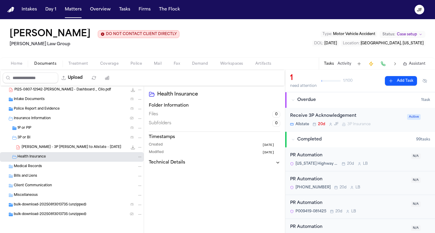
click at [83, 151] on div "J. Gaydos - 3P LOR to Allstate - 8.20.25 171.0 KB • PDF" at bounding box center [72, 148] width 144 height 10
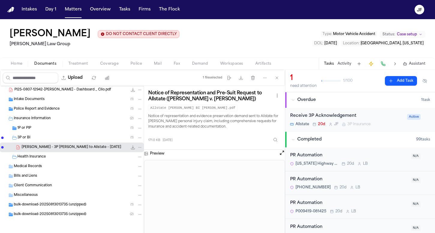
click at [322, 117] on div "Receive 3P Acknowledgement" at bounding box center [346, 116] width 113 height 7
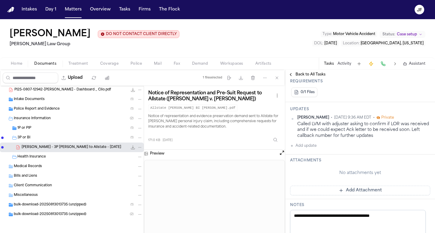
scroll to position [116, 0]
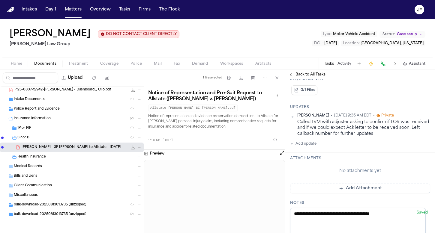
click at [311, 145] on button "Add update" at bounding box center [303, 143] width 26 height 7
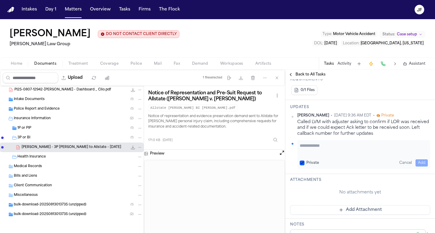
click at [313, 153] on textarea "Add your update" at bounding box center [363, 149] width 128 height 12
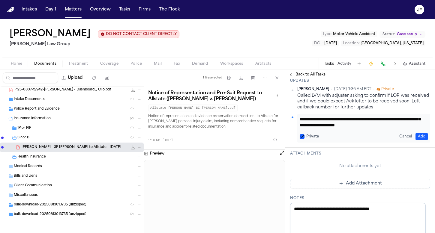
scroll to position [162, 0]
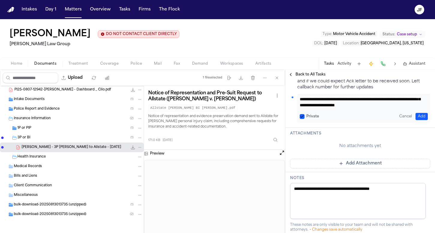
click at [291, 51] on div "Jennifer Gaydos DO NOT CONTACT CLIENT DIRECTLY DO NOT CONTACT Morgan Law Group …" at bounding box center [217, 38] width 435 height 38
click at [378, 110] on div "**********" at bounding box center [363, 108] width 133 height 29
click at [387, 107] on textarea "**********" at bounding box center [360, 102] width 123 height 12
click at [390, 107] on textarea "**********" at bounding box center [360, 102] width 123 height 12
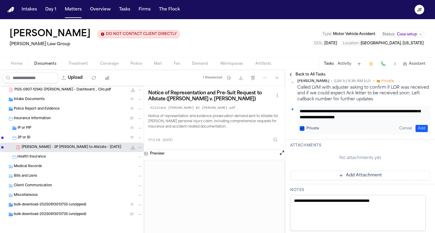
scroll to position [154, 0]
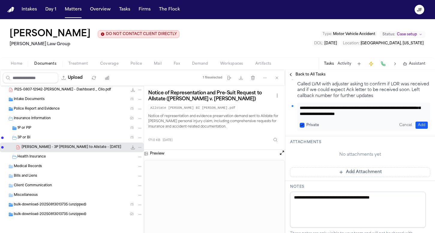
click at [378, 115] on textarea "**********" at bounding box center [360, 111] width 123 height 12
click at [360, 210] on textarea "**********" at bounding box center [357, 210] width 135 height 36
click at [371, 117] on textarea "**********" at bounding box center [360, 111] width 123 height 12
type textarea "**********"
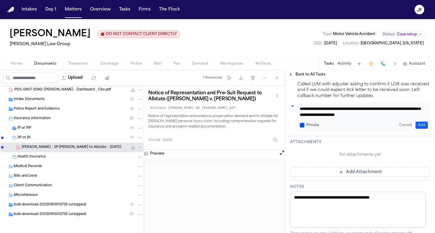
scroll to position [0, 0]
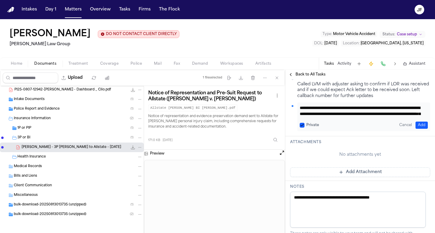
drag, startPoint x: 376, startPoint y: 117, endPoint x: 296, endPoint y: 96, distance: 82.9
click at [296, 96] on div "**********" at bounding box center [360, 104] width 140 height 56
type textarea "**********"
click at [106, 69] on div "Home Documents Treatment Coverage Police Mail Fax Demand Workspaces Artifacts T…" at bounding box center [217, 64] width 435 height 12
click at [108, 67] on span "button" at bounding box center [109, 67] width 25 height 1
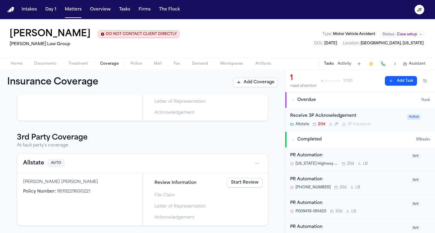
scroll to position [75, 0]
click at [253, 160] on html "Intakes Day 1 Matters Overview Tasks Firms The Flock JF Jennifer Gaydos DO NOT …" at bounding box center [217, 116] width 435 height 233
click at [235, 182] on div "View coverage details" at bounding box center [233, 179] width 45 height 16
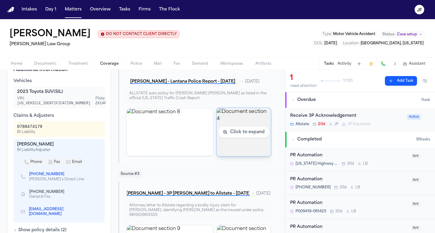
scroll to position [163, 0]
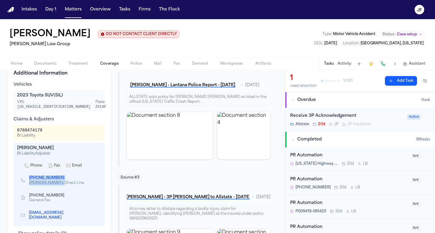
drag, startPoint x: 28, startPoint y: 175, endPoint x: 56, endPoint y: 177, distance: 28.8
click at [56, 177] on div "(630) 972-6763 Jose's Direct Line" at bounding box center [52, 180] width 63 height 10
copy div "(630) 972-6763 Jose's Direct Li"
click at [113, 68] on div "Home Documents Treatment Coverage Police Mail Fax Demand Workspaces Artifacts T…" at bounding box center [217, 64] width 435 height 12
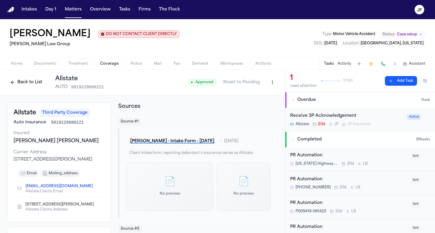
scroll to position [0, 0]
click at [22, 82] on button "Back to List" at bounding box center [26, 83] width 38 height 10
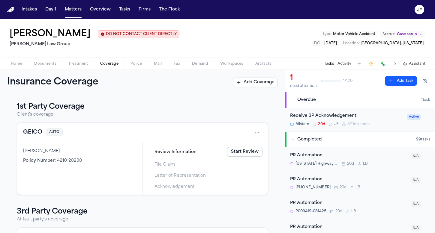
click at [252, 135] on html "Intakes Day 1 Matters Overview Tasks Firms The Flock JF Jennifer Gaydos DO NOT …" at bounding box center [217, 116] width 435 height 233
click at [242, 149] on div "View coverage details" at bounding box center [233, 149] width 45 height 16
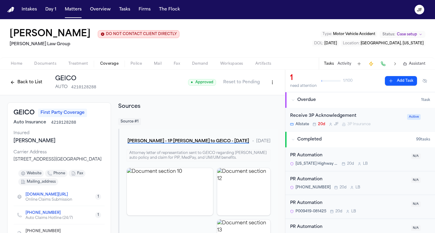
click at [26, 84] on button "Back to List" at bounding box center [26, 83] width 38 height 10
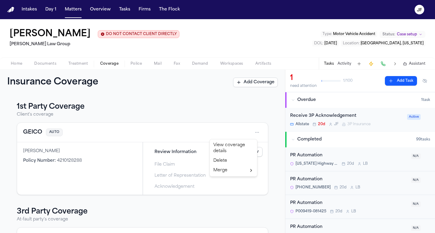
click at [251, 136] on html "Intakes Day 1 Matters Overview Tasks Firms The Flock JF Jennifer Gaydos DO NOT …" at bounding box center [217, 116] width 435 height 233
click at [240, 149] on div "View coverage details" at bounding box center [233, 149] width 45 height 16
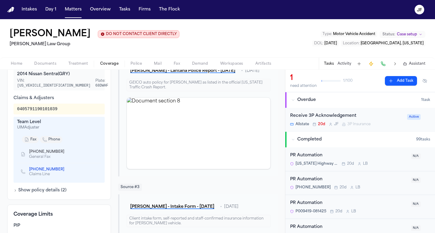
scroll to position [226, 0]
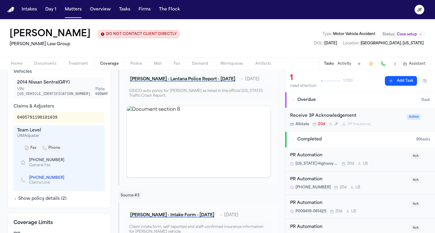
click at [50, 176] on link "(800) 841-3000" at bounding box center [46, 178] width 35 height 5
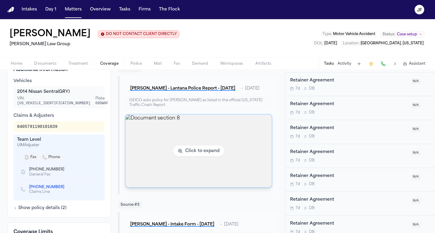
scroll to position [576, 0]
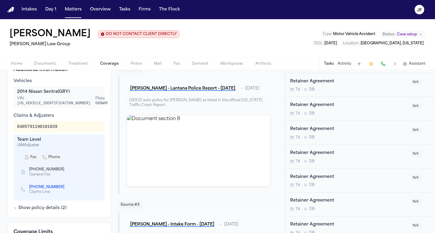
click at [274, 42] on div "Jennifer Gaydos DO NOT CONTACT CLIENT DIRECTLY DO NOT CONTACT Morgan Law Group …" at bounding box center [217, 38] width 435 height 38
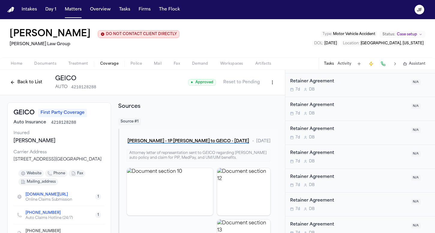
scroll to position [0, 0]
click at [270, 47] on div "Jennifer Gaydos DO NOT CONTACT CLIENT DIRECTLY DO NOT CONTACT Morgan Law Group …" at bounding box center [217, 38] width 435 height 38
click at [274, 15] on nav "Intakes Day 1 Matters Overview Tasks Firms The Flock JF" at bounding box center [217, 9] width 435 height 19
click at [224, 47] on div "Jennifer Gaydos DO NOT CONTACT CLIENT DIRECTLY DO NOT CONTACT Morgan Law Group …" at bounding box center [217, 38] width 435 height 38
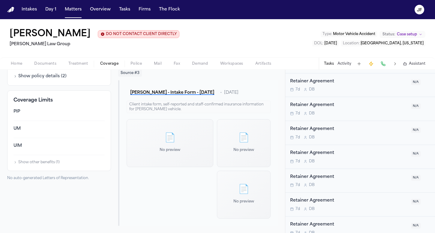
click at [221, 33] on div "Jennifer Gaydos DO NOT CONTACT CLIENT DIRECTLY DO NOT CONTACT Morgan Law Group …" at bounding box center [217, 38] width 435 height 38
click at [46, 64] on span "Documents" at bounding box center [45, 63] width 22 height 5
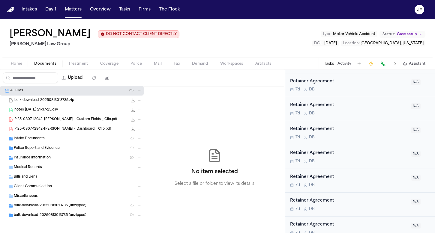
click at [111, 64] on span "Coverage" at bounding box center [109, 63] width 18 height 5
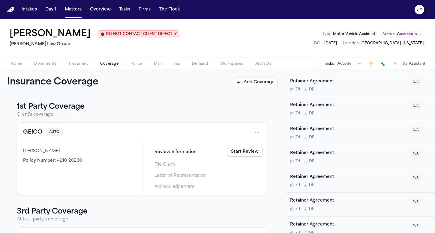
click at [34, 135] on button "GEICO" at bounding box center [32, 132] width 19 height 8
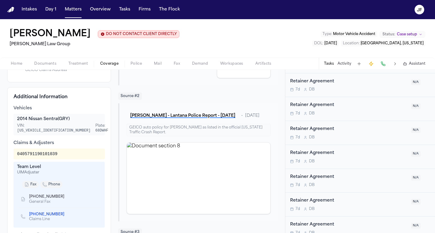
scroll to position [190, 0]
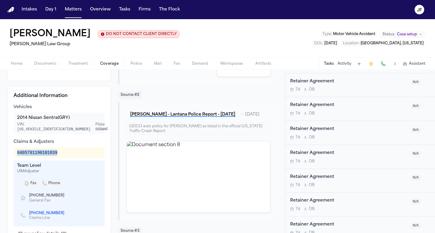
drag, startPoint x: 17, startPoint y: 146, endPoint x: 60, endPoint y: 146, distance: 43.2
click at [60, 147] on div "0405791190101039" at bounding box center [58, 152] width 91 height 11
click at [67, 139] on div "Claims & Adjusters 0405791190101039 Team Level UIM Adjuster fax phone (202) 354…" at bounding box center [58, 183] width 91 height 88
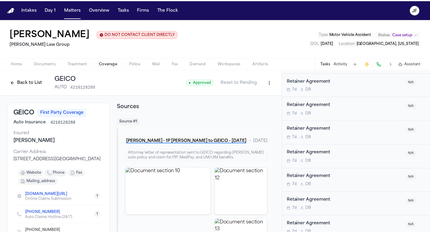
scroll to position [0, 0]
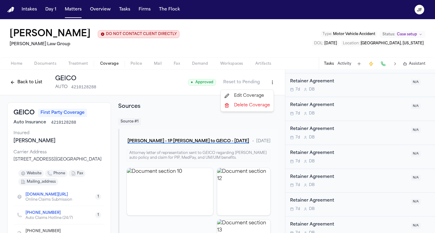
click at [269, 84] on html "Intakes Day 1 Matters Overview Tasks Firms The Flock JF Jennifer Gaydos DO NOT …" at bounding box center [217, 116] width 435 height 233
click at [264, 97] on div "Edit Coverage" at bounding box center [247, 96] width 50 height 10
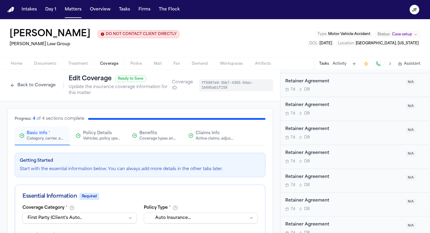
click at [200, 132] on span "Claims Info" at bounding box center [208, 133] width 24 height 6
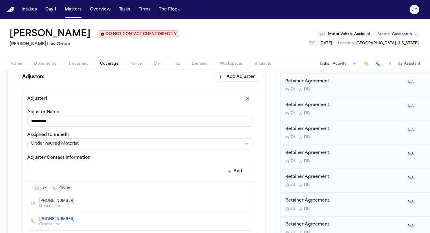
scroll to position [173, 0]
drag, startPoint x: 146, startPoint y: 120, endPoint x: 30, endPoint y: 125, distance: 116.4
click at [30, 125] on input "**********" at bounding box center [140, 120] width 226 height 11
type input "*"
type input "**********"
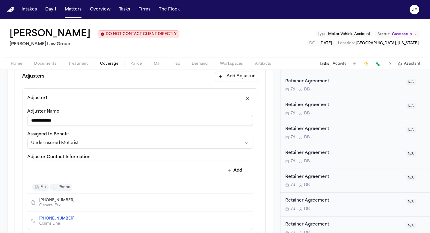
click at [89, 146] on html "**********" at bounding box center [215, 116] width 430 height 233
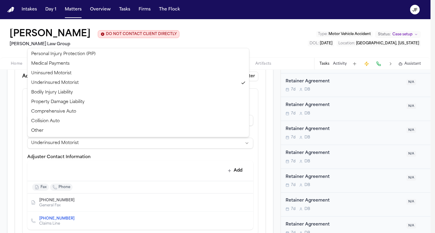
select select "**********"
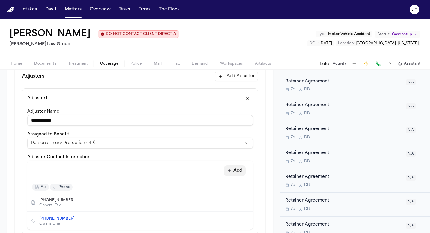
click at [235, 168] on button "Add" at bounding box center [235, 170] width 22 height 11
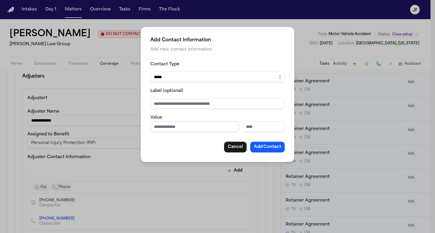
click at [168, 126] on input "Phone number" at bounding box center [194, 126] width 88 height 11
type input "**********"
click at [233, 104] on input "Label (optional)" at bounding box center [217, 103] width 134 height 11
type input "**********"
click at [263, 147] on button "Add Contact" at bounding box center [267, 147] width 34 height 11
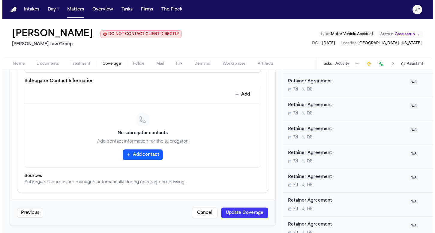
scroll to position [409, 0]
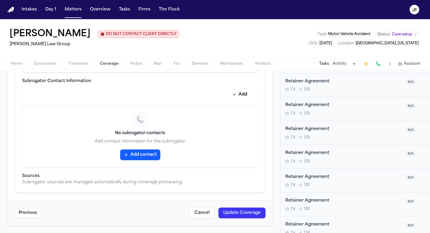
click at [248, 209] on button "Update Coverage" at bounding box center [242, 213] width 47 height 11
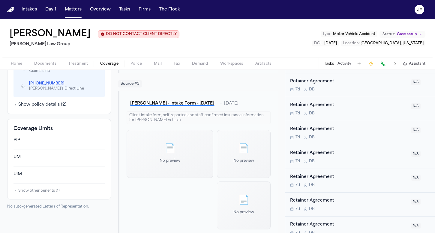
scroll to position [338, 0]
click at [50, 101] on button "Show policy details ( 2 )" at bounding box center [39, 104] width 53 height 6
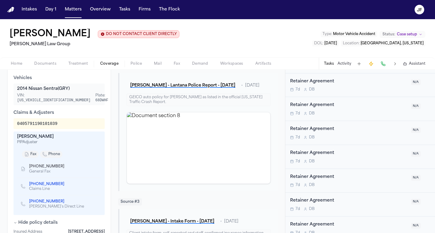
scroll to position [220, 0]
click at [65, 120] on div "0405791190101039" at bounding box center [59, 123] width 84 height 6
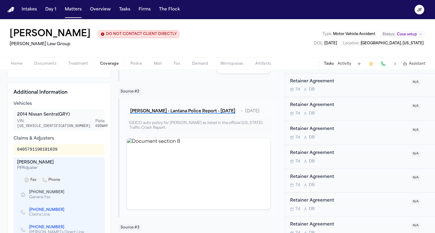
scroll to position [196, 0]
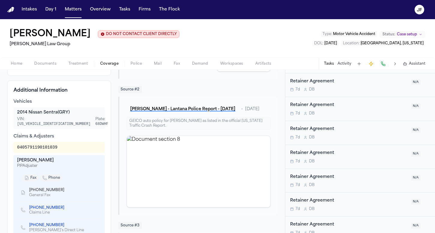
click at [76, 82] on div "Additional Information Vehicles 2014 Nissan Sentra (GRY) VIN: 3N1AB7AP7EY277473…" at bounding box center [59, 178] width 104 height 194
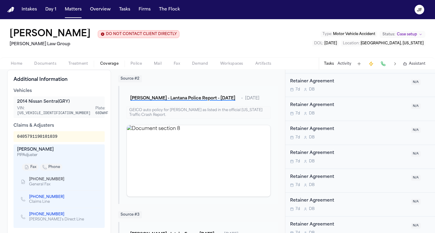
scroll to position [207, 0]
drag, startPoint x: 64, startPoint y: 206, endPoint x: 29, endPoint y: 205, distance: 35.1
click at [29, 211] on div "(863) 400-7020" at bounding box center [56, 213] width 55 height 5
copy link "(863) 400-7020"
drag, startPoint x: 62, startPoint y: 131, endPoint x: 28, endPoint y: 130, distance: 33.9
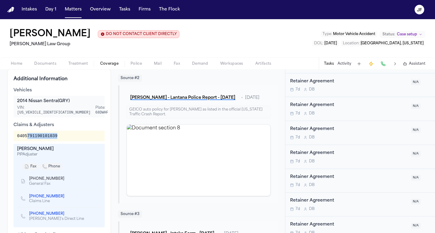
click at [28, 131] on div "0405791190101039" at bounding box center [58, 136] width 91 height 11
drag, startPoint x: 16, startPoint y: 129, endPoint x: 57, endPoint y: 133, distance: 40.4
click at [57, 133] on div "0405791190101039" at bounding box center [58, 136] width 91 height 11
copy div "0405791190101039"
click at [43, 68] on div "Home Documents Treatment Coverage Police Mail Fax Demand Workspaces Artifacts T…" at bounding box center [217, 64] width 435 height 12
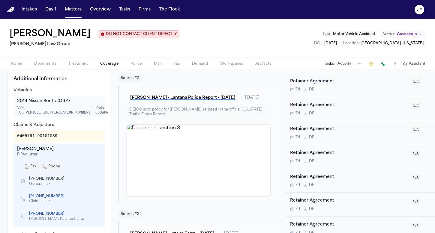
click at [135, 65] on span "Police" at bounding box center [135, 63] width 11 height 5
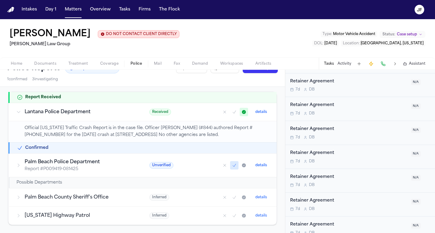
scroll to position [15, 0]
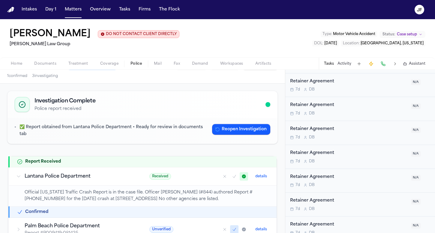
click at [46, 68] on div "Home Documents Treatment Coverage Police Mail Fax Demand Workspaces Artifacts T…" at bounding box center [217, 64] width 435 height 12
click at [43, 65] on span "Documents" at bounding box center [45, 63] width 22 height 5
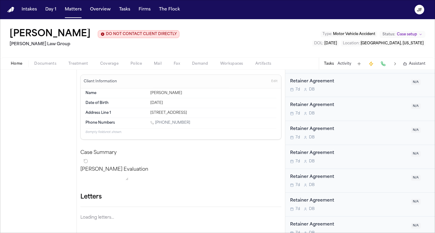
click at [15, 65] on span "Home" at bounding box center [16, 63] width 11 height 5
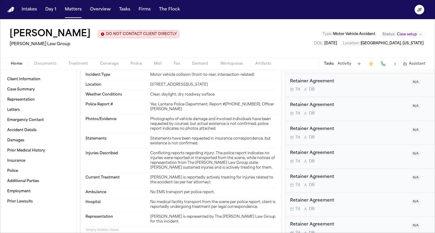
scroll to position [371, 0]
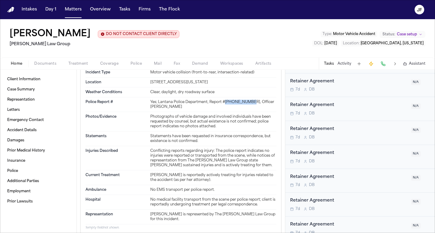
drag, startPoint x: 223, startPoint y: 96, endPoint x: 248, endPoint y: 91, distance: 25.3
click at [248, 97] on div "Police Report # Yes; Lantana Police Department, Report #64-25-001399, Officer G…" at bounding box center [180, 104] width 191 height 15
copy div "Yes; Lantana Police Department, Report #"
click at [168, 100] on div "Yes; Lantana Police Department, Report #64-25-001399, Officer Gibson" at bounding box center [213, 105] width 126 height 10
drag, startPoint x: 224, startPoint y: 97, endPoint x: 248, endPoint y: 95, distance: 24.3
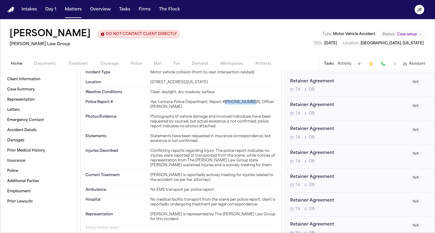
click at [248, 100] on div "Yes; Lantana Police Department, Report #64-25-001399, Officer Gibson" at bounding box center [213, 105] width 126 height 10
copy div "64-25-001399"
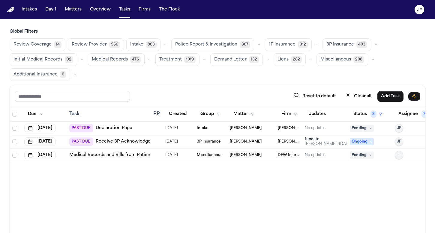
click at [139, 142] on link "Receive 3P Acknowledgement" at bounding box center [129, 142] width 66 height 6
click at [119, 127] on link "Declaration Page" at bounding box center [114, 128] width 37 height 6
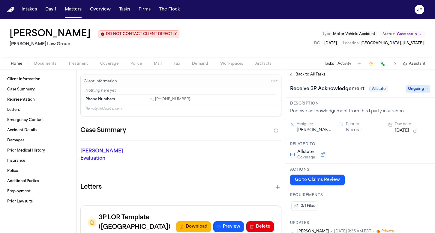
click at [313, 74] on span "Back to All Tasks" at bounding box center [310, 74] width 30 height 5
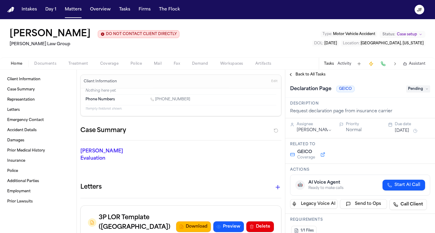
click at [316, 77] on span "Back to All Tasks" at bounding box center [310, 74] width 30 height 5
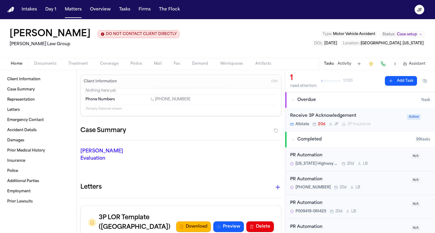
click at [301, 101] on span "Overdue" at bounding box center [306, 100] width 19 height 6
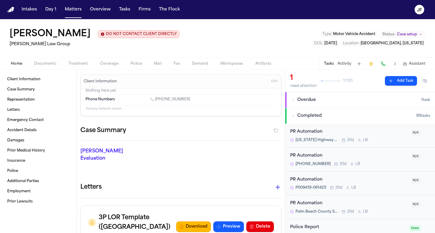
click at [301, 101] on span "Overdue" at bounding box center [306, 100] width 19 height 6
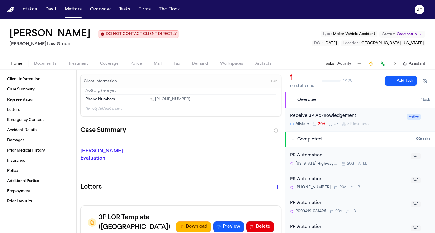
click at [310, 135] on button "Completed 99 task s" at bounding box center [360, 140] width 150 height 16
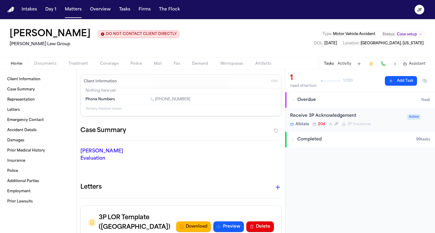
click at [311, 139] on span "Completed" at bounding box center [309, 140] width 24 height 6
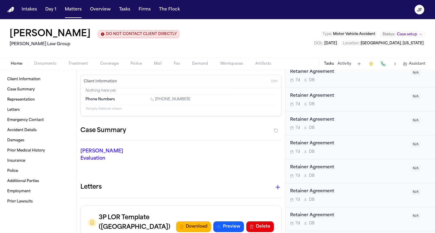
scroll to position [2259, 0]
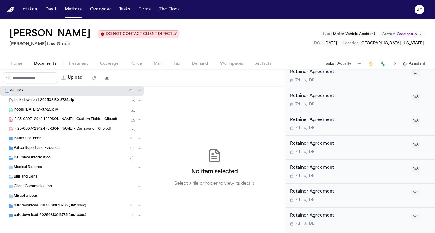
click at [52, 65] on span "Documents" at bounding box center [45, 63] width 22 height 5
click at [31, 158] on span "Insurance Information" at bounding box center [32, 158] width 37 height 5
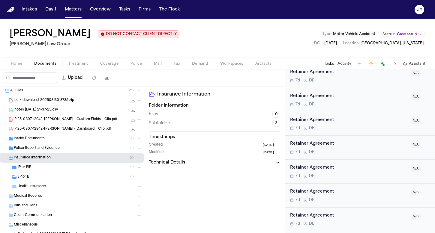
click at [35, 170] on div "1P or PIP ( 1 )" at bounding box center [79, 167] width 125 height 5
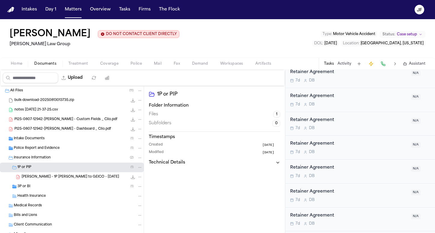
click at [35, 188] on div "3P or BI ( 1 )" at bounding box center [79, 186] width 125 height 5
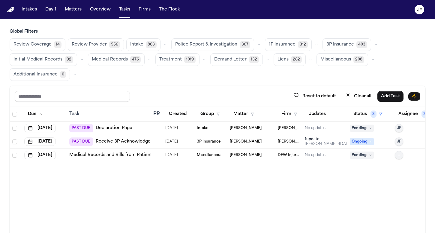
click at [369, 140] on icon at bounding box center [370, 141] width 3 height 3
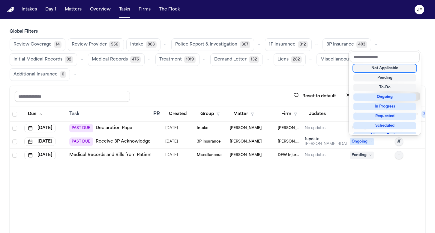
scroll to position [4, 0]
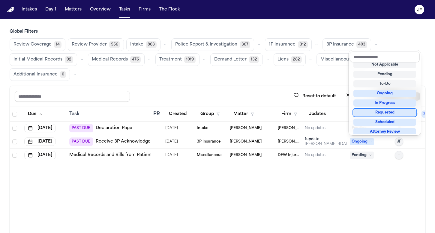
click at [385, 113] on div "Requested" at bounding box center [384, 112] width 63 height 7
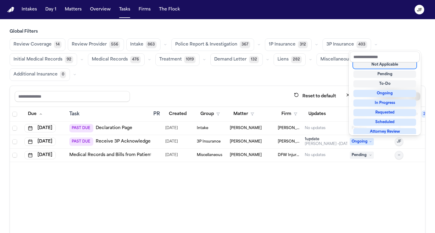
scroll to position [2, 0]
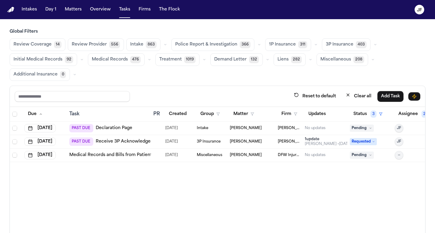
click at [367, 126] on span "Pending" at bounding box center [362, 128] width 24 height 7
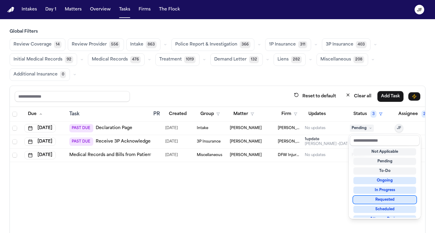
click at [369, 202] on div "Requested" at bounding box center [384, 199] width 63 height 7
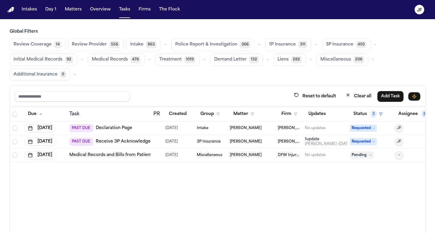
click at [301, 187] on div "Due Task PR Created Group Matter Firm Updates Status 3 Assignee 2 [DATE] PAST D…" at bounding box center [217, 190] width 415 height 167
click at [386, 157] on div "Pending" at bounding box center [370, 155] width 40 height 7
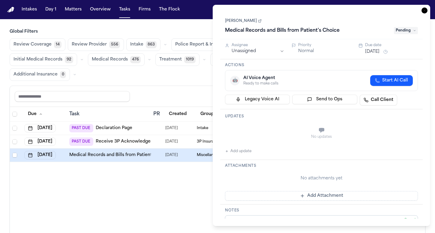
click at [425, 10] on icon "button" at bounding box center [424, 10] width 6 height 6
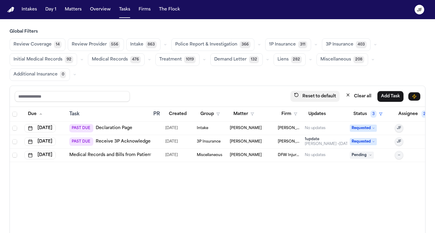
click at [303, 99] on button "Reset to default" at bounding box center [314, 96] width 49 height 11
click at [294, 95] on icon "button" at bounding box center [296, 95] width 5 height 5
click at [210, 42] on span "Police Report & Investigation" at bounding box center [206, 45] width 62 height 6
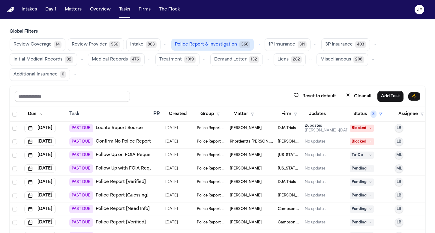
click at [405, 116] on button "Assignee" at bounding box center [410, 114] width 33 height 11
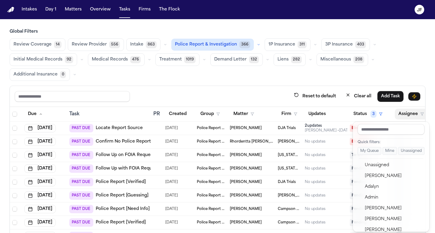
click at [326, 97] on div "Reset to default Clear all Add Task Due Task PR Created Group Matter Firm Updat…" at bounding box center [217, 180] width 415 height 189
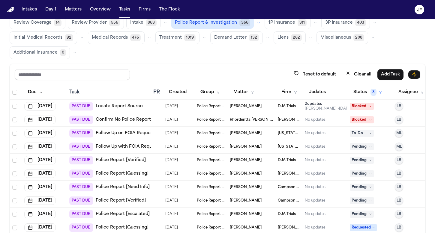
scroll to position [15, 0]
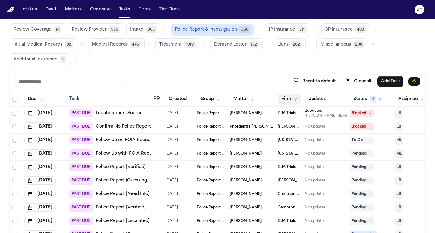
click at [293, 101] on button "Firm" at bounding box center [289, 99] width 23 height 11
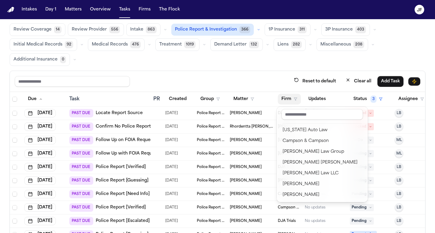
scroll to position [20, 0]
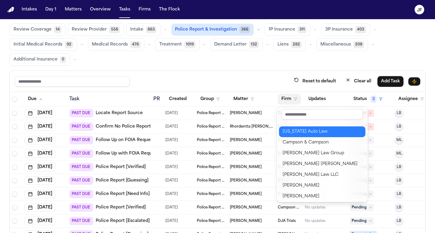
click at [300, 133] on div "[US_STATE] Auto Law" at bounding box center [321, 131] width 79 height 7
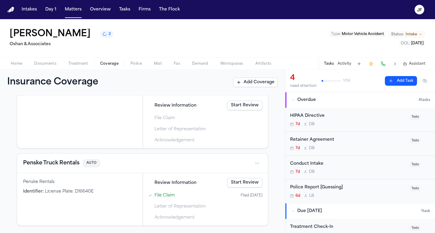
scroll to position [189, 0]
click at [57, 162] on button "Penske Truck Rentals" at bounding box center [51, 163] width 56 height 8
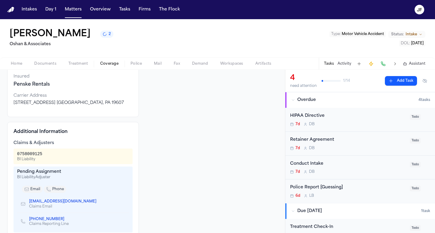
scroll to position [64, 0]
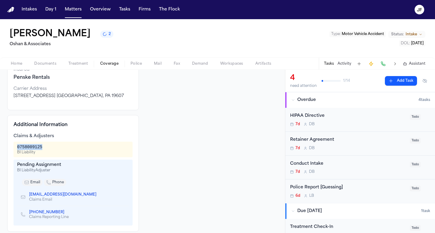
drag, startPoint x: 42, startPoint y: 148, endPoint x: 15, endPoint y: 147, distance: 27.6
click at [15, 147] on div "0758009125 BI Liability" at bounding box center [72, 150] width 119 height 16
copy div "0758009125"
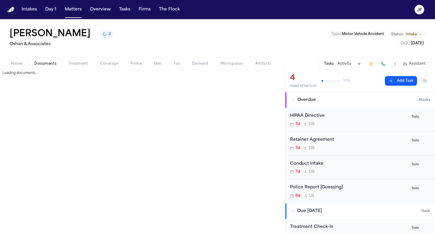
click at [45, 66] on span "Documents" at bounding box center [45, 63] width 22 height 5
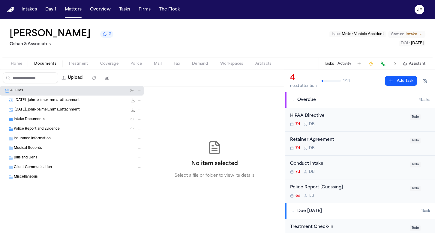
click at [35, 129] on span "Police Report and Evidence" at bounding box center [37, 129] width 46 height 5
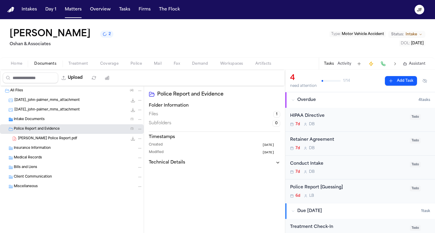
click at [37, 141] on span "John Palmer Police Report.pdf" at bounding box center [47, 138] width 59 height 5
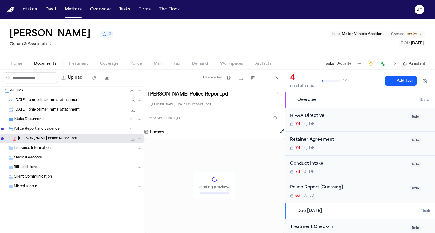
click at [134, 139] on icon "File: John Palmer Police Report.pdf" at bounding box center [132, 138] width 5 height 5
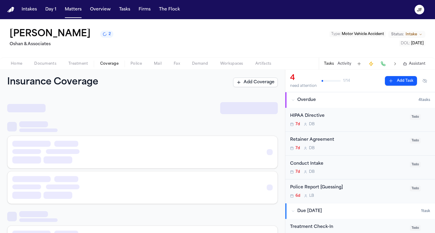
click at [120, 62] on button "Coverage" at bounding box center [109, 63] width 30 height 7
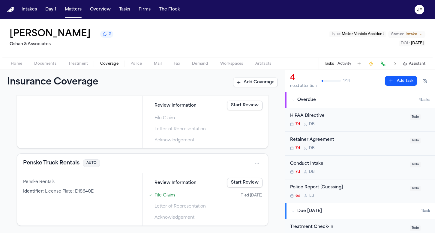
scroll to position [189, 0]
click at [55, 165] on button "Penske Truck Rentals" at bounding box center [51, 163] width 56 height 8
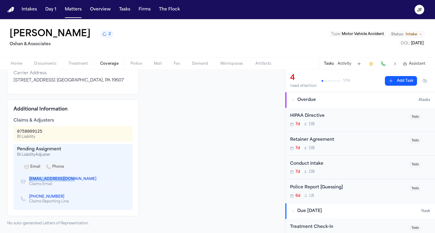
drag, startPoint x: 27, startPoint y: 180, endPoint x: 68, endPoint y: 181, distance: 41.1
click at [68, 181] on div "ftclaims@penske.com Claims Email" at bounding box center [61, 182] width 80 height 10
copy link "ftclaims@penske.com"
drag, startPoint x: 28, startPoint y: 198, endPoint x: 59, endPoint y: 198, distance: 31.8
click at [59, 198] on div "(800) 645-2592 Claims Reporting Line" at bounding box center [45, 199] width 48 height 10
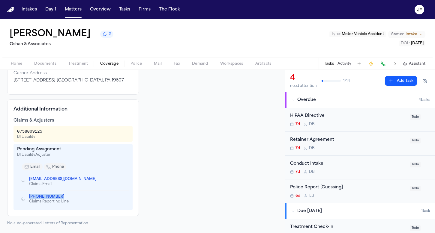
copy link "(800) 645-2592"
click at [40, 64] on span "Documents" at bounding box center [45, 63] width 22 height 5
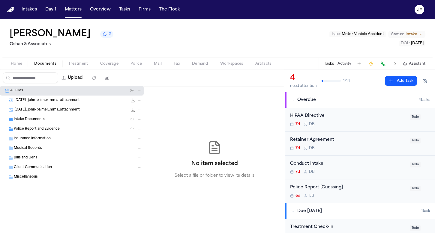
click at [113, 68] on div "Home Documents Treatment Coverage Police Mail Fax Demand Workspaces Artifacts T…" at bounding box center [217, 64] width 435 height 12
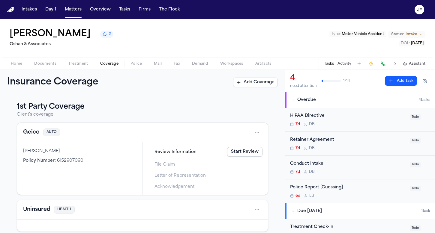
click at [113, 61] on span "Coverage" at bounding box center [109, 63] width 18 height 5
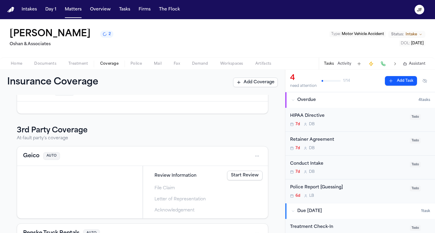
scroll to position [142, 0]
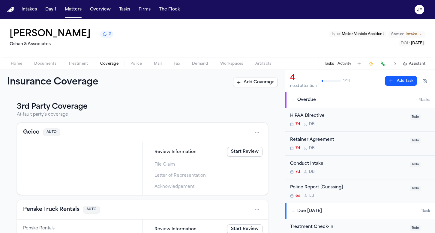
click at [60, 211] on button "Penske Truck Rentals" at bounding box center [51, 210] width 56 height 8
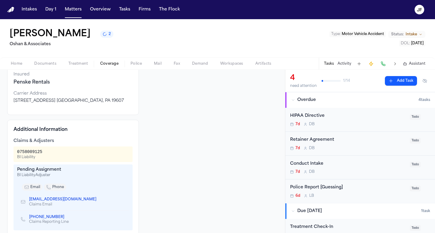
scroll to position [70, 0]
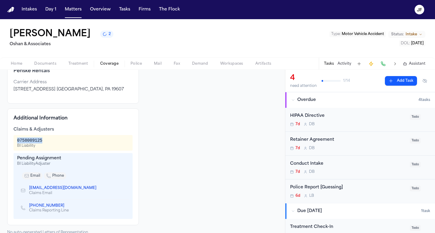
drag, startPoint x: 16, startPoint y: 141, endPoint x: 45, endPoint y: 142, distance: 28.5
click at [45, 142] on div "0758009125 BI Liability" at bounding box center [72, 143] width 119 height 16
copy div "0758009125"
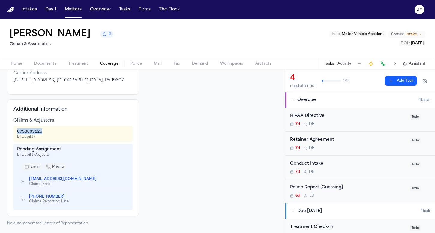
scroll to position [79, 0]
drag, startPoint x: 27, startPoint y: 180, endPoint x: 69, endPoint y: 180, distance: 42.0
click at [69, 180] on div "ftclaims@penske.com Claims Email" at bounding box center [61, 182] width 80 height 10
copy link "ftclaims@penske.com"
drag, startPoint x: 26, startPoint y: 198, endPoint x: 57, endPoint y: 198, distance: 30.6
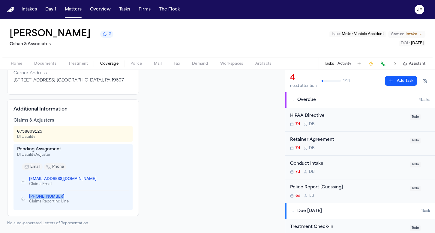
click at [57, 198] on div "(800) 645-2592 Claims Reporting Line" at bounding box center [45, 199] width 48 height 10
copy link "(800) 645-2592"
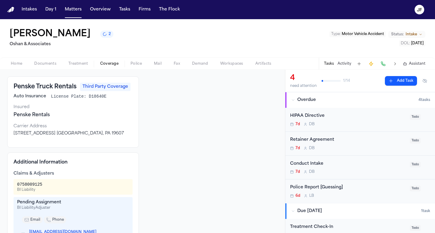
scroll to position [26, 0]
drag, startPoint x: 13, startPoint y: 136, endPoint x: 100, endPoint y: 132, distance: 86.4
click at [100, 132] on div "2675 Morgantown Rd. Reading, PA 19607" at bounding box center [72, 134] width 119 height 6
copy div "2675 Morgantown Rd. Reading, PA 19607"
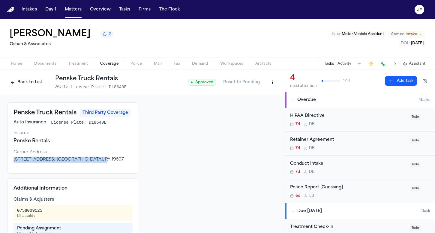
scroll to position [0, 0]
click at [26, 88] on div "Back to List Penske Truck Rentals AUTO License Plate: D18640E" at bounding box center [66, 83] width 119 height 16
click at [30, 79] on button "Back to List" at bounding box center [26, 83] width 38 height 10
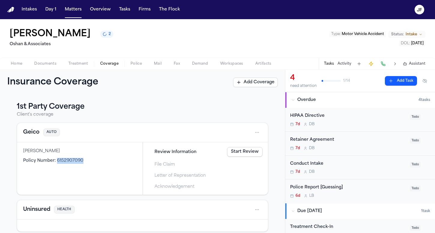
drag, startPoint x: 82, startPoint y: 162, endPoint x: 56, endPoint y: 161, distance: 25.8
click at [57, 161] on span "6152907090" at bounding box center [70, 161] width 26 height 4
copy div "6152907090"
click at [43, 65] on span "Documents" at bounding box center [45, 63] width 22 height 5
click at [120, 62] on button "Coverage" at bounding box center [109, 63] width 30 height 7
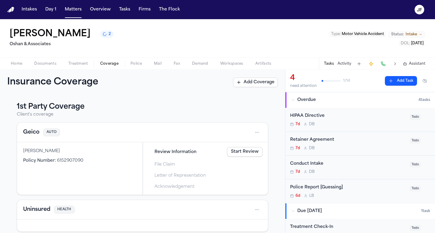
click at [31, 134] on button "Geico" at bounding box center [31, 132] width 16 height 8
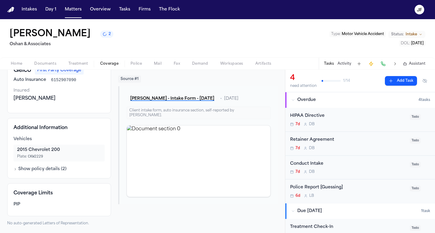
click at [37, 167] on button "Show policy details ( 2 )" at bounding box center [39, 169] width 53 height 6
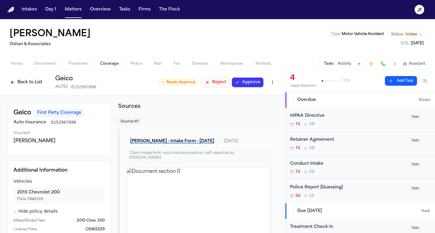
click at [246, 83] on button "Approve" at bounding box center [247, 83] width 31 height 10
click at [27, 88] on div "Back to List Geico AUTO 6152907090" at bounding box center [51, 83] width 89 height 16
click at [27, 84] on button "Back to List" at bounding box center [26, 83] width 38 height 10
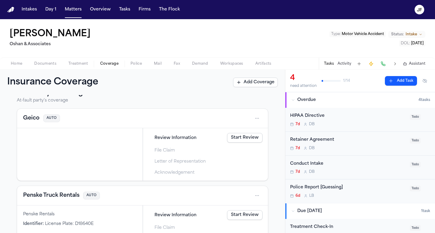
scroll to position [148, 0]
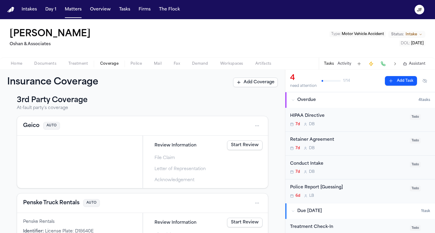
click at [254, 128] on html "Intakes Day 1 Matters Overview Tasks Firms The Flock JF John Palmer Oshan & Ass…" at bounding box center [217, 116] width 435 height 233
click at [234, 152] on div "Delete" at bounding box center [233, 154] width 45 height 10
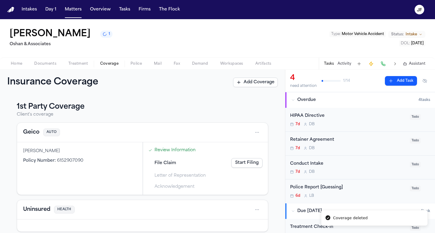
scroll to position [0, 0]
click at [41, 68] on div "Home Documents Treatment Coverage Police Mail Fax Demand Workspaces Artifacts T…" at bounding box center [217, 64] width 435 height 12
click at [44, 62] on span "Documents" at bounding box center [45, 63] width 22 height 5
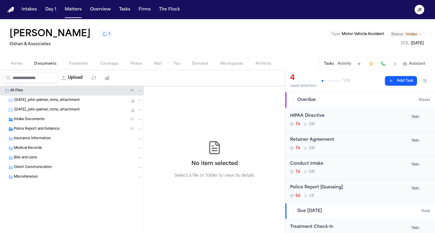
click at [52, 121] on div "Intake Documents ( 1 )" at bounding box center [78, 119] width 129 height 5
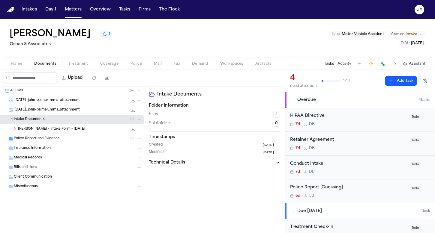
click at [52, 141] on span "Police Report and Evidence" at bounding box center [37, 138] width 46 height 5
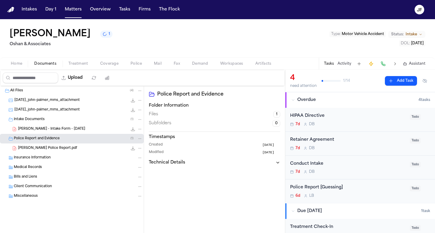
click at [55, 148] on span "John Palmer Police Report.pdf" at bounding box center [47, 148] width 59 height 5
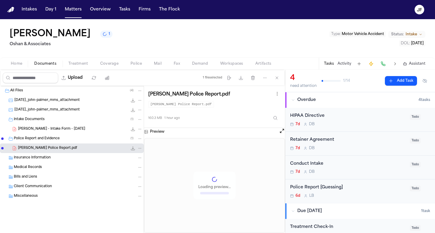
click at [132, 150] on icon "File: John Palmer Police Report.pdf" at bounding box center [132, 148] width 5 height 5
click at [115, 67] on div "Artifact Statistics Artifact Statistics" at bounding box center [124, 64] width 38 height 8
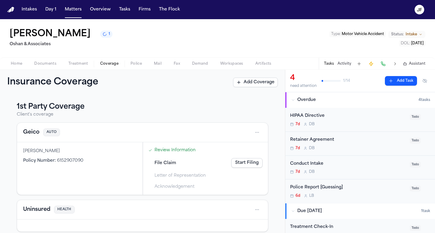
click at [106, 64] on span "Coverage" at bounding box center [109, 63] width 18 height 5
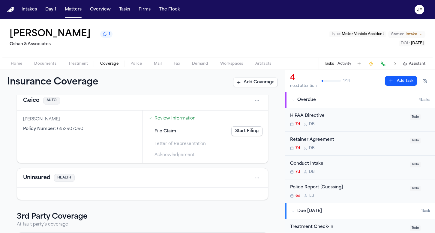
scroll to position [30, 0]
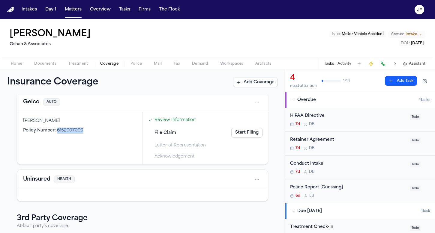
drag, startPoint x: 84, startPoint y: 132, endPoint x: 56, endPoint y: 132, distance: 27.3
click at [56, 132] on div "Policy Number : 6152907090" at bounding box center [79, 131] width 113 height 6
click at [85, 117] on div "John Palmer Policy Number : 6152907090" at bounding box center [79, 138] width 125 height 52
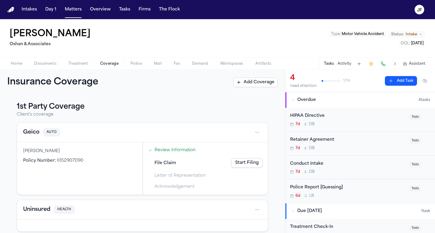
scroll to position [0, 0]
click at [254, 132] on html "Intakes Day 1 Matters Overview Tasks Firms The Flock JF John Palmer Oshan & Ass…" at bounding box center [217, 116] width 435 height 233
click at [241, 149] on div "View coverage details" at bounding box center [233, 148] width 45 height 16
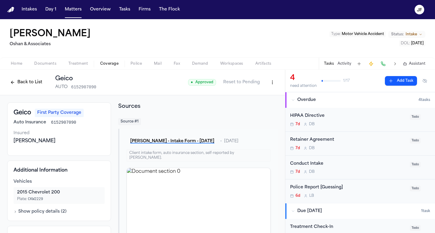
click at [273, 82] on div "Back to List Geico AUTO 6152907090 ● Approved Reset to Pending" at bounding box center [142, 82] width 285 height 25
click at [266, 83] on html "Intakes Day 1 Matters Overview Tasks Firms The Flock JF John Palmer Oshan & Ass…" at bounding box center [217, 116] width 435 height 233
click at [258, 94] on div "Edit Coverage" at bounding box center [247, 96] width 50 height 10
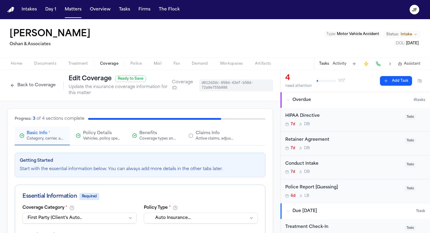
click at [205, 142] on button "Claims Info Active claims, adjusters, and subrogation details" at bounding box center [211, 136] width 55 height 19
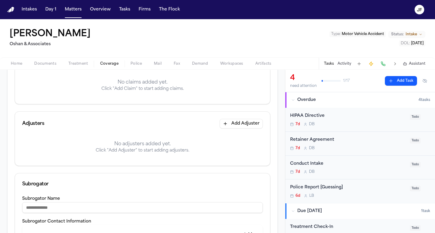
scroll to position [84, 0]
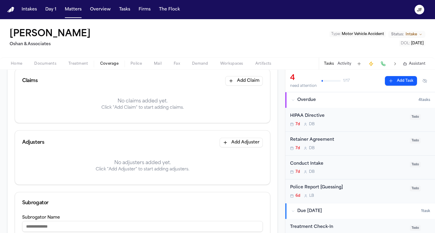
click at [240, 80] on button "Add Claim" at bounding box center [243, 81] width 37 height 10
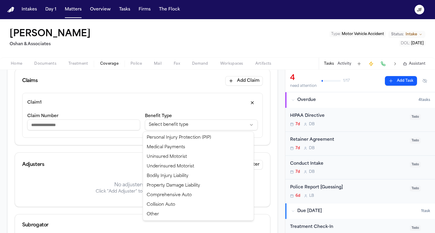
click at [179, 125] on html "**********" at bounding box center [217, 116] width 435 height 233
select select "**********"
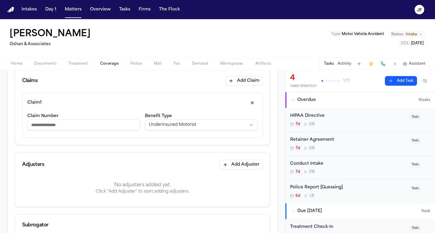
click at [99, 130] on div "Claim Number" at bounding box center [83, 122] width 113 height 20
click at [99, 127] on input "Claim Number" at bounding box center [83, 125] width 113 height 11
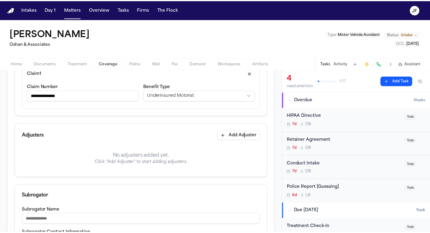
scroll to position [114, 0]
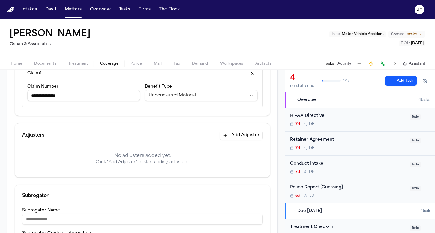
type input "**********"
click at [230, 130] on div "Adjusters Add Adjuster" at bounding box center [142, 135] width 255 height 24
click at [230, 133] on button "Add Adjuster" at bounding box center [240, 136] width 43 height 10
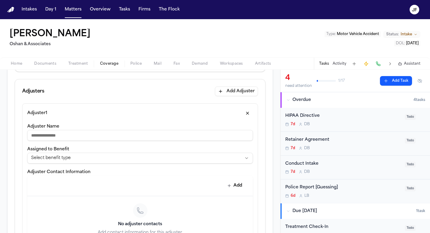
scroll to position [170, 0]
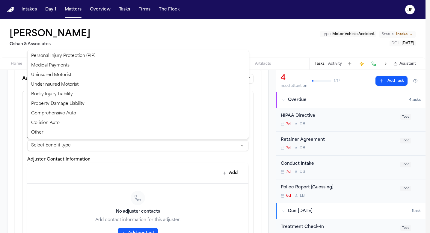
click at [129, 142] on html "**********" at bounding box center [215, 116] width 430 height 233
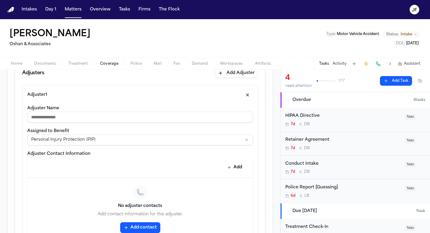
scroll to position [180, 0]
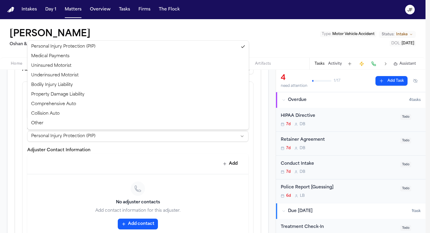
click at [143, 137] on html "**********" at bounding box center [215, 116] width 430 height 233
select select "**********"
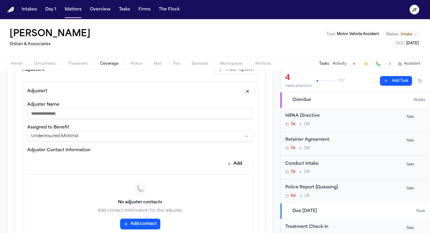
click at [153, 110] on input "Adjuster Name" at bounding box center [140, 113] width 226 height 11
click at [228, 166] on button "Add" at bounding box center [235, 164] width 22 height 11
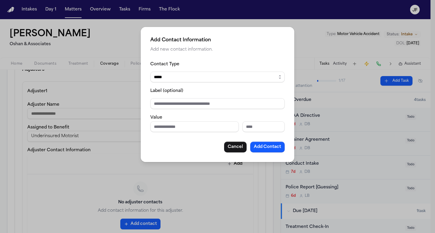
click at [173, 134] on div "Contact Type ***** ***** ******* *** ***** Label (optional) Value Cancel Add Co…" at bounding box center [217, 107] width 134 height 92
click at [174, 129] on input "Phone number" at bounding box center [194, 126] width 88 height 11
type input "**********"
click at [205, 106] on input "Label (optional)" at bounding box center [217, 103] width 134 height 11
click at [209, 107] on input "Label (optional)" at bounding box center [217, 103] width 134 height 11
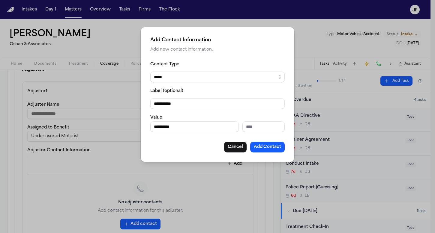
type input "**********"
click at [257, 153] on button "Add Contact" at bounding box center [267, 147] width 34 height 11
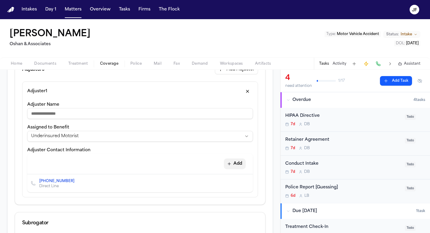
click at [234, 163] on button "Add" at bounding box center [235, 164] width 22 height 11
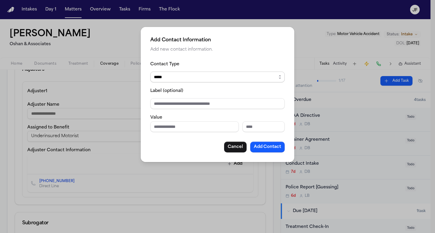
select select "*****"
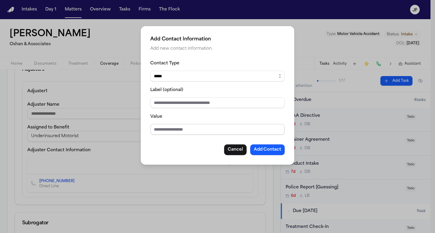
click at [195, 133] on input "Value" at bounding box center [217, 129] width 134 height 11
type input "**********"
click at [195, 105] on input "Label (optional)" at bounding box center [217, 102] width 134 height 11
type input "**********"
click at [257, 149] on button "Add Contact" at bounding box center [267, 149] width 34 height 11
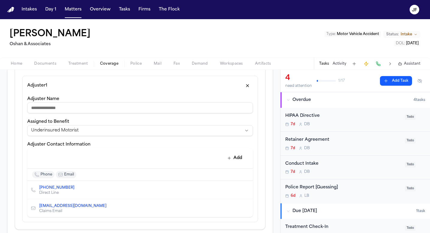
scroll to position [185, 0]
click at [219, 112] on input "Adjuster Name" at bounding box center [140, 108] width 226 height 11
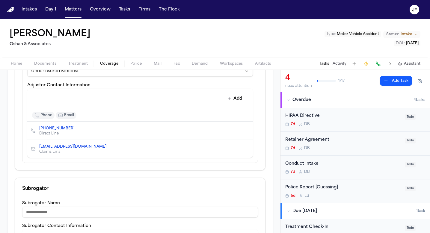
scroll to position [244, 0]
type input "**********"
click at [232, 103] on button "Add" at bounding box center [235, 99] width 22 height 11
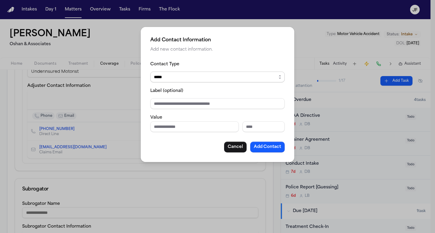
select select "***"
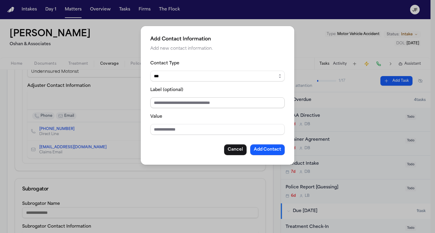
click at [211, 106] on input "Label (optional)" at bounding box center [217, 102] width 134 height 11
type input "**********"
click at [172, 133] on input "Value" at bounding box center [217, 129] width 134 height 11
type input "**********"
click at [261, 153] on button "Add Contact" at bounding box center [267, 149] width 34 height 11
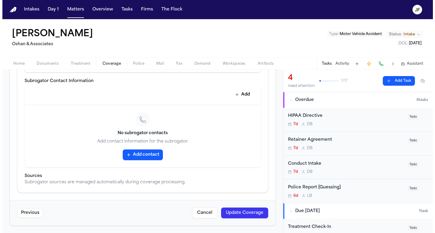
scroll to position [408, 0]
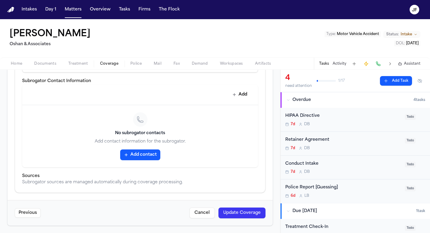
click at [244, 218] on button "Update Coverage" at bounding box center [242, 213] width 47 height 11
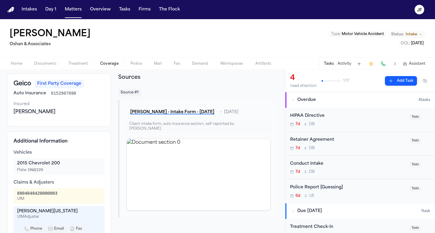
scroll to position [57, 0]
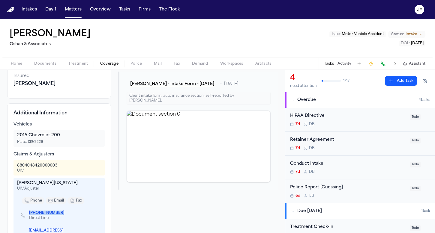
drag, startPoint x: 27, startPoint y: 213, endPoint x: 55, endPoint y: 215, distance: 28.9
click at [55, 215] on div "(425) 981-1622 Direct Line" at bounding box center [45, 215] width 48 height 10
copy link "(425) 981-1622"
click at [94, 207] on div "phone email fax" at bounding box center [59, 201] width 84 height 12
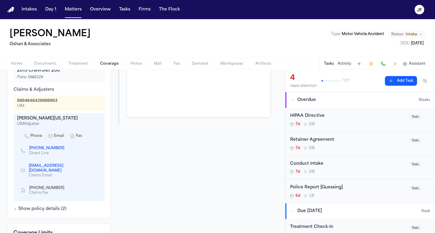
scroll to position [136, 0]
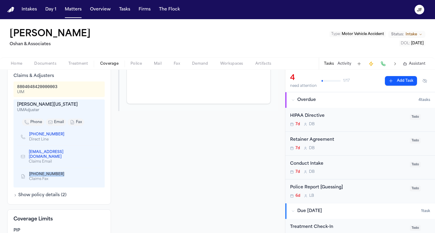
drag, startPoint x: 27, startPoint y: 170, endPoint x: 56, endPoint y: 171, distance: 29.1
click at [56, 172] on div "(866) 568-2132 Claims Fax" at bounding box center [45, 177] width 48 height 10
copy span "(866) 568-2132"
drag, startPoint x: 59, startPoint y: 86, endPoint x: 16, endPoint y: 85, distance: 43.2
click at [16, 85] on div "8804048420000003 UIM" at bounding box center [58, 90] width 91 height 16
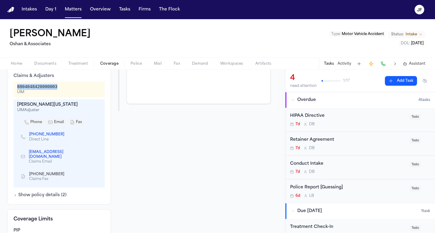
click at [41, 63] on span "Documents" at bounding box center [45, 63] width 22 height 5
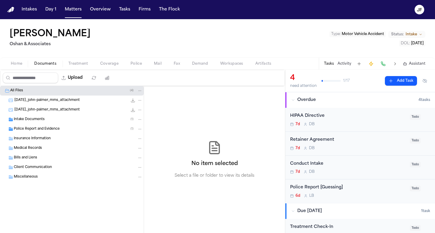
click at [52, 128] on span "Police Report and Evidence" at bounding box center [37, 129] width 46 height 5
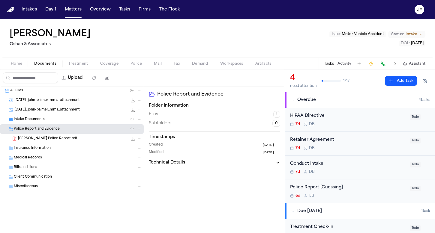
click at [53, 140] on span "John Palmer Police Report.pdf" at bounding box center [47, 138] width 59 height 5
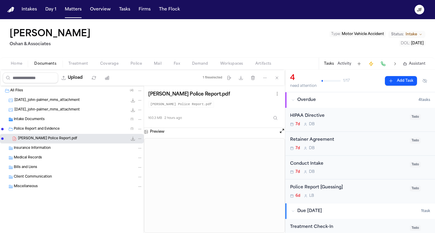
click at [68, 151] on div "Insurance Information" at bounding box center [72, 149] width 144 height 10
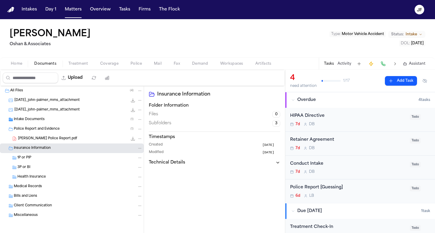
click at [70, 168] on div "3P or BI" at bounding box center [79, 167] width 125 height 5
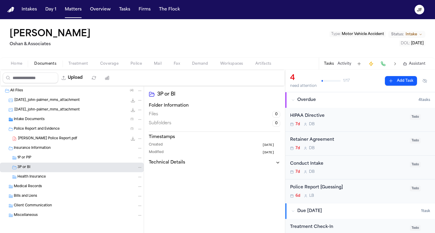
click at [83, 78] on button "Upload" at bounding box center [72, 78] width 28 height 11
select select "**********"
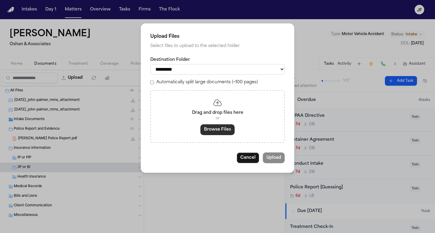
click at [212, 124] on button "Browse Files" at bounding box center [217, 129] width 34 height 11
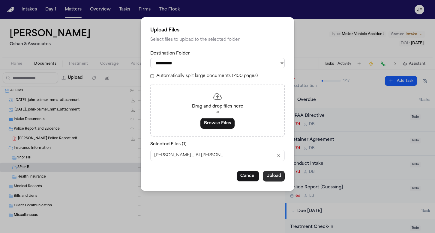
click at [285, 172] on div "**********" at bounding box center [217, 104] width 153 height 174
click at [273, 175] on button "Upload" at bounding box center [274, 176] width 22 height 11
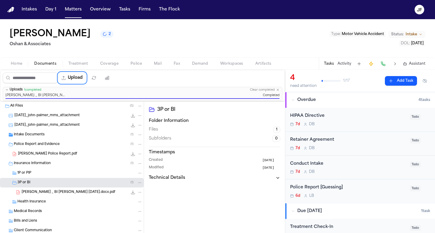
click at [73, 192] on span "John Palmer _ BI LOR 9.3.25.docx.pdf" at bounding box center [69, 192] width 94 height 5
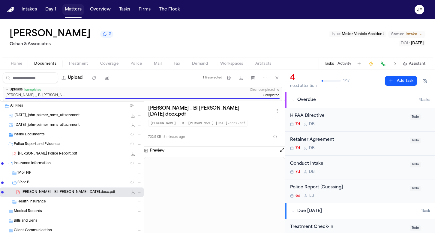
click at [72, 10] on button "Matters" at bounding box center [73, 9] width 22 height 11
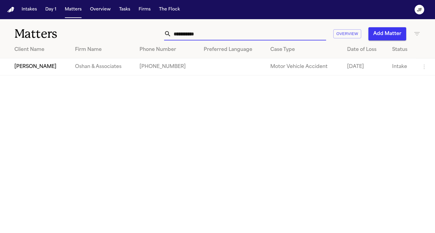
drag, startPoint x: 218, startPoint y: 32, endPoint x: 117, endPoint y: 25, distance: 101.3
click at [117, 25] on div "**********" at bounding box center [217, 30] width 435 height 22
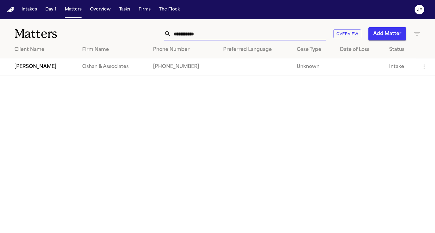
type input "**********"
click at [34, 66] on td "Kristine Weitz" at bounding box center [38, 66] width 77 height 17
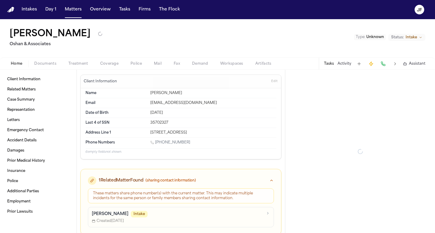
click at [40, 65] on span "Documents" at bounding box center [45, 63] width 22 height 5
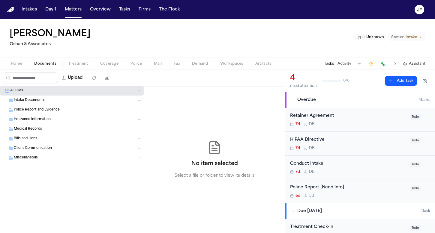
click at [33, 106] on div "Police Report and Evidence" at bounding box center [72, 110] width 144 height 10
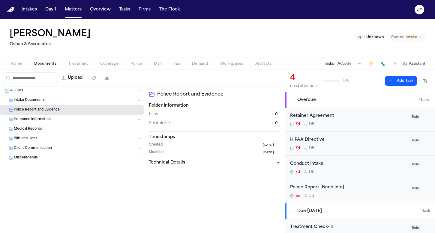
click at [35, 103] on div "Intake Documents" at bounding box center [72, 101] width 144 height 10
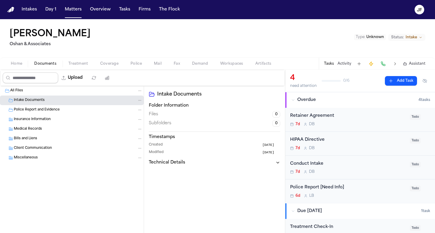
click at [6, 69] on div "Home Documents Treatment Coverage Police Mail Fax Demand Workspaces Artifacts T…" at bounding box center [217, 64] width 435 height 12
click at [13, 64] on span "Home" at bounding box center [16, 63] width 11 height 5
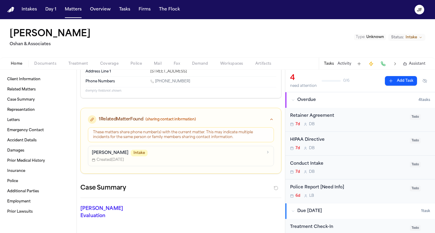
scroll to position [68, 0]
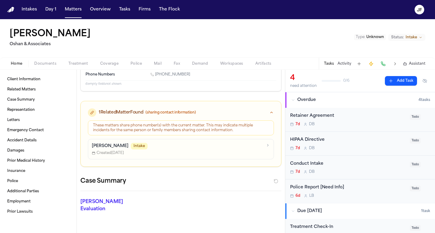
click at [131, 146] on span "Intake" at bounding box center [139, 146] width 17 height 7
click at [48, 64] on span "Documents" at bounding box center [45, 63] width 22 height 5
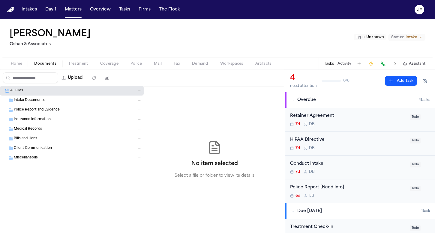
click at [27, 67] on button "Home" at bounding box center [16, 63] width 23 height 7
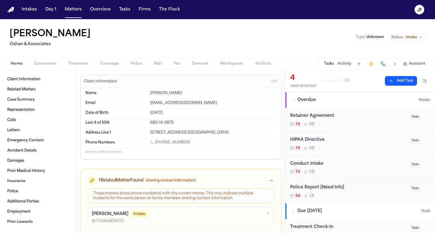
click at [345, 60] on div "Tasks Activity Assistant" at bounding box center [374, 64] width 112 height 12
click at [345, 64] on button "Activity" at bounding box center [344, 63] width 14 height 5
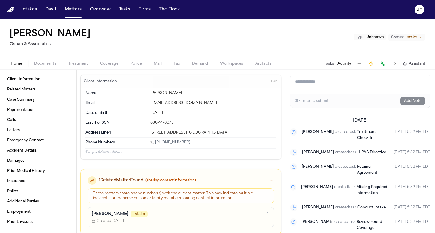
click at [104, 65] on span "Coverage" at bounding box center [109, 63] width 18 height 5
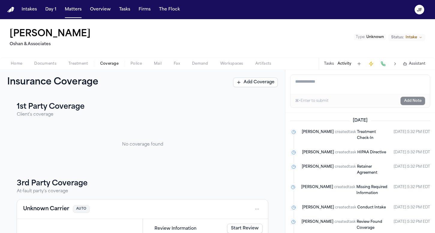
click at [83, 65] on span "Treatment" at bounding box center [78, 63] width 20 height 5
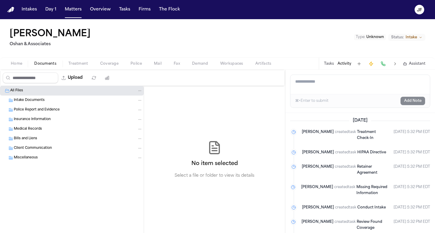
click at [47, 63] on span "Documents" at bounding box center [45, 63] width 22 height 5
click at [12, 63] on span "Home" at bounding box center [16, 63] width 11 height 5
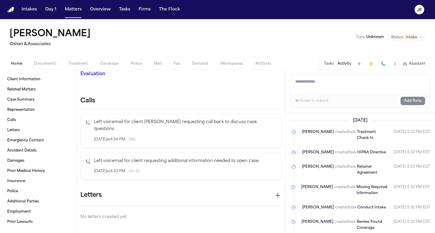
scroll to position [202, 0]
click at [136, 16] on nav "Intakes Day 1 Matters Overview Tasks Firms The [PERSON_NAME]" at bounding box center [217, 9] width 435 height 19
click at [122, 14] on button "Tasks" at bounding box center [125, 9] width 16 height 11
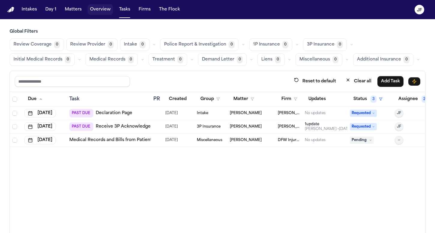
click at [100, 9] on button "Overview" at bounding box center [100, 9] width 25 height 11
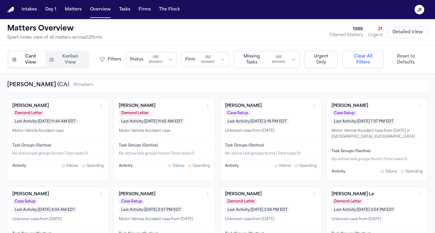
click at [206, 58] on span "( All shown )" at bounding box center [208, 60] width 20 height 10
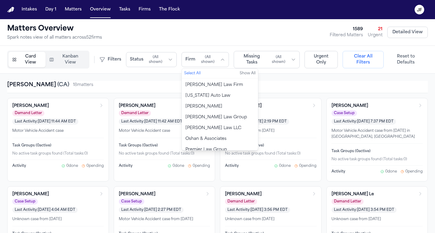
scroll to position [408, 0]
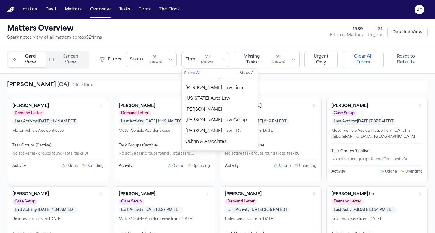
click at [211, 137] on button "Oshan & Associates" at bounding box center [220, 142] width 76 height 11
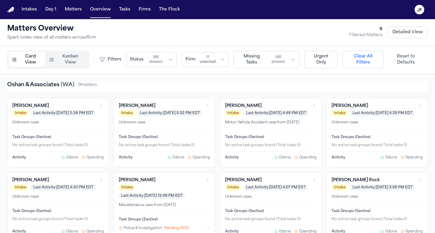
click at [124, 74] on div "Oshan & Associates ( WA ) 9 matter s Kristine Weitz Intake Last Activity: Aug 2…" at bounding box center [217, 217] width 435 height 287
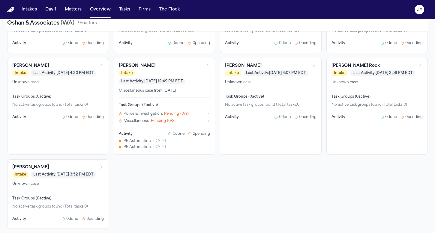
scroll to position [112, 0]
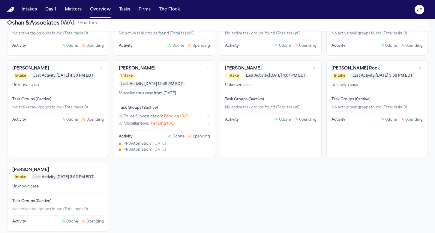
click at [200, 71] on div "Daniel Rock" at bounding box center [161, 69] width 84 height 6
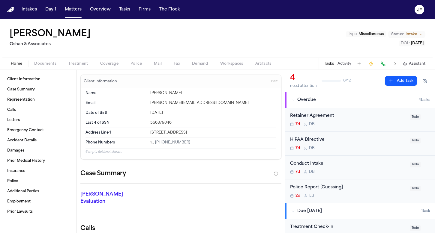
click at [47, 66] on span "Documents" at bounding box center [45, 63] width 22 height 5
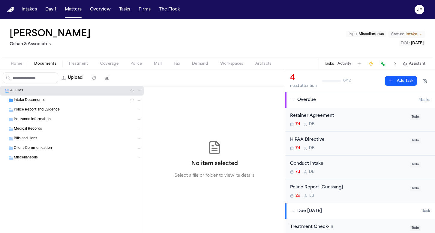
click at [54, 99] on div "Intake Documents ( 1 )" at bounding box center [78, 100] width 129 height 5
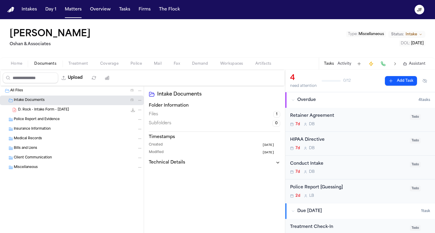
click at [54, 110] on span "D. Rock - Intake Form - 8.28.25" at bounding box center [43, 110] width 51 height 5
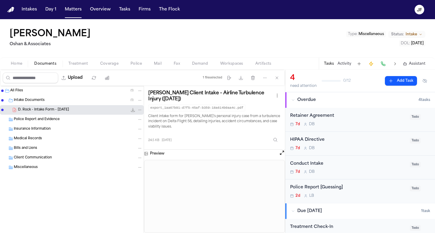
click at [131, 112] on icon "File: D. Rock - Intake Form - 8.28.25" at bounding box center [132, 110] width 5 height 5
click at [133, 111] on icon "File: D. Rock - Intake Form - 8.28.25" at bounding box center [133, 110] width 4 height 4
click at [326, 186] on div "Police Report [Guessing]" at bounding box center [348, 187] width 116 height 7
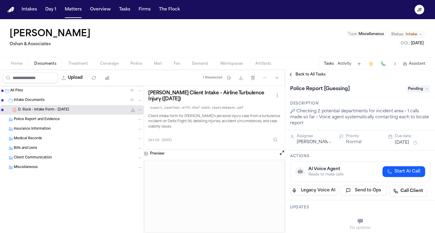
click at [300, 79] on div "Back to All Tasks" at bounding box center [360, 75] width 150 height 10
click at [302, 78] on div "Back to All Tasks" at bounding box center [360, 75] width 150 height 10
click at [306, 71] on div "Back to All Tasks" at bounding box center [360, 75] width 150 height 10
click at [305, 73] on span "Back to All Tasks" at bounding box center [310, 74] width 30 height 5
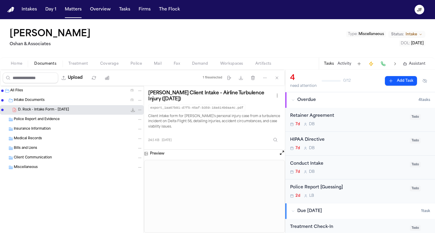
click at [46, 66] on span "Documents" at bounding box center [45, 63] width 22 height 5
click at [44, 65] on span "Documents" at bounding box center [45, 63] width 22 height 5
click at [71, 12] on button "Matters" at bounding box center [73, 9] width 22 height 11
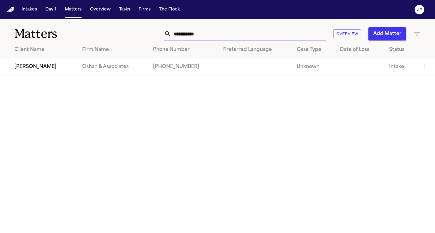
drag, startPoint x: 220, startPoint y: 36, endPoint x: 107, endPoint y: 34, distance: 112.7
click at [107, 34] on div "**********" at bounding box center [217, 30] width 435 height 22
type input "**********"
click at [30, 67] on td "Nicole Rock" at bounding box center [38, 66] width 77 height 17
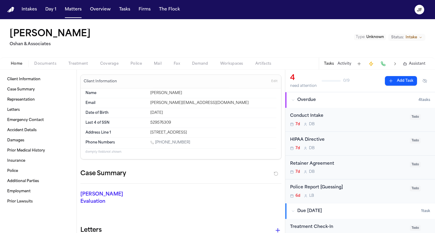
click at [362, 1] on nav "Intakes Day 1 Matters Overview Tasks Firms The Flock JF" at bounding box center [217, 9] width 435 height 19
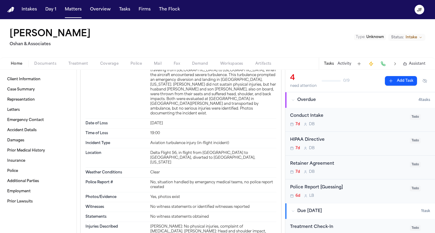
scroll to position [321, 0]
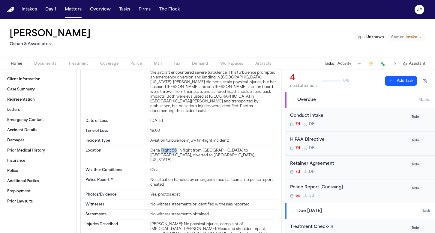
drag, startPoint x: 159, startPoint y: 137, endPoint x: 174, endPoint y: 135, distance: 14.8
click at [174, 148] on div "Delta Flight 56, in flight from Salt Lake City to Amsterdam, diverted to Minnea…" at bounding box center [213, 155] width 126 height 14
click at [98, 9] on button "Overview" at bounding box center [100, 9] width 25 height 11
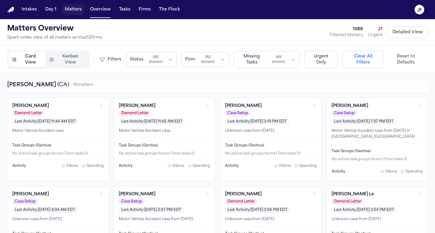
click at [72, 12] on button "Matters" at bounding box center [73, 9] width 22 height 11
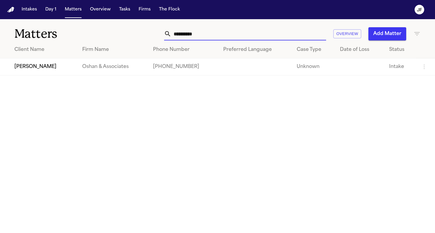
drag, startPoint x: 207, startPoint y: 32, endPoint x: 150, endPoint y: 30, distance: 57.3
click at [150, 30] on div "**********" at bounding box center [273, 33] width 293 height 13
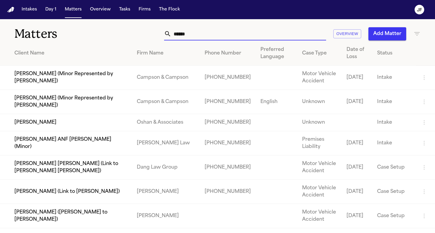
type input "******"
click at [49, 125] on td "Karrar Mahammed" at bounding box center [66, 122] width 132 height 17
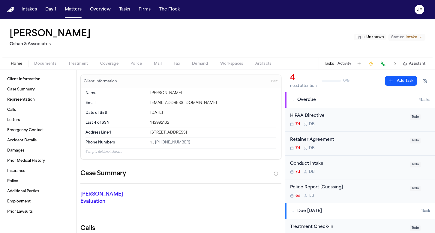
click at [46, 61] on span "Documents" at bounding box center [45, 63] width 22 height 5
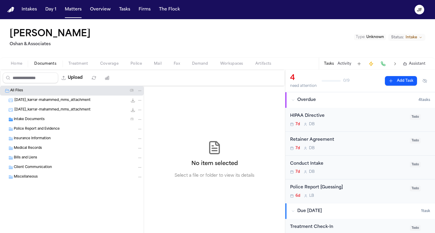
click at [32, 123] on div "Intake Documents ( 1 )" at bounding box center [72, 120] width 144 height 10
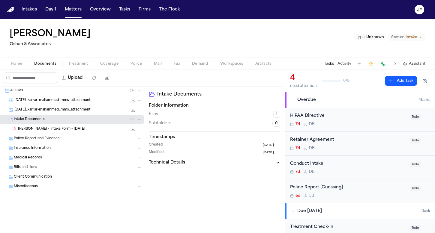
click at [46, 134] on div "K. Mahammed - Intake Form - 8.28.25 24.1 KB • PDF" at bounding box center [72, 129] width 144 height 10
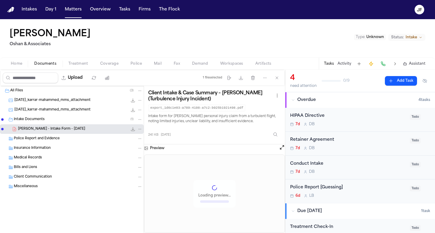
click at [131, 129] on icon "File: K. Mahammed - Intake Form - 8.28.25" at bounding box center [132, 129] width 5 height 5
click at [74, 17] on nav "Intakes Day 1 Matters Overview Tasks Firms The Flock JF" at bounding box center [217, 9] width 435 height 19
click at [74, 14] on button "Matters" at bounding box center [73, 9] width 22 height 11
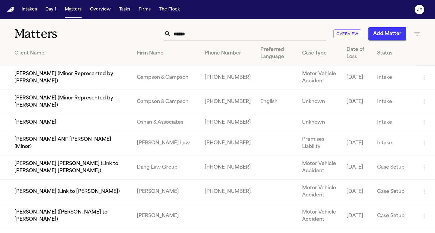
click at [268, 37] on input "******" at bounding box center [248, 33] width 155 height 13
drag, startPoint x: 268, startPoint y: 37, endPoint x: 170, endPoint y: 34, distance: 97.8
click at [171, 34] on input "******" at bounding box center [248, 33] width 155 height 13
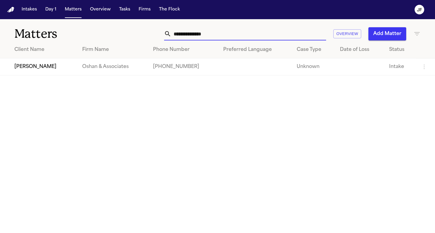
type input "**********"
click at [40, 67] on td "kendra Karratti" at bounding box center [38, 66] width 77 height 17
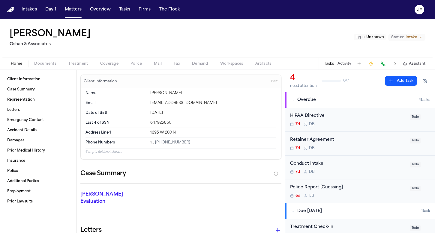
click at [43, 64] on span "Documents" at bounding box center [45, 63] width 22 height 5
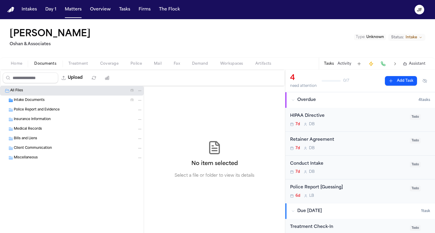
click at [73, 106] on div "Police Report and Evidence" at bounding box center [72, 110] width 144 height 10
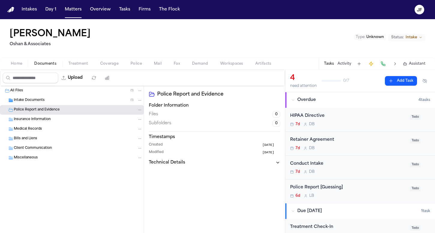
click at [75, 102] on div "Intake Documents ( 1 )" at bounding box center [78, 100] width 129 height 5
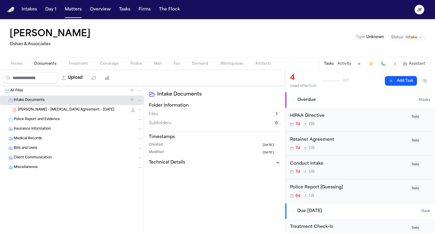
click at [76, 111] on span "K. Karratti - Retainer Agreement - 7.30.25" at bounding box center [66, 110] width 96 height 5
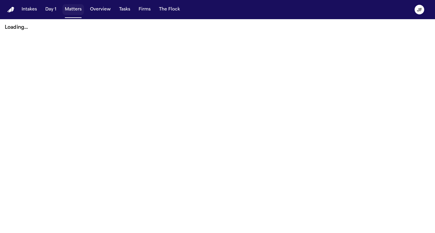
click at [77, 14] on button "Matters" at bounding box center [73, 9] width 22 height 11
click at [81, 14] on button "Matters" at bounding box center [73, 9] width 22 height 11
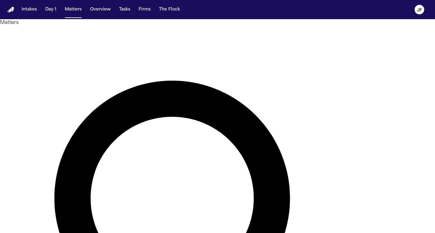
type input "****"
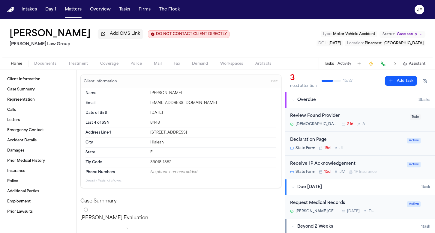
click at [53, 62] on span "Documents" at bounding box center [45, 63] width 22 height 5
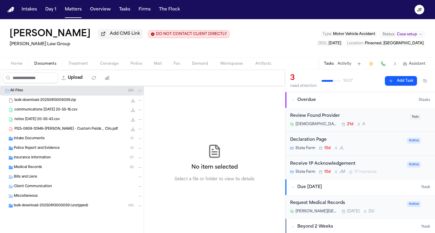
click at [113, 70] on div "Home Documents Treatment Coverage Police Mail Fax Demand Workspaces Artifacts T…" at bounding box center [217, 64] width 435 height 12
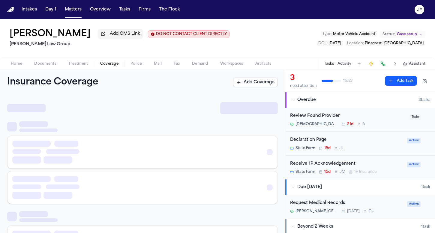
click at [113, 67] on span "button" at bounding box center [109, 67] width 25 height 1
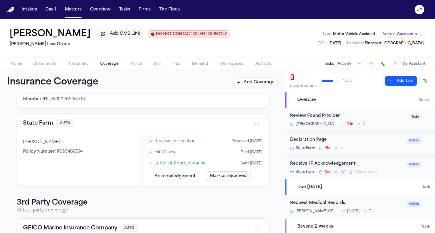
scroll to position [53, 0]
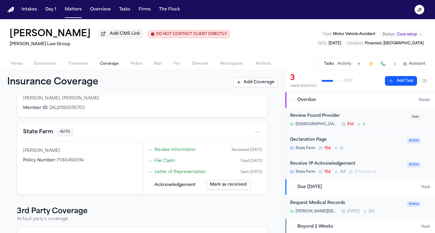
click at [333, 165] on div "Receive 1P Acknowledgement" at bounding box center [346, 164] width 113 height 7
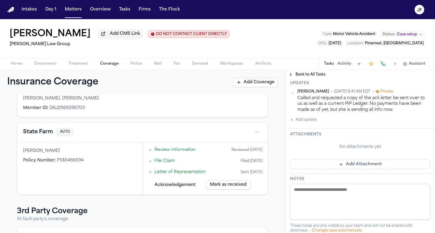
scroll to position [117, 0]
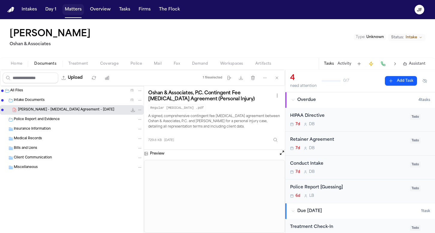
click at [69, 7] on button "Matters" at bounding box center [73, 9] width 22 height 11
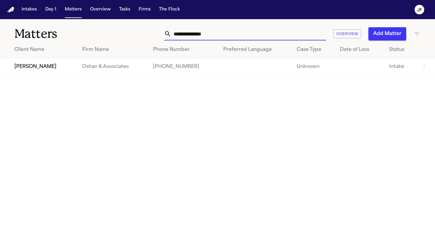
drag, startPoint x: 228, startPoint y: 34, endPoint x: 153, endPoint y: 33, distance: 74.9
click at [153, 33] on div "**********" at bounding box center [273, 33] width 293 height 13
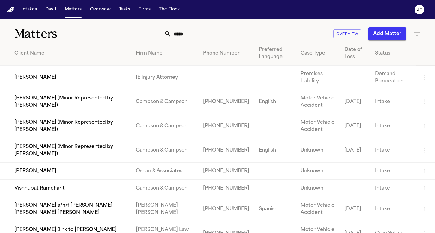
type input "*****"
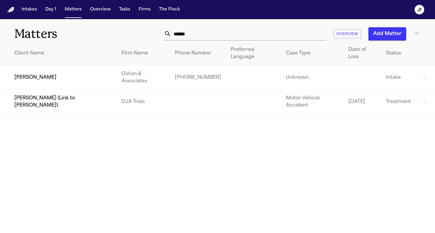
click at [39, 69] on td "[PERSON_NAME]" at bounding box center [58, 78] width 117 height 24
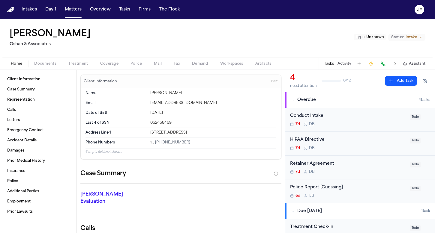
click at [49, 62] on span "Documents" at bounding box center [45, 63] width 22 height 5
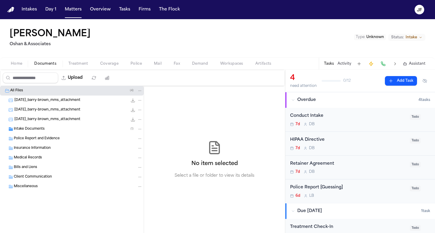
click at [37, 132] on div "Intake Documents ( 1 )" at bounding box center [72, 129] width 144 height 10
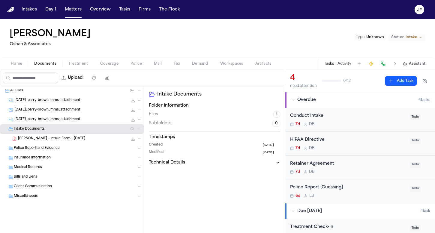
click at [42, 141] on span "[PERSON_NAME] - Intake Form - [DATE]" at bounding box center [51, 138] width 67 height 5
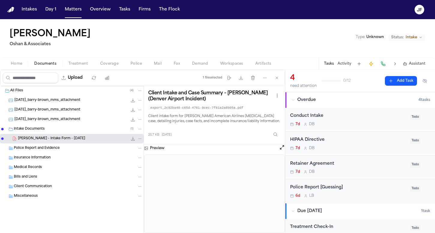
click at [133, 138] on icon "File: B. Brown - Intake Form - 8.28.25" at bounding box center [133, 139] width 4 height 4
click at [80, 98] on span "[DATE]_barry-brown_mms_attachment" at bounding box center [47, 100] width 66 height 5
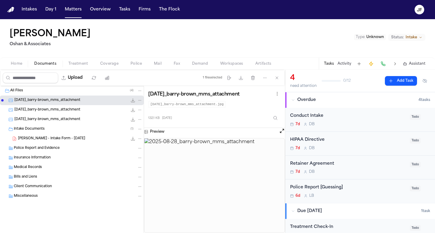
click at [80, 112] on span "[DATE]_barry-brown_mms_attachment" at bounding box center [47, 110] width 66 height 5
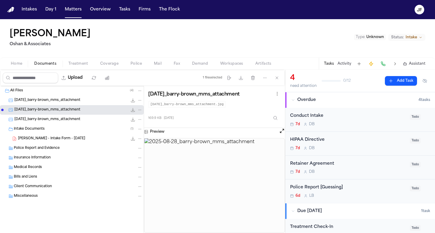
click at [86, 124] on div "[DATE]_barry-brown_mms_attachment 224.7 KB • JPG" at bounding box center [72, 120] width 144 height 10
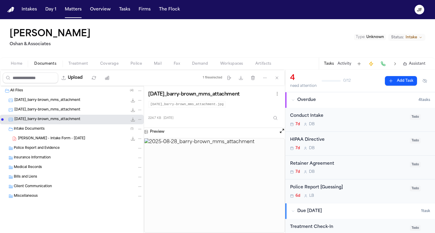
click at [79, 141] on div "[PERSON_NAME] - Intake Form - [DATE] 25.7 KB • PDF" at bounding box center [80, 139] width 124 height 6
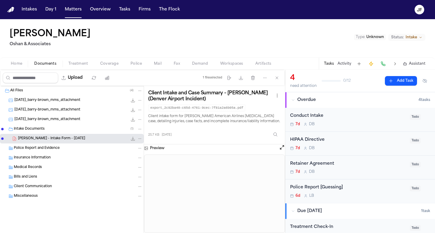
click at [132, 138] on icon "File: B. Brown - Intake Form - 8.28.25" at bounding box center [132, 138] width 5 height 5
click at [13, 66] on span "Home" at bounding box center [16, 63] width 11 height 5
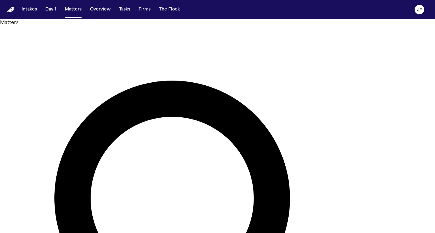
type input "****"
drag, startPoint x: 203, startPoint y: 38, endPoint x: 164, endPoint y: 33, distance: 39.2
type input "*******"
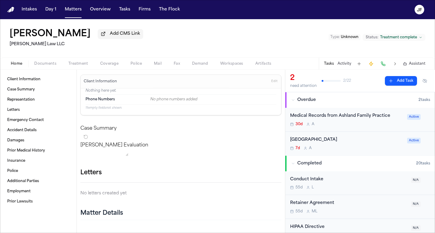
click at [50, 66] on span "Documents" at bounding box center [45, 63] width 22 height 5
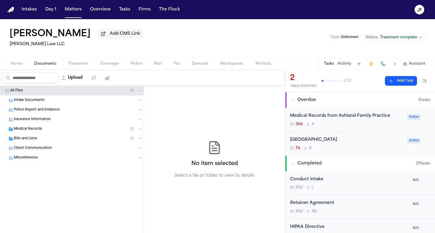
click at [30, 137] on div "Bills and Liens ( 1 )" at bounding box center [78, 138] width 129 height 5
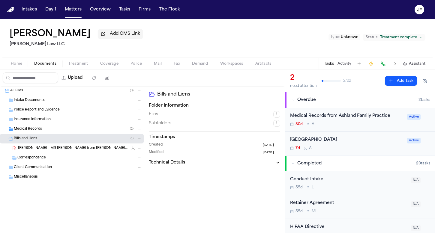
click at [57, 149] on span "M. Breswick - MR Invoice from Asante Rouge Regional Medical Center - Undated" at bounding box center [72, 148] width 109 height 5
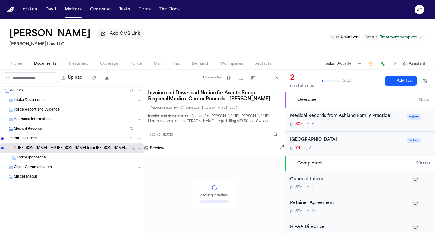
click at [45, 135] on div "Bills and Liens ( 1 )" at bounding box center [72, 139] width 144 height 10
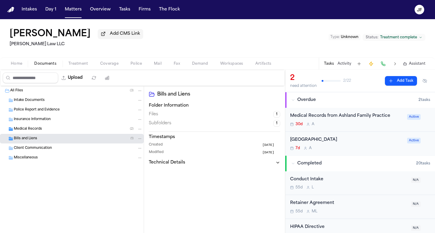
click at [46, 128] on div "Medical Records ( 2 )" at bounding box center [78, 128] width 129 height 5
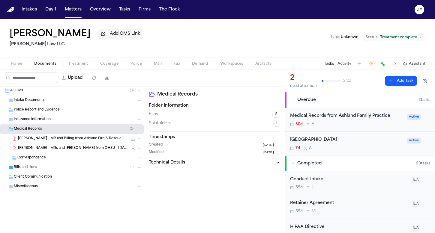
click at [52, 139] on span "M. Breswick - MR and Billing from Ashland Fire & Rescue - 4.30.25" at bounding box center [72, 138] width 109 height 5
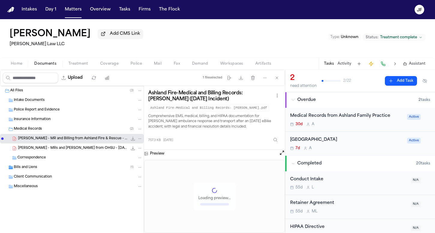
click at [52, 148] on span "M. Breswick - MRs and Bills from OHSU - 4.30.25 to 8.25" at bounding box center [72, 148] width 109 height 5
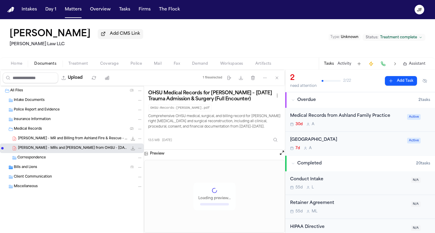
click at [49, 130] on div "Medical Records ( 2 )" at bounding box center [78, 128] width 129 height 5
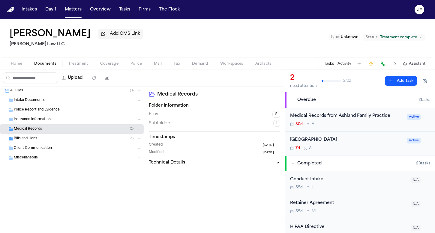
click at [47, 146] on div "Client Communication" at bounding box center [72, 149] width 144 height 10
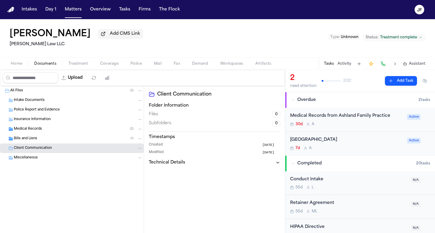
click at [58, 130] on div "Medical Records ( 2 )" at bounding box center [78, 128] width 129 height 5
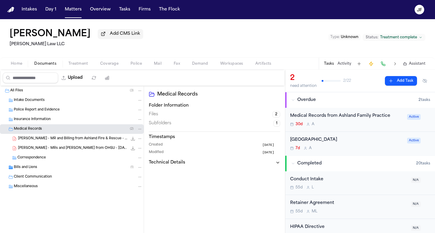
click at [60, 128] on div "Medical Records ( 2 )" at bounding box center [78, 128] width 129 height 5
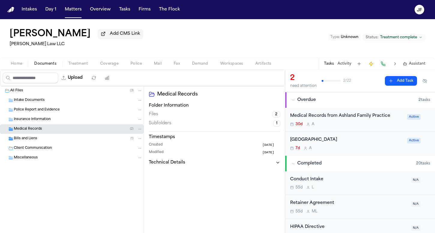
click at [60, 139] on div "Bills and Liens ( 1 )" at bounding box center [78, 138] width 129 height 5
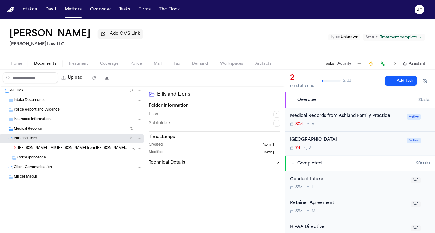
click at [60, 139] on div "Bills and Liens ( 1 )" at bounding box center [78, 138] width 129 height 5
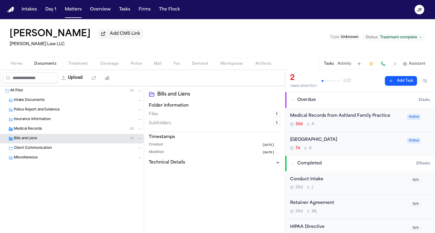
click at [65, 128] on div "Medical Records ( 2 )" at bounding box center [78, 128] width 129 height 5
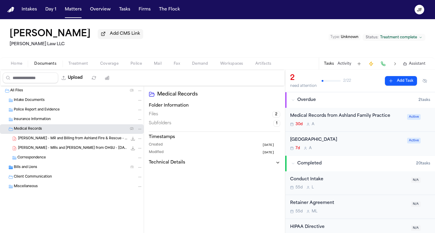
click at [65, 128] on div "Medical Records ( 2 )" at bounding box center [78, 128] width 129 height 5
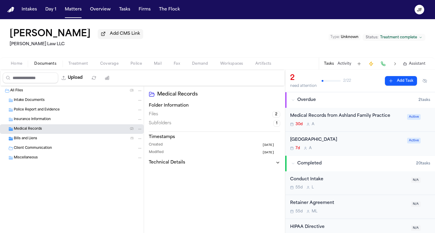
drag, startPoint x: 6, startPoint y: 37, endPoint x: 84, endPoint y: 37, distance: 77.6
click at [84, 37] on div "Micah Breswick Add CMS Link Morse Law LLC Type : Unknown Status: Treatment comp…" at bounding box center [217, 38] width 435 height 38
click at [215, 46] on div "Micah Breswick Add CMS Link Morse Law LLC Type : Unknown Status: Treatment comp…" at bounding box center [217, 38] width 435 height 38
click at [276, 53] on div "Micah Breswick Add CMS Link Morse Law LLC Type : Unknown Status: Treatment comp…" at bounding box center [217, 38] width 435 height 38
drag, startPoint x: 15, startPoint y: 36, endPoint x: 143, endPoint y: 22, distance: 128.7
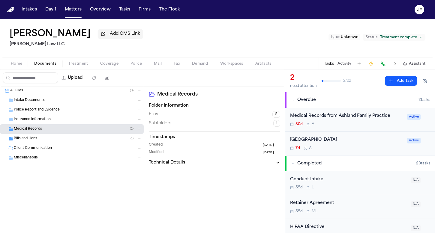
click at [192, 47] on div "Micah Breswick Add CMS Link Morse Law LLC Type : Unknown Status: Treatment comp…" at bounding box center [217, 38] width 435 height 38
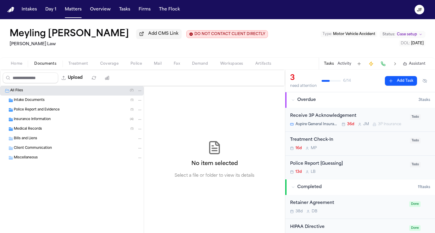
click at [106, 66] on span "Coverage" at bounding box center [109, 63] width 18 height 5
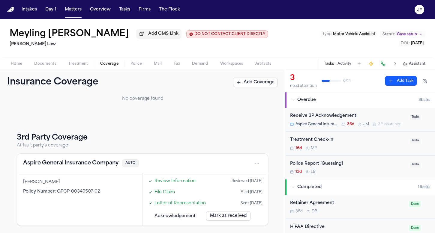
scroll to position [47, 0]
click at [88, 163] on button "Aspire General Insurance Company" at bounding box center [70, 163] width 95 height 8
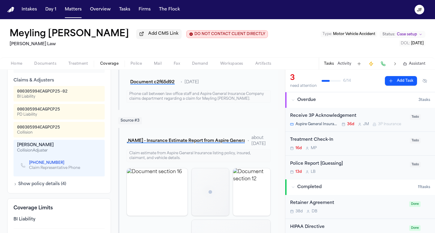
scroll to position [242, 0]
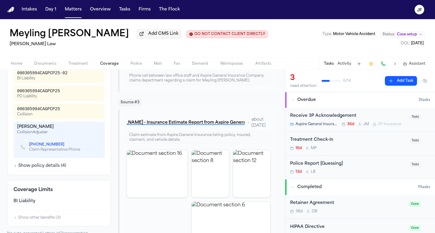
click at [58, 147] on link "[PHONE_NUMBER]" at bounding box center [46, 144] width 35 height 5
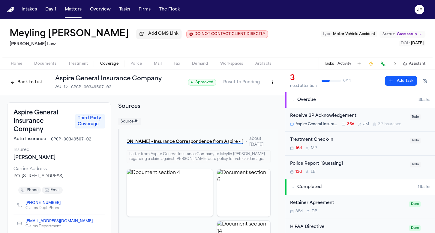
scroll to position [0, 0]
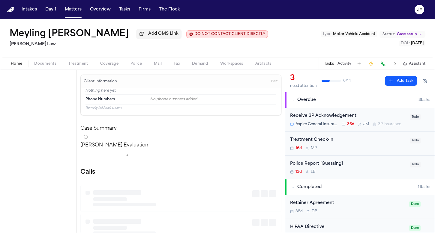
click at [17, 66] on span "Home" at bounding box center [16, 63] width 11 height 5
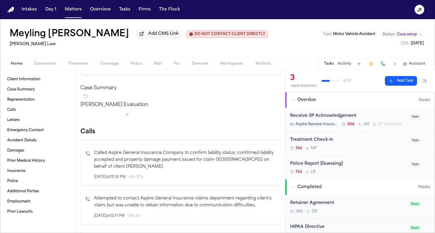
scroll to position [42, 0]
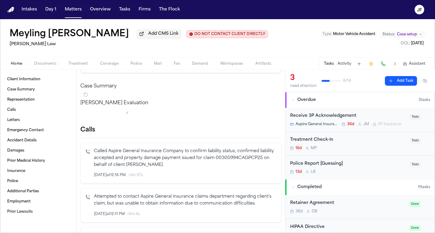
click at [40, 66] on span "Documents" at bounding box center [45, 63] width 22 height 5
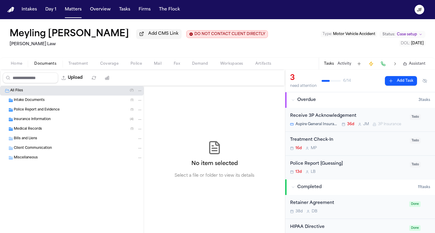
click at [51, 112] on span "Police Report and Evidence" at bounding box center [37, 110] width 46 height 5
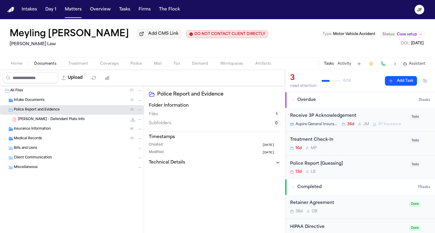
click at [58, 122] on span "[PERSON_NAME] - Defendant Plate Info" at bounding box center [51, 119] width 67 height 5
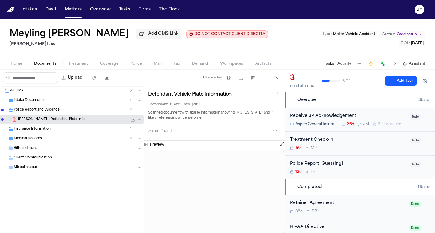
click at [134, 122] on icon "File: M. Obando - Defendant Plate Info" at bounding box center [132, 119] width 5 height 5
click at [58, 134] on div "Insurance Information ( 4 )" at bounding box center [72, 129] width 144 height 10
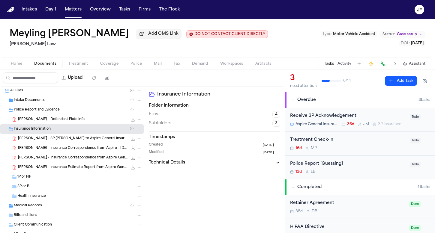
click at [58, 141] on span "[PERSON_NAME] - 3P [PERSON_NAME] to Aspire General Insurance - [DATE]" at bounding box center [72, 138] width 109 height 5
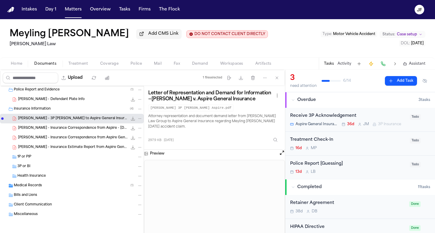
scroll to position [21, 0]
click at [72, 149] on span "[PERSON_NAME] - Insurance Estimate Report from Aspire General - [DATE]" at bounding box center [72, 147] width 109 height 5
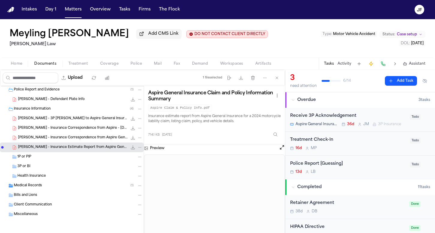
scroll to position [0, 0]
click at [130, 147] on icon "File: M. Obando - Insurance Estimate Report from Aspire General - 7.16.25" at bounding box center [132, 147] width 5 height 5
click at [127, 135] on div "120.9 KB • PDF" at bounding box center [134, 138] width 15 height 6
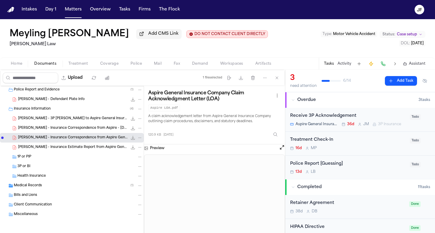
click at [131, 137] on icon "File: M. Obando - Insurance Correspondence from Aspire General - 7.17.25" at bounding box center [133, 138] width 4 height 4
click at [77, 127] on span "[PERSON_NAME] - Insurance Correspondence from Aspire - [DATE]" at bounding box center [72, 128] width 109 height 5
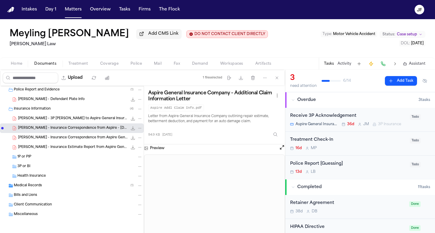
click at [130, 128] on icon "File: M. Obando - Insurance Correspondence from Aspire - 7.23.25" at bounding box center [132, 128] width 5 height 5
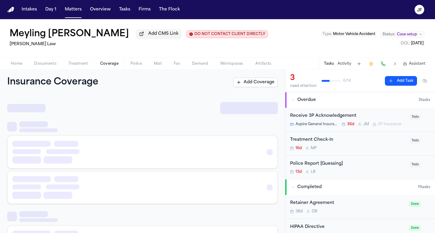
click at [106, 66] on span "Coverage" at bounding box center [109, 63] width 18 height 5
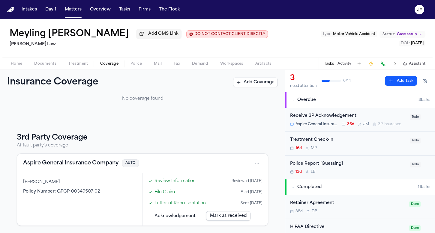
scroll to position [47, 0]
click at [74, 165] on button "Aspire General Insurance Company" at bounding box center [70, 163] width 95 height 8
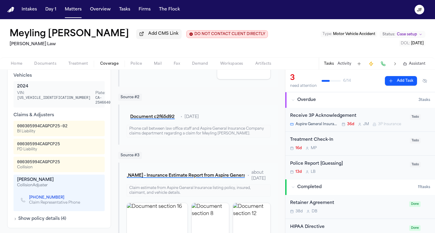
scroll to position [188, 0]
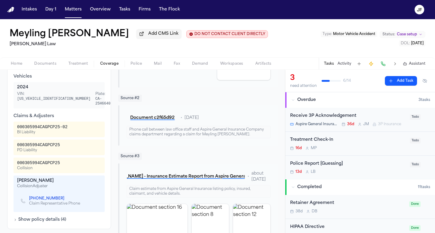
click at [86, 160] on div "000305994CAGPCP25-02 BI Liability 000305994CAGPCP25 PD Liability 000305994CAGPC…" at bounding box center [58, 167] width 91 height 91
click at [84, 170] on div "000305994CAGPCP25 Collision" at bounding box center [59, 165] width 84 height 11
click at [36, 62] on span "Documents" at bounding box center [45, 63] width 22 height 5
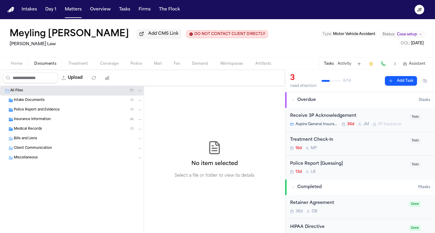
click at [40, 111] on span "Police Report and Evidence" at bounding box center [37, 110] width 46 height 5
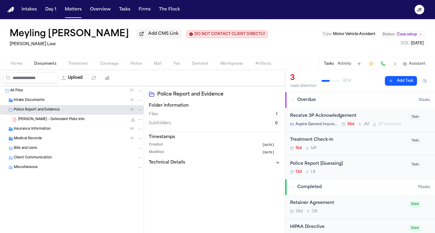
click at [40, 120] on span "[PERSON_NAME] - Defendant Plate Info" at bounding box center [51, 119] width 67 height 5
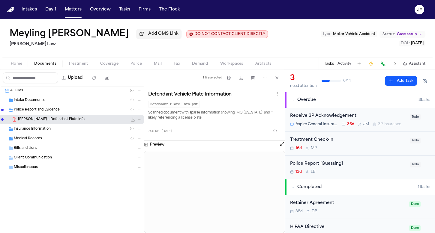
click at [62, 129] on div "Insurance Information ( 4 )" at bounding box center [78, 128] width 129 height 5
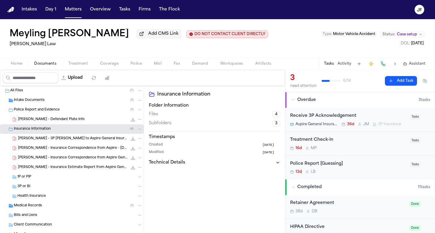
click at [273, 0] on nav "Intakes Day 1 Matters Overview Tasks Firms The [PERSON_NAME]" at bounding box center [217, 9] width 435 height 19
click at [55, 141] on span "[PERSON_NAME] - 3P [PERSON_NAME] to Aspire General Insurance - [DATE]" at bounding box center [72, 138] width 109 height 5
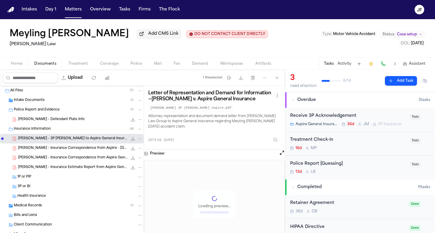
click at [42, 122] on span "[PERSON_NAME] - Defendant Plate Info" at bounding box center [51, 119] width 67 height 5
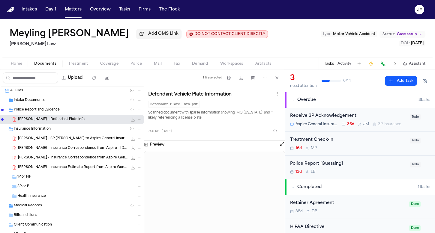
click at [64, 112] on div "Police Report and Evidence ( 1 )" at bounding box center [78, 109] width 129 height 5
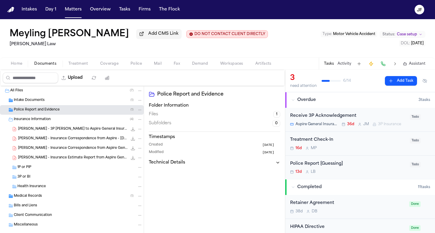
click at [54, 46] on h2 "[PERSON_NAME] Law" at bounding box center [139, 44] width 258 height 7
click at [377, 52] on div "Meyling [PERSON_NAME] Add CMS Link DO NOT CONTACT CLIENT DIRECTLY DO NOT CONTAC…" at bounding box center [217, 38] width 435 height 38
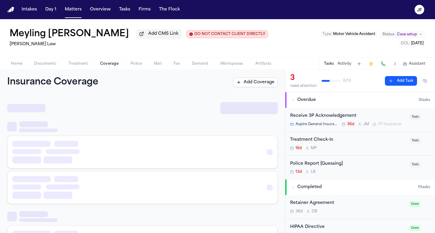
click at [105, 66] on span "Coverage" at bounding box center [109, 63] width 18 height 5
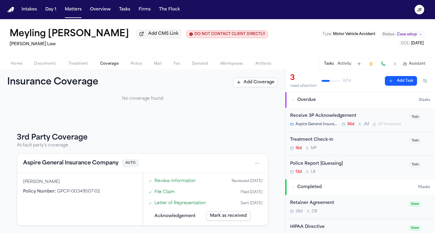
scroll to position [47, 0]
click at [66, 167] on button "Aspire General Insurance Company" at bounding box center [70, 163] width 95 height 8
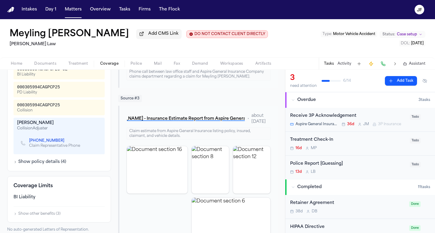
scroll to position [252, 0]
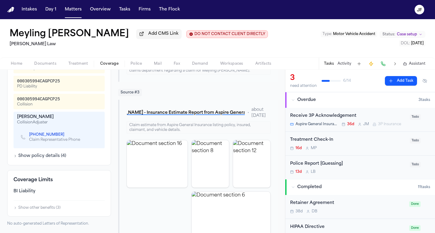
click at [148, 3] on nav "Intakes Day 1 Matters Overview Tasks Firms The [PERSON_NAME]" at bounding box center [217, 9] width 435 height 19
click at [150, 0] on nav "Intakes Day 1 Matters Overview Tasks Firms The [PERSON_NAME]" at bounding box center [217, 9] width 435 height 19
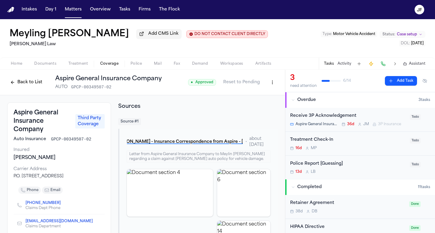
scroll to position [0, 0]
click at [47, 64] on span "Documents" at bounding box center [45, 63] width 22 height 5
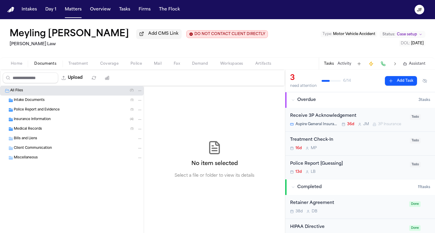
click at [55, 117] on div "Insurance Information ( 4 )" at bounding box center [72, 120] width 144 height 10
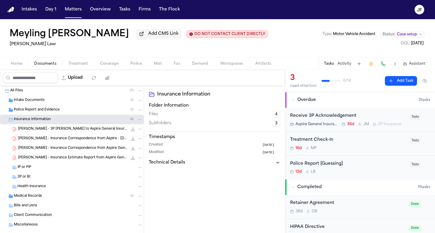
click at [329, 124] on span "Aspire General Insurance Company" at bounding box center [316, 124] width 43 height 5
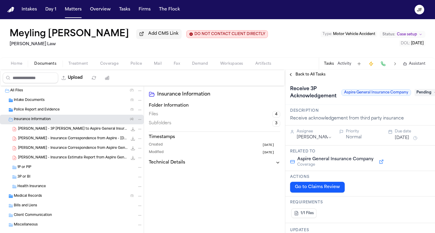
click at [421, 95] on span "Pending" at bounding box center [426, 92] width 24 height 7
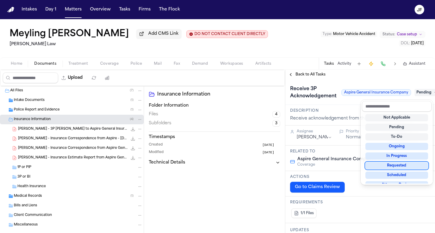
click at [406, 165] on div "Requested" at bounding box center [396, 165] width 63 height 7
click at [335, 92] on div "Receive 3P Acknowledgement Aspire General Insurance Company Requested" at bounding box center [360, 92] width 140 height 17
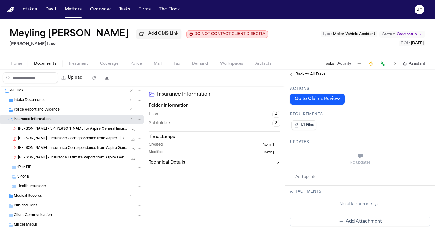
scroll to position [88, 0]
click at [302, 178] on button "Add update" at bounding box center [303, 176] width 26 height 7
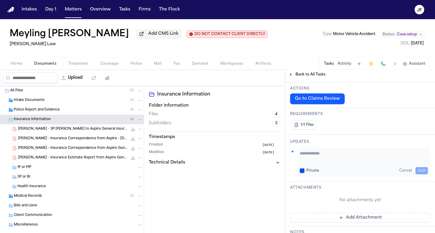
click at [326, 164] on div "Private Cancel Add" at bounding box center [363, 162] width 133 height 29
click at [330, 157] on textarea "Add your update" at bounding box center [363, 156] width 128 height 12
paste textarea "**********"
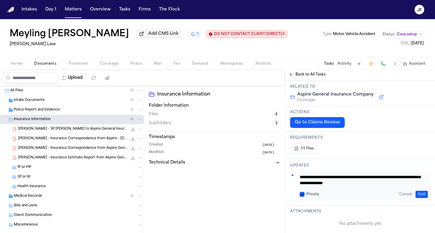
scroll to position [64, 0]
click at [359, 181] on textarea "**********" at bounding box center [360, 180] width 123 height 12
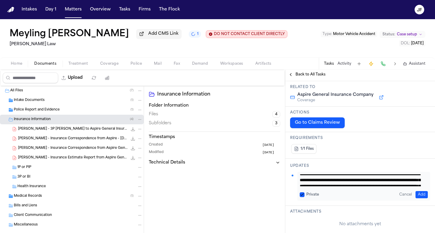
scroll to position [0, 0]
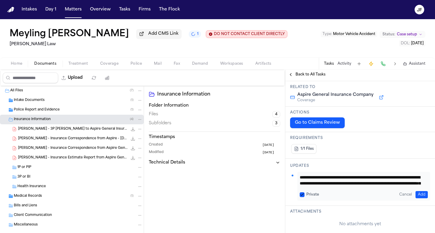
click at [347, 179] on textarea "**********" at bounding box center [360, 180] width 123 height 12
click at [379, 178] on textarea "**********" at bounding box center [360, 180] width 123 height 12
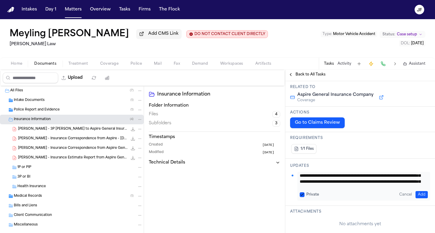
scroll to position [4, 0]
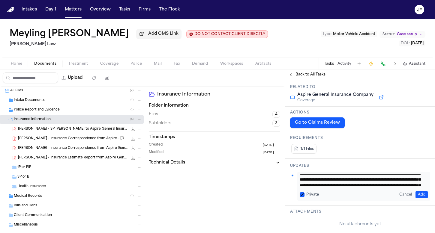
click at [348, 181] on textarea "**********" at bounding box center [360, 180] width 123 height 12
click at [360, 182] on textarea "**********" at bounding box center [360, 180] width 123 height 12
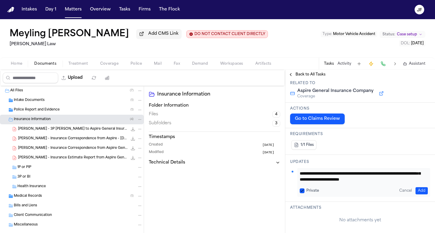
scroll to position [18, 0]
click at [399, 182] on textarea "**********" at bounding box center [360, 177] width 123 height 12
type textarea "**********"
click at [415, 190] on button "Add" at bounding box center [421, 190] width 12 height 7
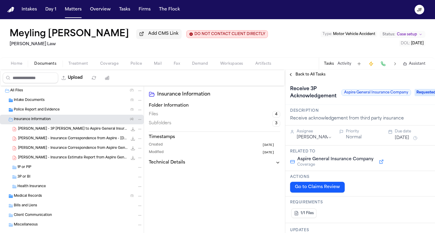
scroll to position [0, 0]
click at [315, 76] on span "Back to All Tasks" at bounding box center [310, 74] width 30 height 5
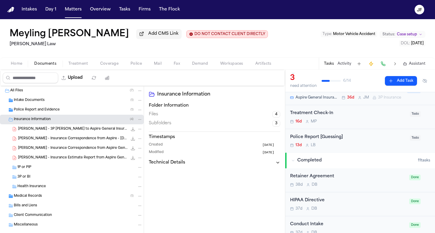
scroll to position [28, 0]
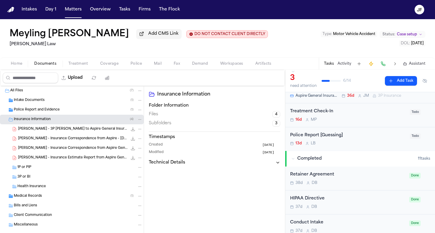
click at [73, 198] on div "Medical Records ( 1 )" at bounding box center [78, 196] width 129 height 5
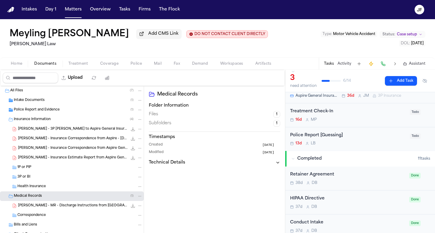
click at [73, 198] on div "Medical Records ( 1 )" at bounding box center [78, 196] width 129 height 5
click at [327, 139] on div "Police Report [Guessing]" at bounding box center [348, 135] width 116 height 7
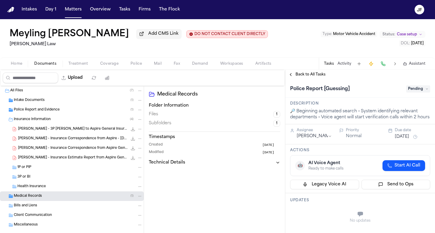
click at [353, 58] on div "Meyling [PERSON_NAME] Add CMS Link DO NOT CONTACT CLIENT DIRECTLY DO NOT CONTAC…" at bounding box center [217, 38] width 435 height 38
click at [351, 62] on button "Activity" at bounding box center [344, 63] width 14 height 5
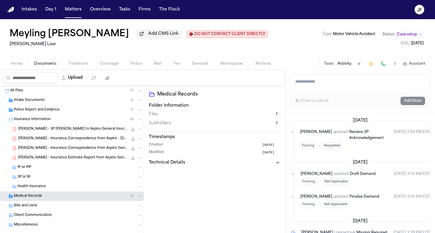
click at [267, 47] on div "Meyling [PERSON_NAME] Add CMS Link DO NOT CONTACT CLIENT DIRECTLY DO NOT CONTAC…" at bounding box center [217, 38] width 435 height 38
click at [115, 69] on div "Home Documents Treatment Coverage Police Mail Fax Demand Workspaces Artifacts T…" at bounding box center [217, 64] width 435 height 12
click at [113, 65] on span "Coverage" at bounding box center [109, 63] width 18 height 5
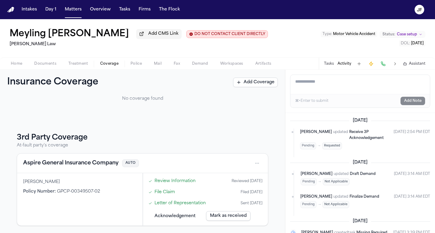
click at [23, 65] on button "Home" at bounding box center [16, 63] width 23 height 7
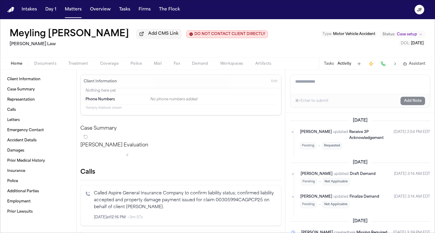
click at [115, 64] on span "Coverage" at bounding box center [109, 63] width 18 height 5
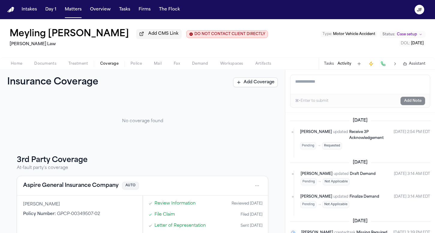
click at [212, 114] on div "No coverage found" at bounding box center [142, 121] width 251 height 44
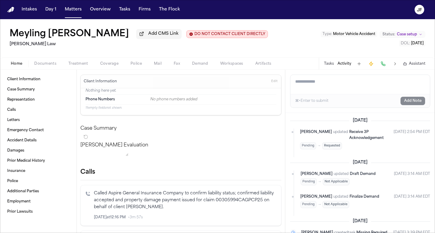
click at [15, 66] on span "Home" at bounding box center [16, 63] width 11 height 5
click at [125, 47] on h2 "[PERSON_NAME] Law" at bounding box center [139, 44] width 258 height 7
click at [122, 9] on button "Tasks" at bounding box center [125, 9] width 16 height 11
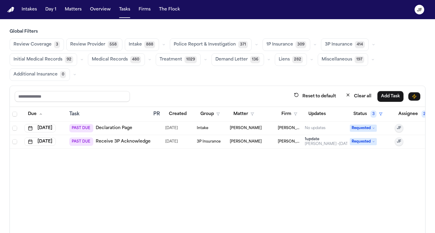
click at [206, 41] on button "Police Report & Investigation 371" at bounding box center [211, 44] width 82 height 13
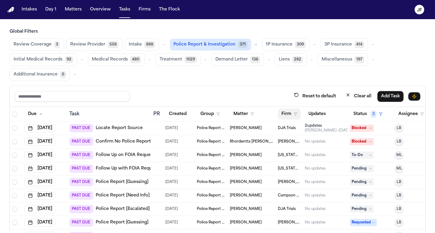
click at [287, 113] on button "Firm" at bounding box center [289, 114] width 23 height 11
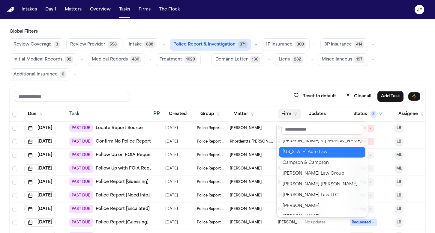
scroll to position [20, 0]
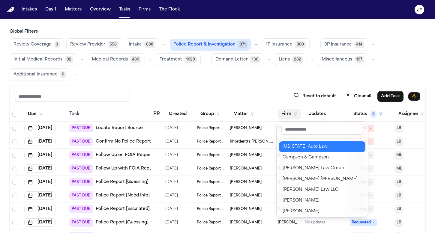
click at [303, 149] on div "[US_STATE] Auto Law" at bounding box center [321, 146] width 79 height 7
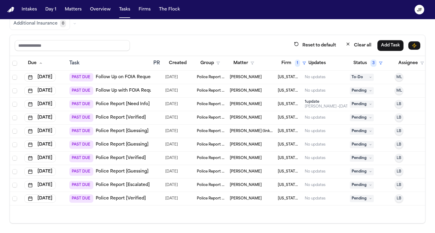
scroll to position [51, 0]
click at [294, 61] on button "Firm 1" at bounding box center [294, 63] width 32 height 11
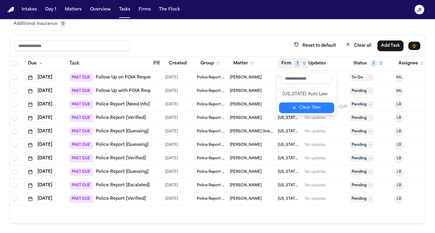
click at [317, 111] on div "Clear filter" at bounding box center [310, 107] width 22 height 7
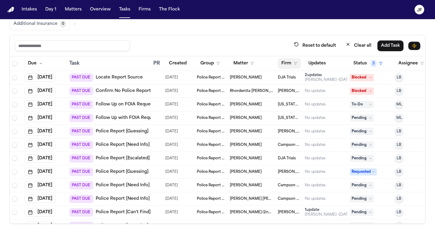
click at [289, 57] on th "Firm" at bounding box center [288, 63] width 27 height 15
click at [289, 70] on th "Firm" at bounding box center [288, 63] width 27 height 15
click at [294, 64] on icon "button" at bounding box center [295, 64] width 4 height 4
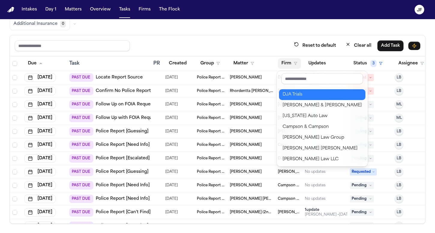
click at [293, 97] on div "DJA Trials" at bounding box center [321, 94] width 79 height 7
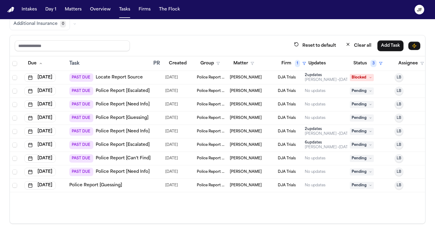
click at [119, 93] on link "Police Report [Escalated]" at bounding box center [123, 91] width 54 height 6
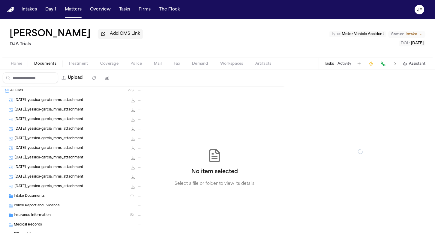
click at [43, 66] on span "Documents" at bounding box center [45, 63] width 22 height 5
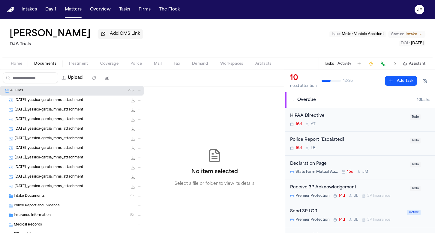
click at [41, 95] on div "All Files ( 16 )" at bounding box center [72, 91] width 144 height 10
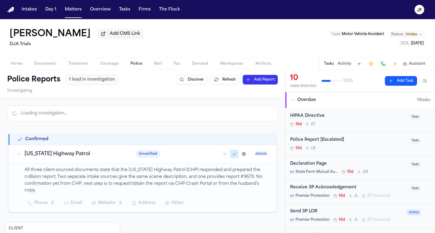
click at [133, 66] on span "Police" at bounding box center [135, 63] width 11 height 5
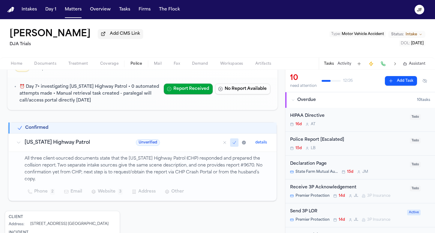
click at [21, 63] on span "Home" at bounding box center [16, 63] width 11 height 5
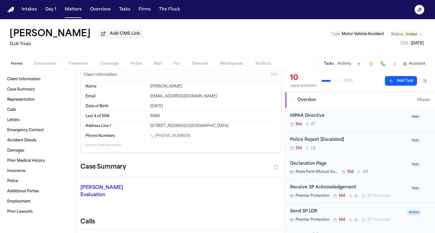
click at [48, 62] on span "Documents" at bounding box center [45, 63] width 22 height 5
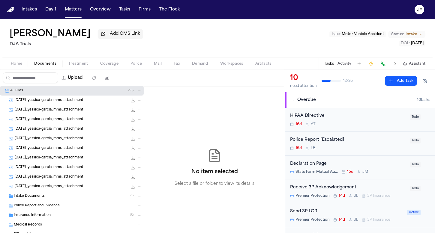
click at [54, 99] on span "[DATE]_yessica-garcia_mms_attachment" at bounding box center [48, 100] width 69 height 5
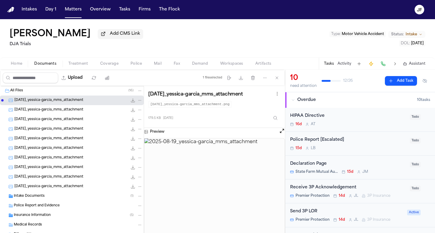
click at [57, 109] on span "[DATE]_yessica-garcia_mms_attachment" at bounding box center [48, 110] width 69 height 5
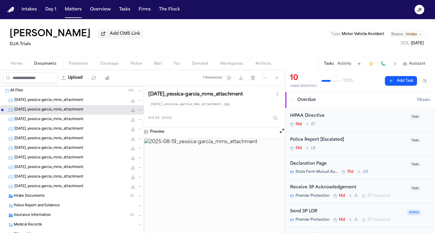
click at [61, 120] on span "[DATE]_yessica-garcia_mms_attachment" at bounding box center [48, 119] width 69 height 5
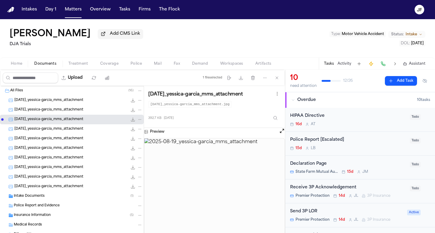
click at [68, 132] on span "[DATE]_yessica-garcia_mms_attachment" at bounding box center [48, 129] width 69 height 5
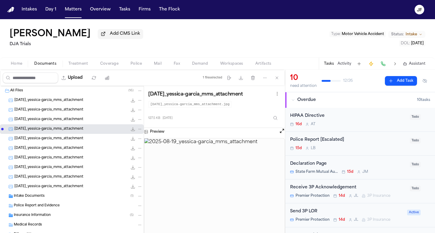
click at [71, 141] on span "[DATE]_yessica-garcia_mms_attachment" at bounding box center [48, 138] width 69 height 5
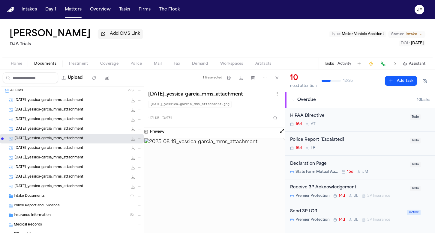
click at [72, 150] on span "[DATE]_yessica-garcia_mms_attachment" at bounding box center [48, 148] width 69 height 5
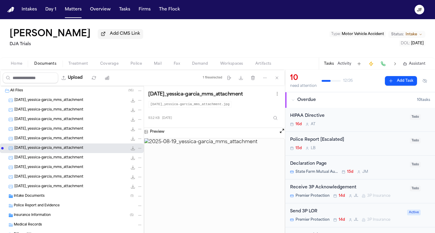
click at [76, 163] on div "[DATE]_yessica-garcia_mms_attachment 378.1 KB • JPG" at bounding box center [72, 158] width 144 height 10
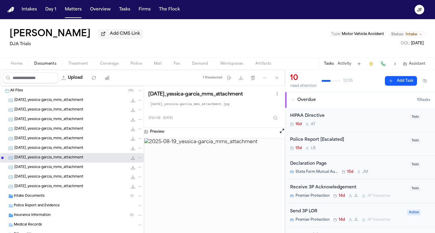
click at [78, 170] on span "[DATE]_yessica-garcia_mms_attachment" at bounding box center [48, 167] width 69 height 5
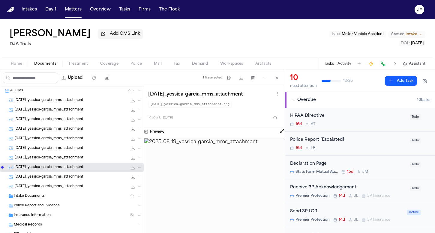
click at [83, 181] on div "[DATE]_yessica-garcia_mms_attachment 130.8 KB • JPG" at bounding box center [72, 177] width 144 height 10
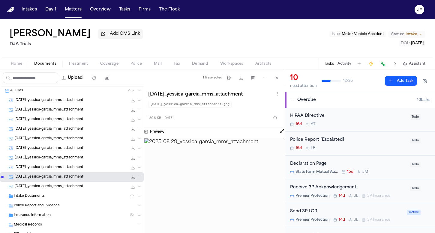
click at [83, 189] on span "[DATE]_yessica-garcia_mms_attachment" at bounding box center [48, 186] width 69 height 5
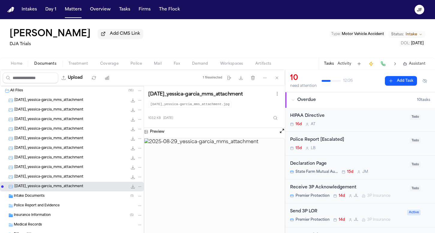
click at [84, 199] on div "Intake Documents ( 1 )" at bounding box center [78, 196] width 129 height 5
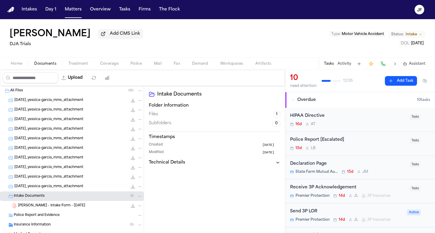
click at [79, 95] on div "All Files ( 16 )" at bounding box center [72, 91] width 144 height 10
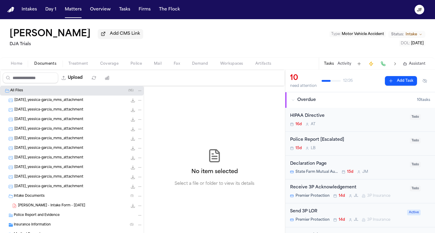
click at [127, 209] on div "24.9 KB • PDF" at bounding box center [134, 206] width 15 height 6
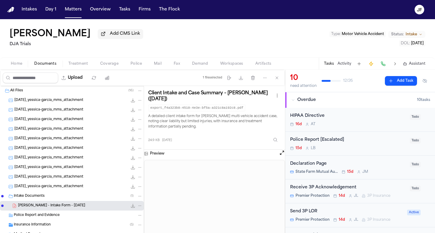
click at [130, 208] on icon "File: Y. Garcia - Intake Form - 8.18.25" at bounding box center [132, 206] width 5 height 5
click at [35, 91] on div "All Files ( 16 )" at bounding box center [76, 90] width 132 height 5
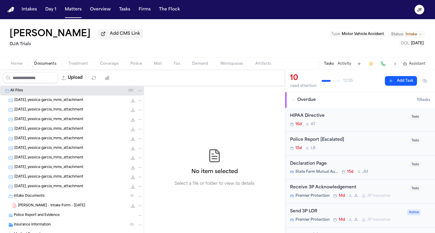
click at [7, 94] on div "All Files ( 16 )" at bounding box center [72, 91] width 144 height 10
click at [34, 207] on span "[PERSON_NAME] - Intake Form - [DATE]" at bounding box center [51, 206] width 67 height 5
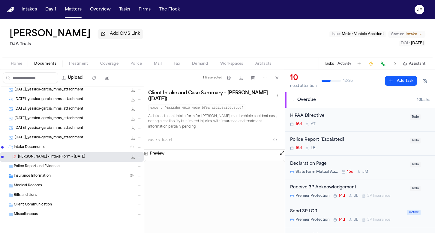
click at [246, 40] on div "[PERSON_NAME] Add CMS Link DJA Trials Type : Motor Vehicle Accident Status: Int…" at bounding box center [217, 38] width 435 height 38
click at [53, 174] on div "Insurance Information ( 5 )" at bounding box center [78, 176] width 129 height 5
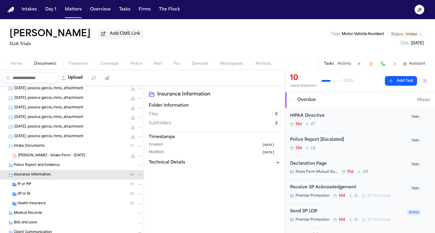
click at [66, 187] on div "1P or PIP ( 1 )" at bounding box center [79, 184] width 125 height 5
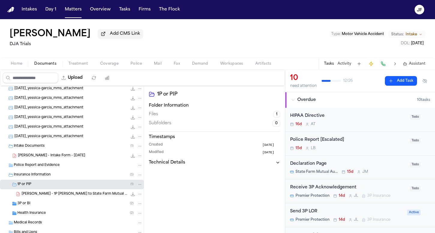
click at [66, 196] on span "[PERSON_NAME] - 1P [PERSON_NAME] to State Farm Mutual Automobile Insurance Comp…" at bounding box center [75, 194] width 106 height 5
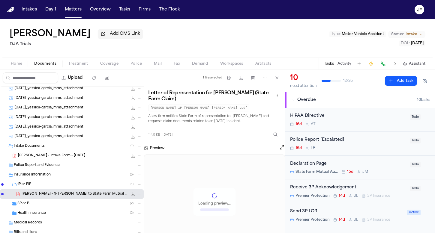
click at [66, 207] on div "3P or BI ( 2 )" at bounding box center [79, 203] width 125 height 5
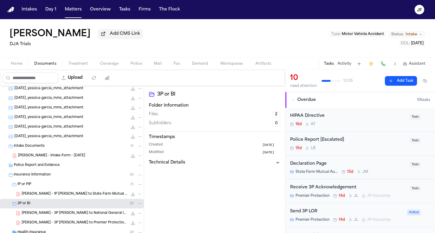
click at [66, 213] on span "[PERSON_NAME] - 3P [PERSON_NAME] to National General Insurance - [DATE]" at bounding box center [75, 213] width 106 height 5
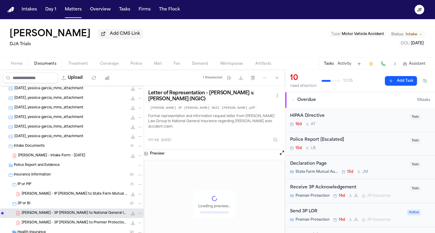
click at [75, 192] on div "[PERSON_NAME] - 1P [PERSON_NAME] to State Farm Mutual Automobile Insurance Comp…" at bounding box center [72, 194] width 144 height 10
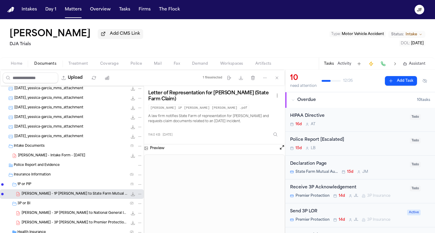
click at [48, 157] on span "[PERSON_NAME] - Intake Form - [DATE]" at bounding box center [51, 155] width 67 height 5
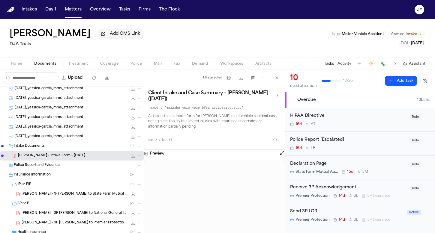
click at [68, 166] on div "Police Report and Evidence" at bounding box center [78, 165] width 129 height 5
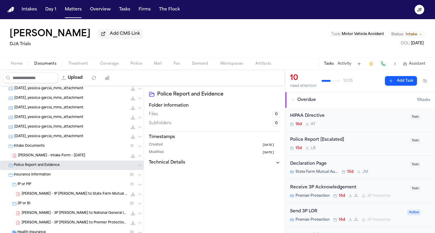
click at [85, 158] on div "[PERSON_NAME] - Intake Form - [DATE] 24.9 KB • PDF" at bounding box center [80, 156] width 124 height 6
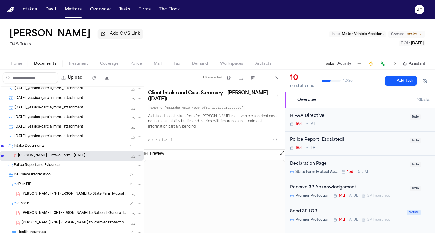
click at [130, 156] on button "File: Y. Garcia - Intake Form - 8.18.25" at bounding box center [133, 156] width 6 height 6
